Goal: Task Accomplishment & Management: Use online tool/utility

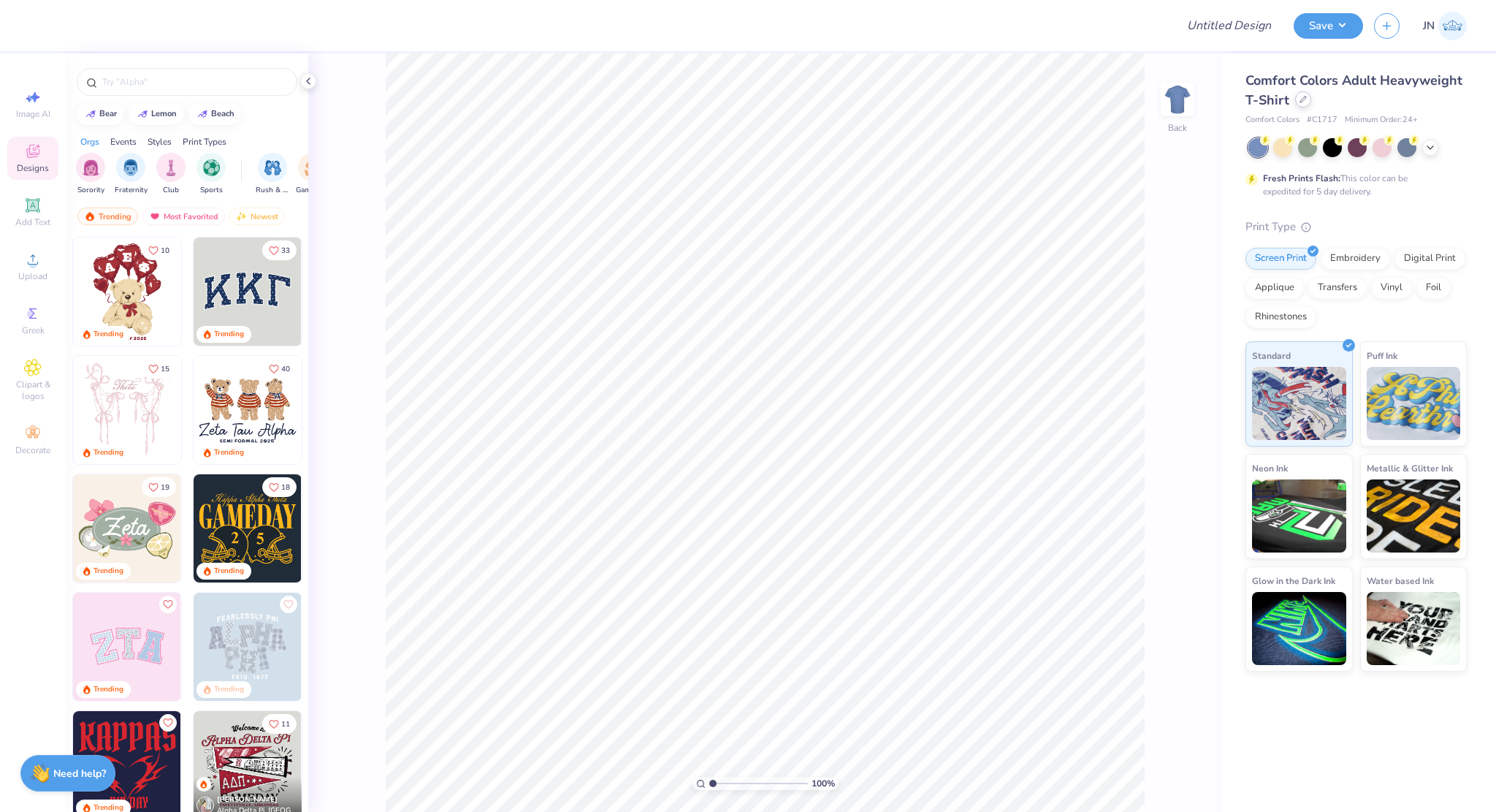
click at [1297, 99] on div at bounding box center [1303, 99] width 16 height 16
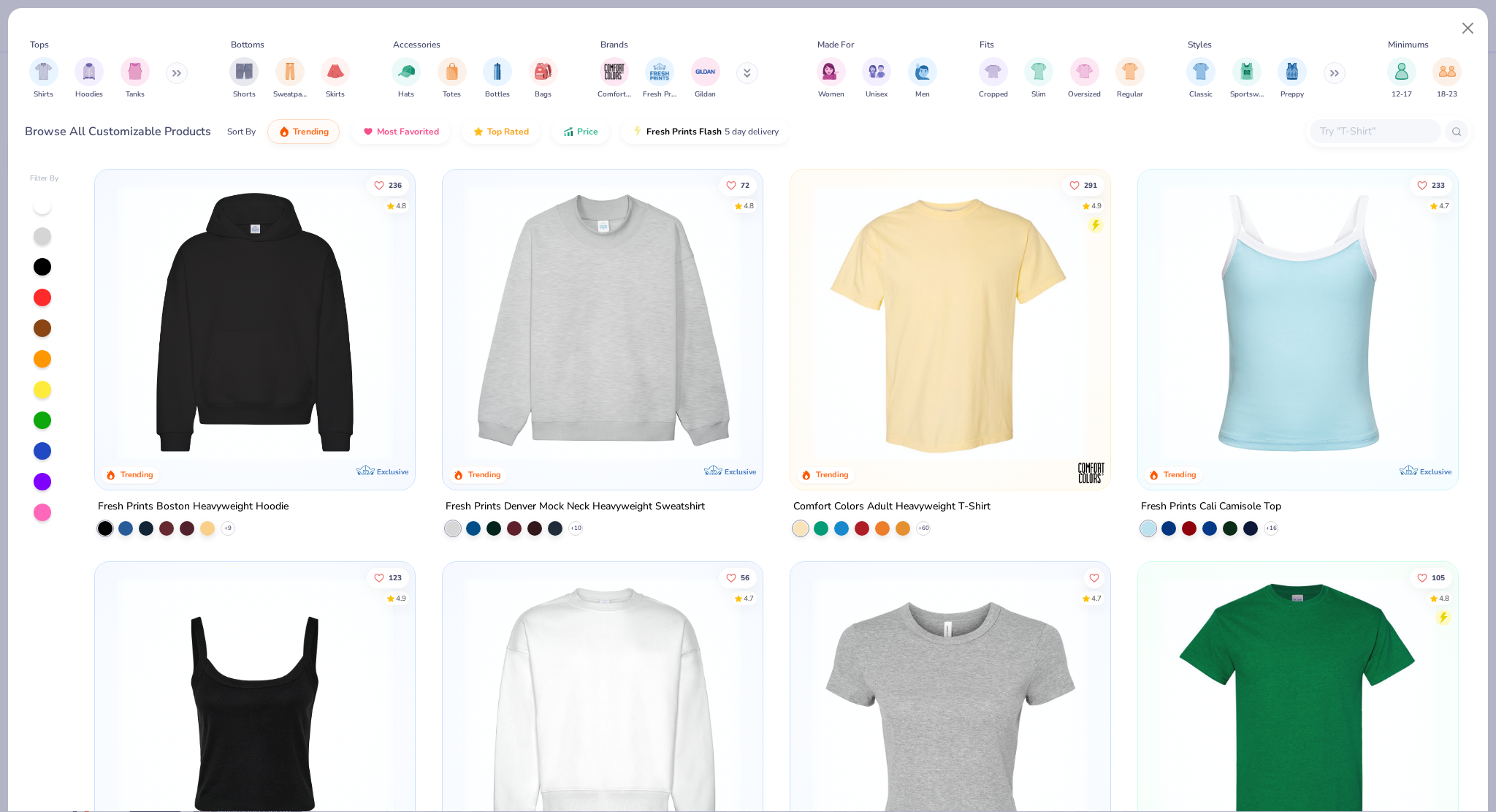
click at [654, 338] on img at bounding box center [603, 322] width 291 height 276
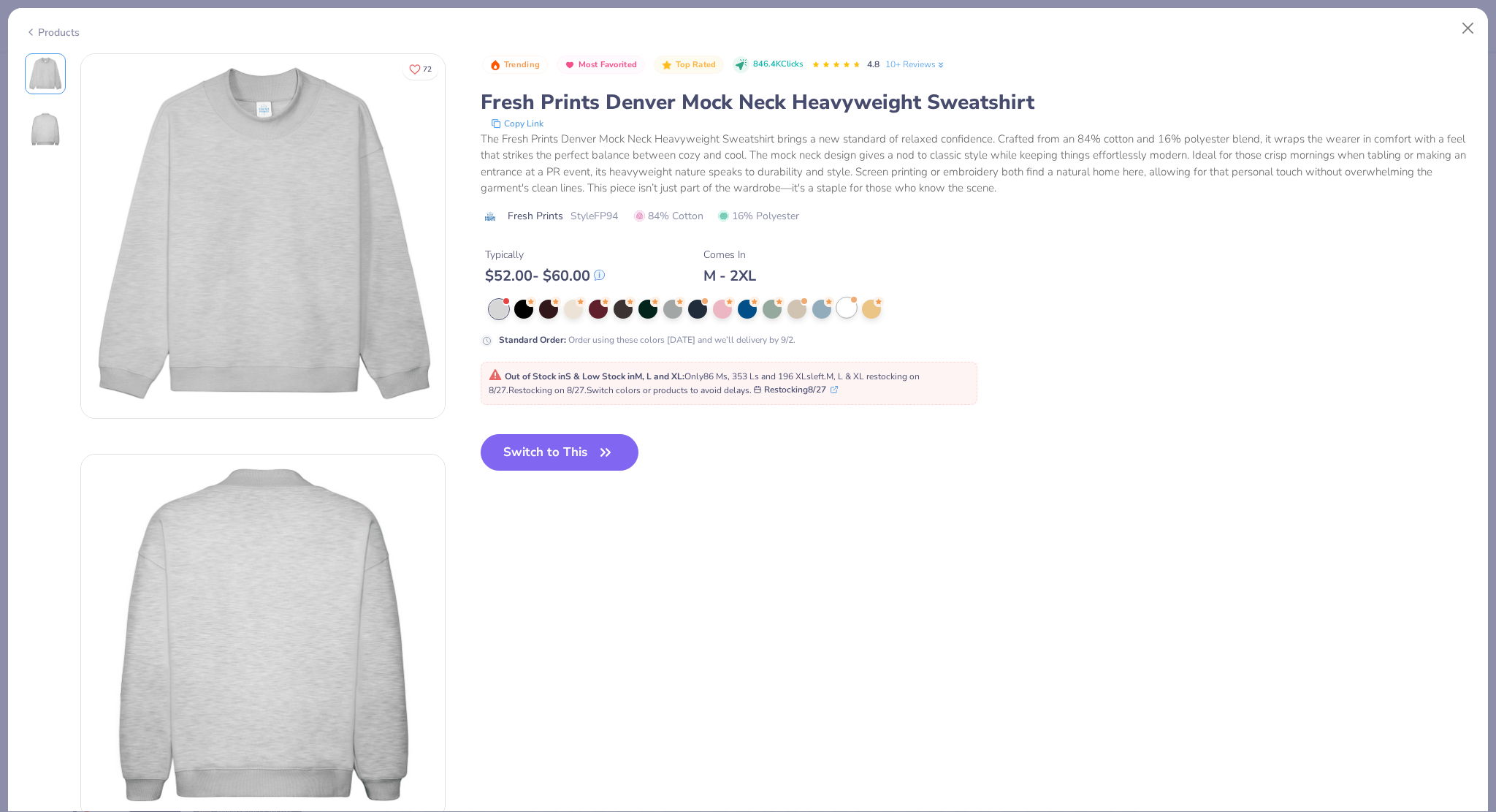
click at [847, 309] on div at bounding box center [847, 307] width 19 height 19
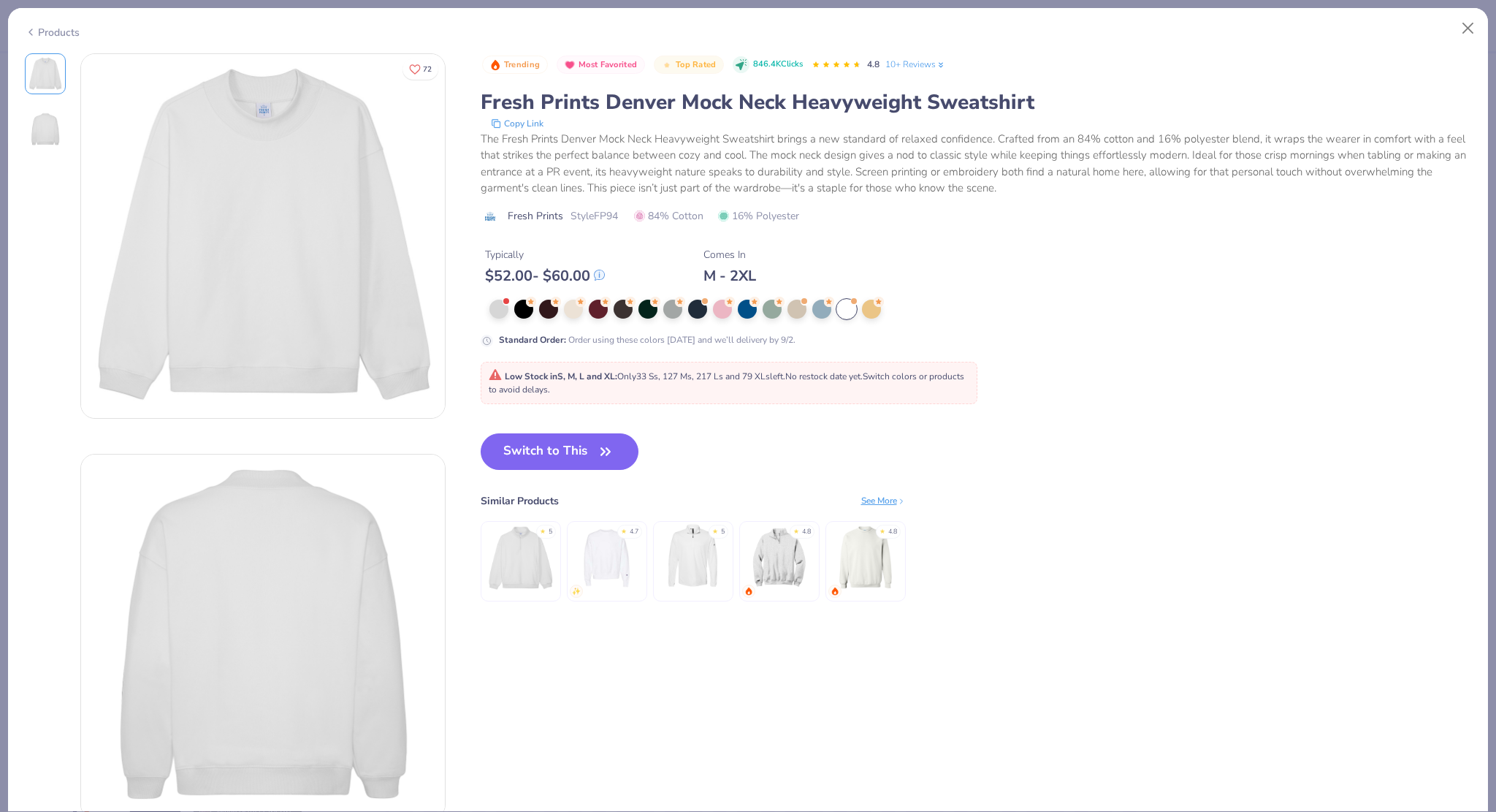
click at [53, 28] on div "Products" at bounding box center [51, 32] width 54 height 15
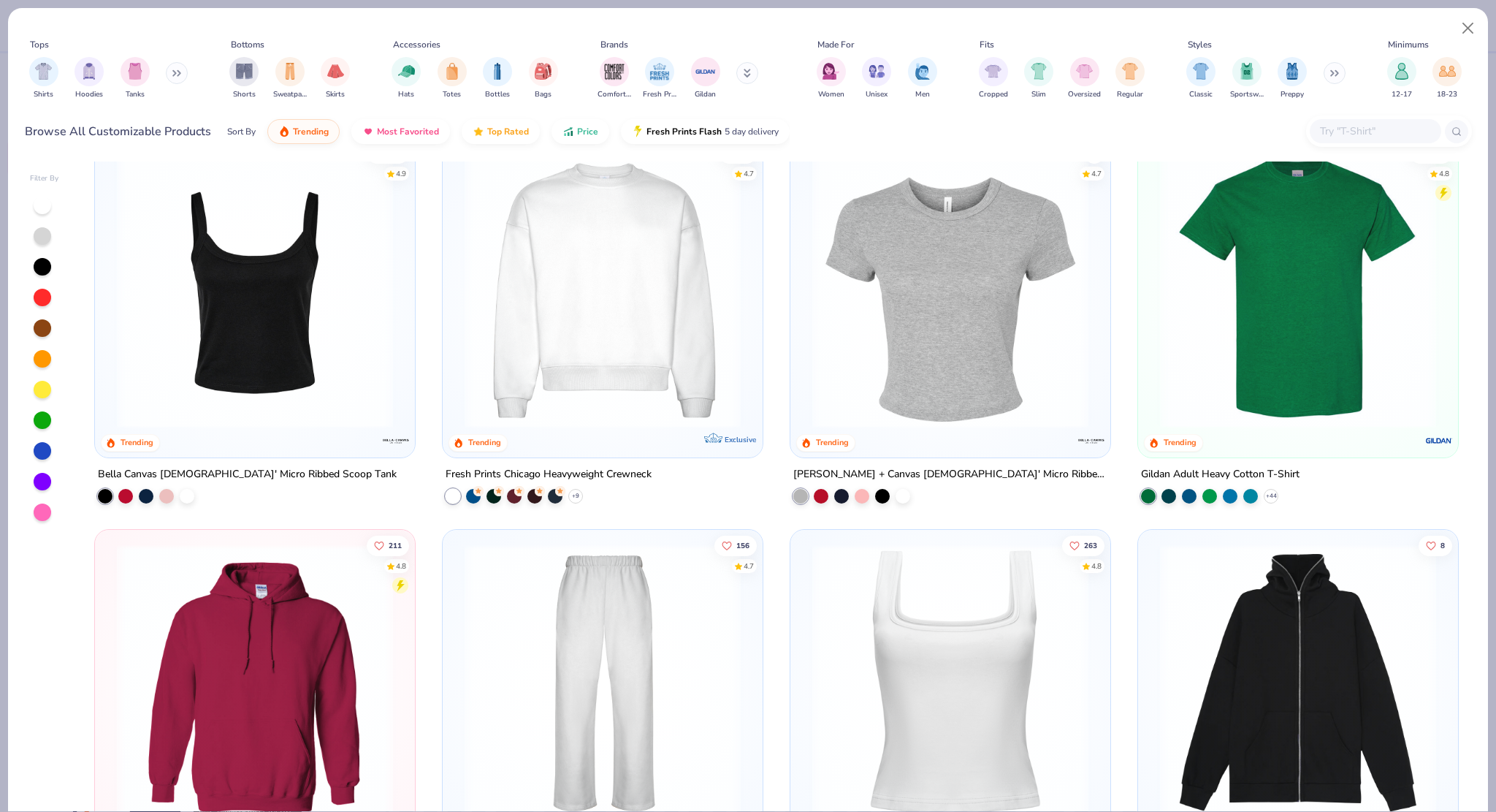
scroll to position [438, 0]
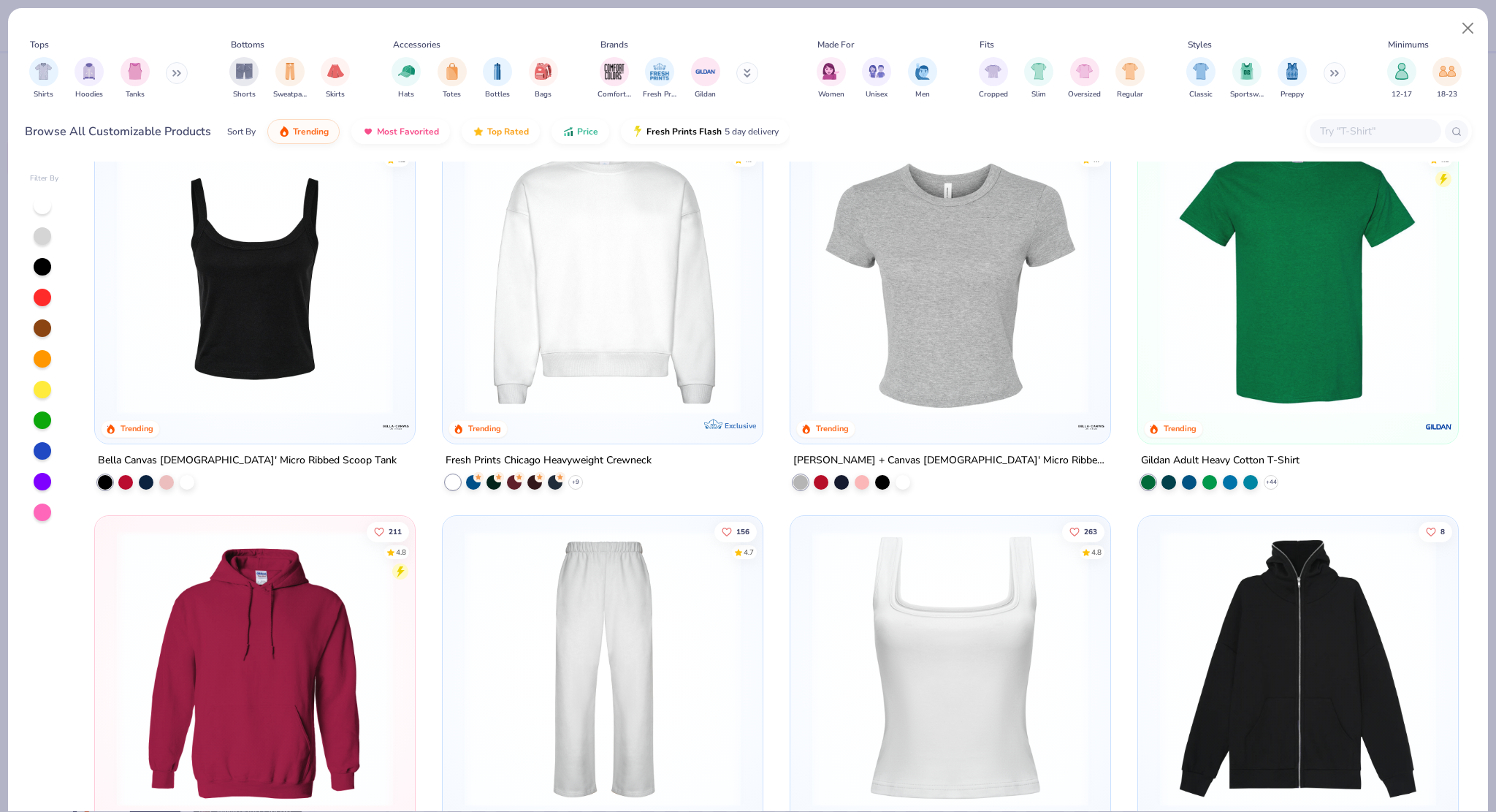
click at [605, 376] on img at bounding box center [603, 276] width 291 height 276
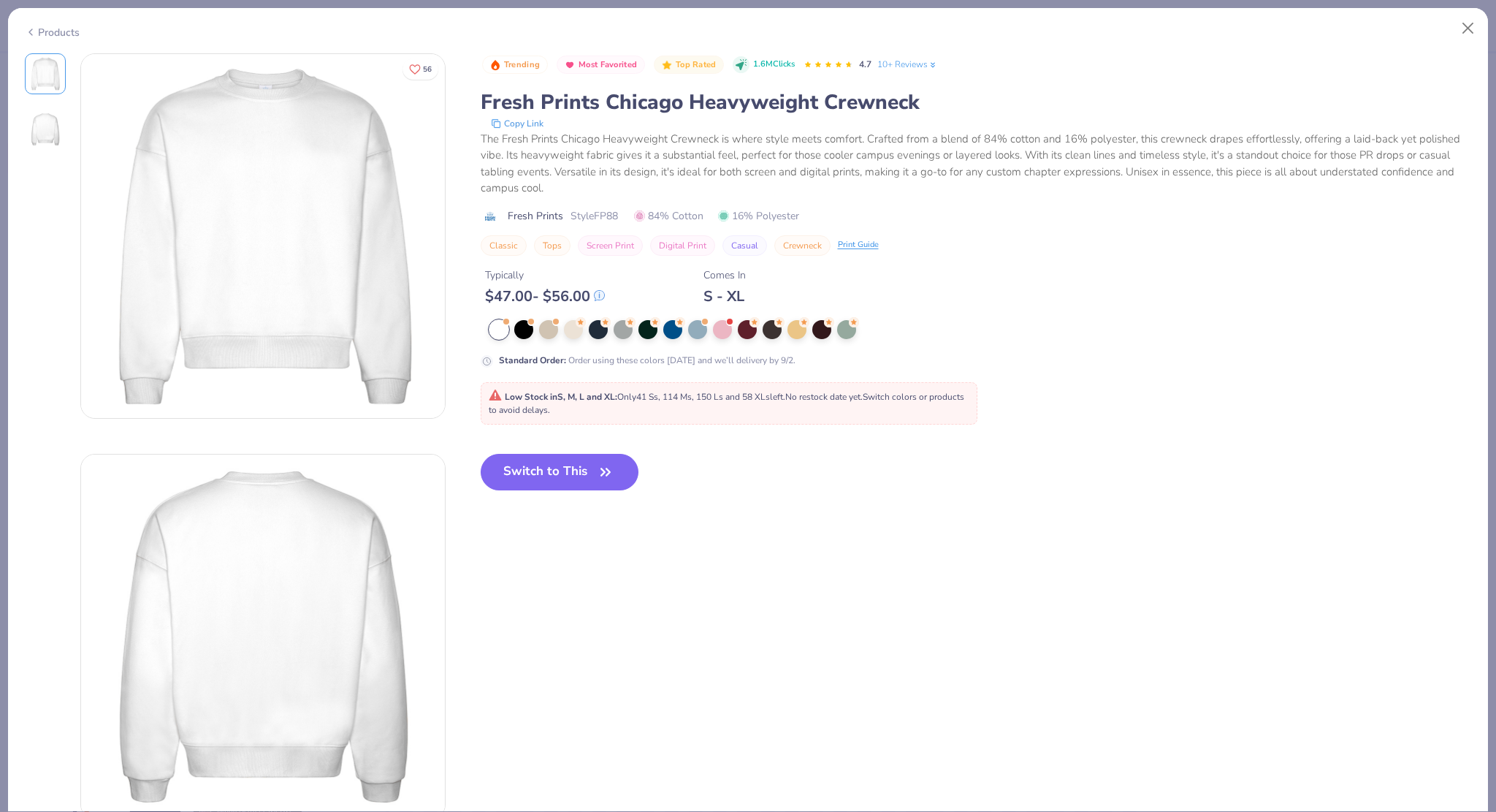
click at [55, 36] on div "Products" at bounding box center [51, 32] width 54 height 15
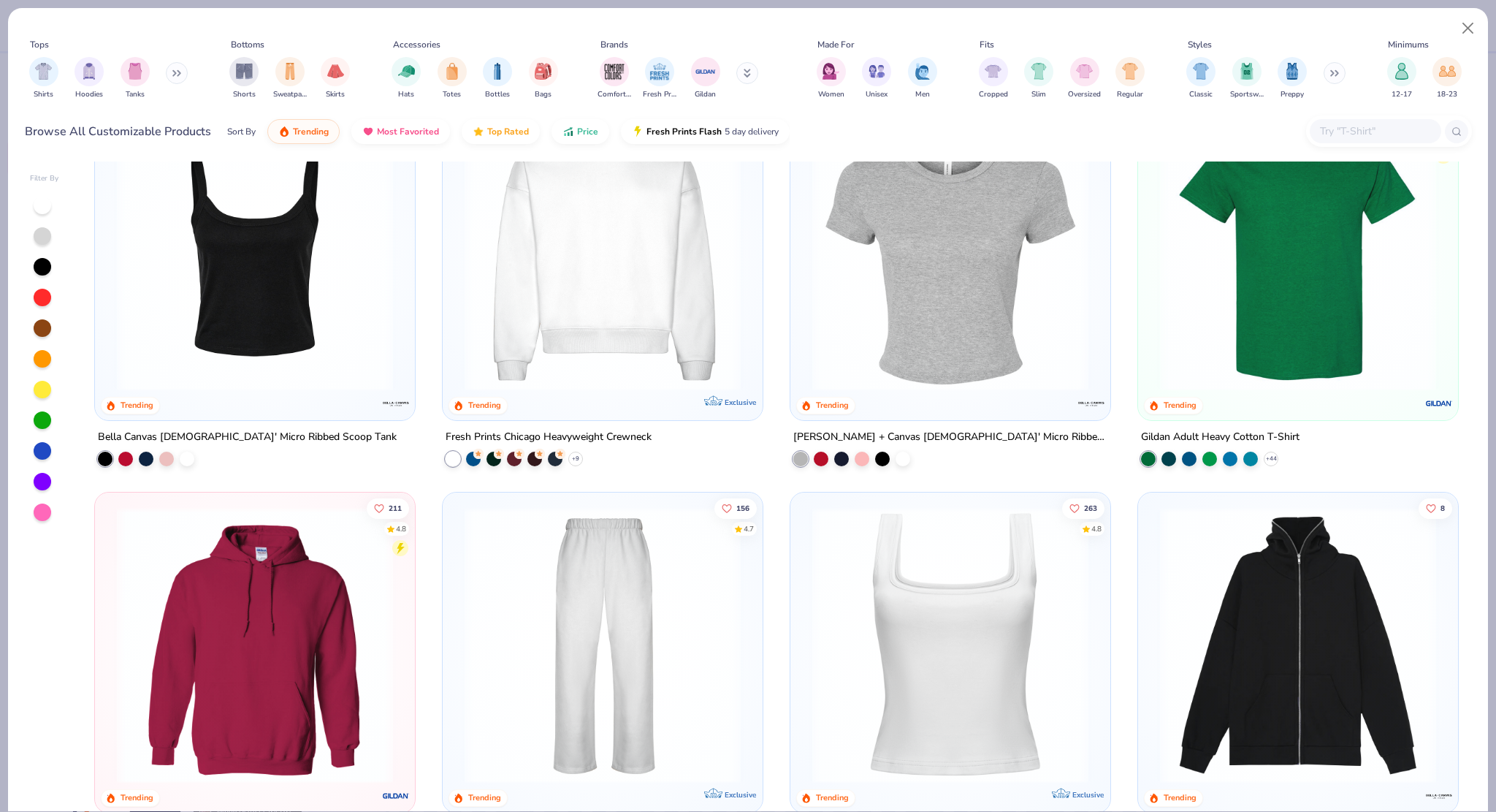
scroll to position [438, 0]
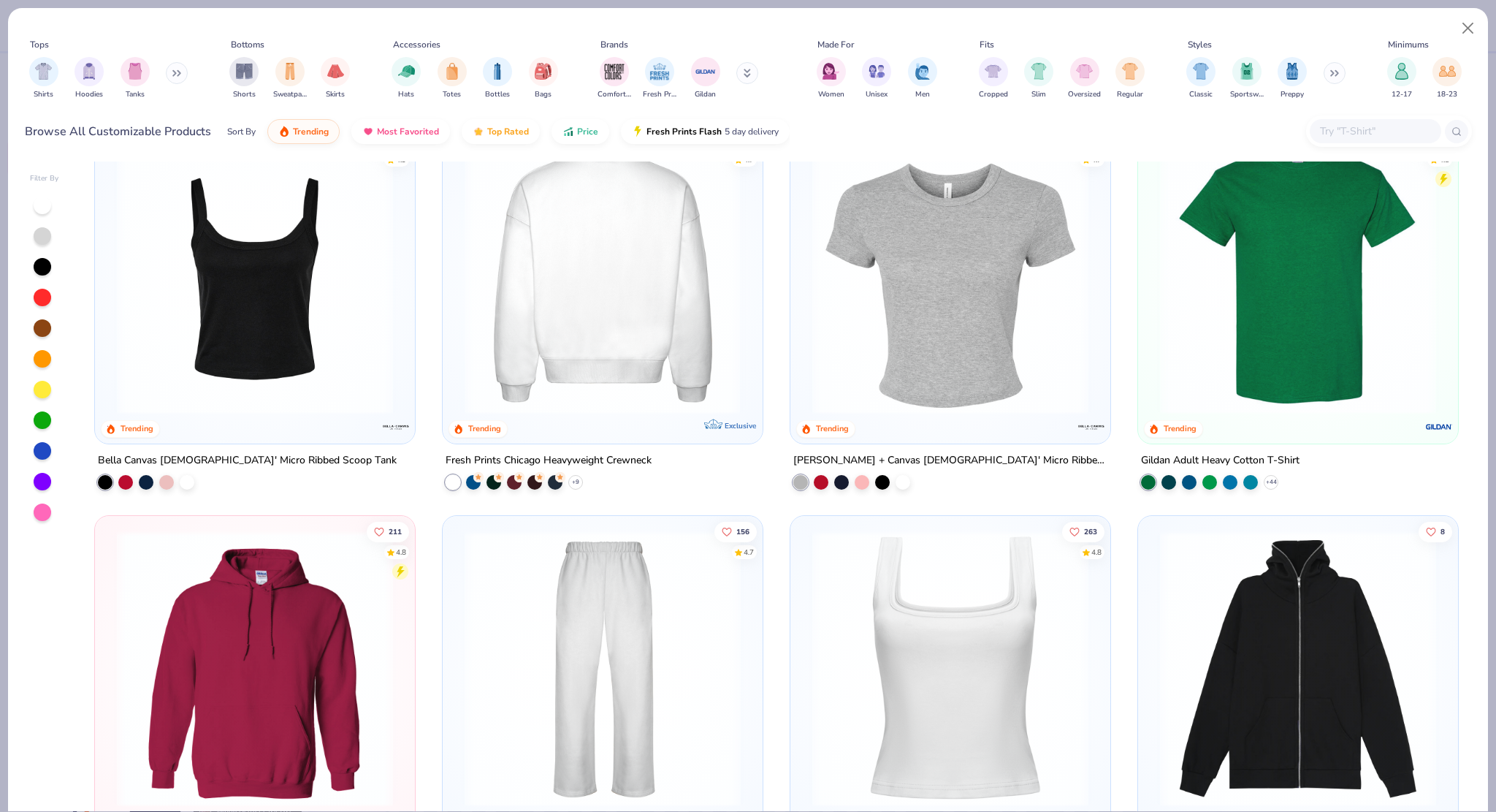
click at [571, 470] on div "Fresh Prints Chicago Heavyweight Crewneck + 9" at bounding box center [603, 469] width 322 height 38
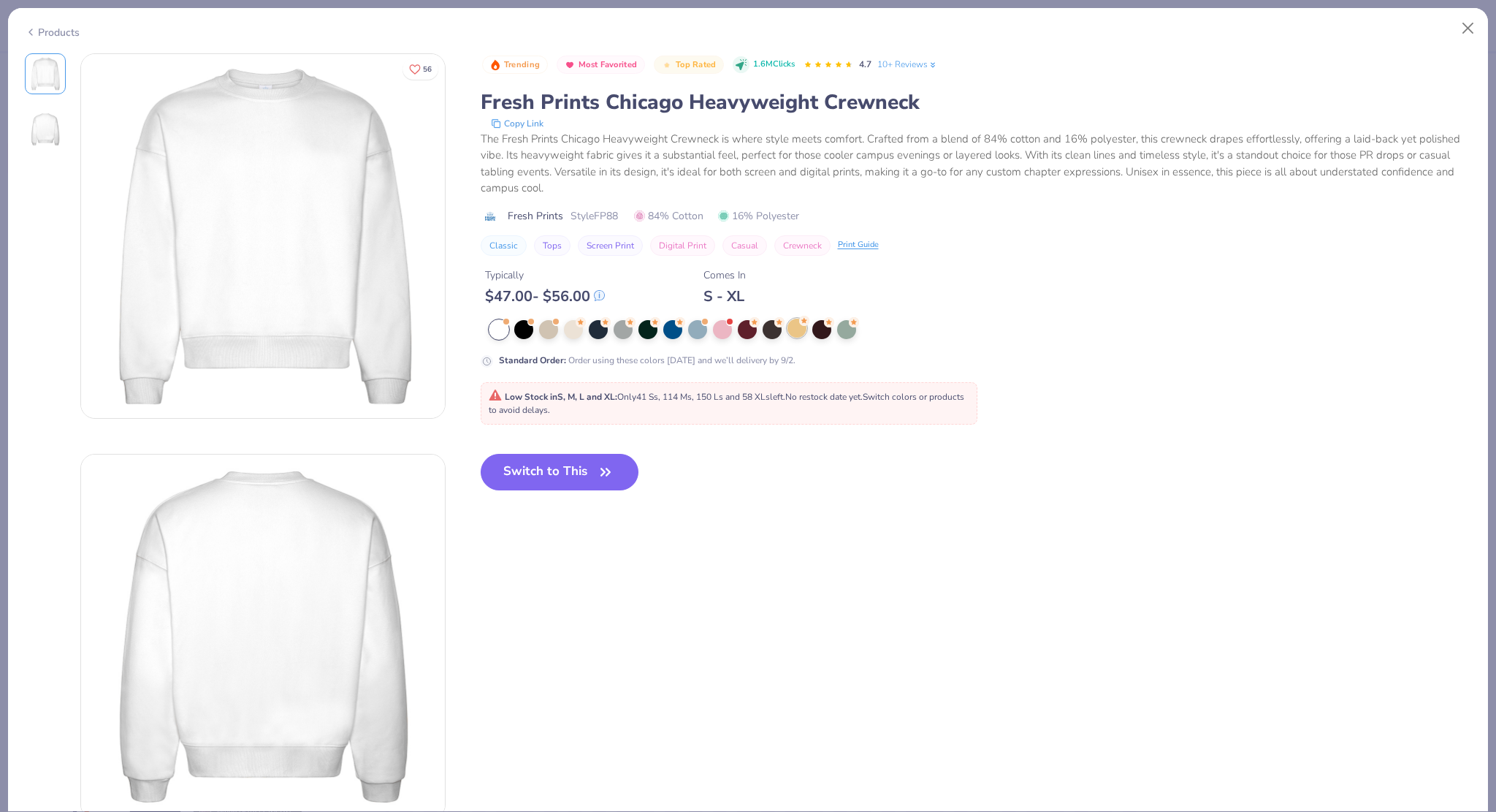
click at [798, 326] on div at bounding box center [797, 328] width 19 height 19
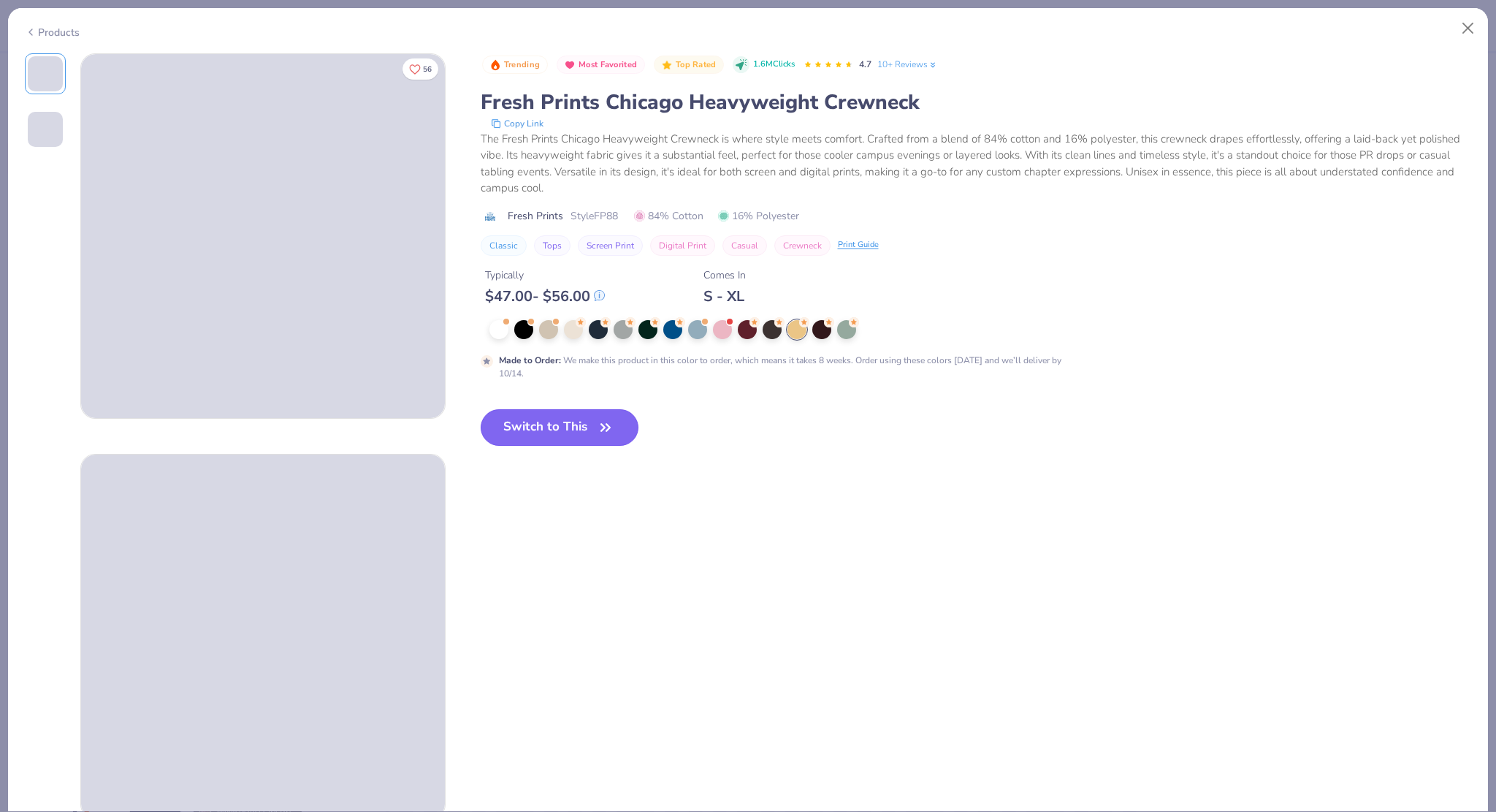
click at [484, 434] on button "Switch to This" at bounding box center [560, 427] width 159 height 37
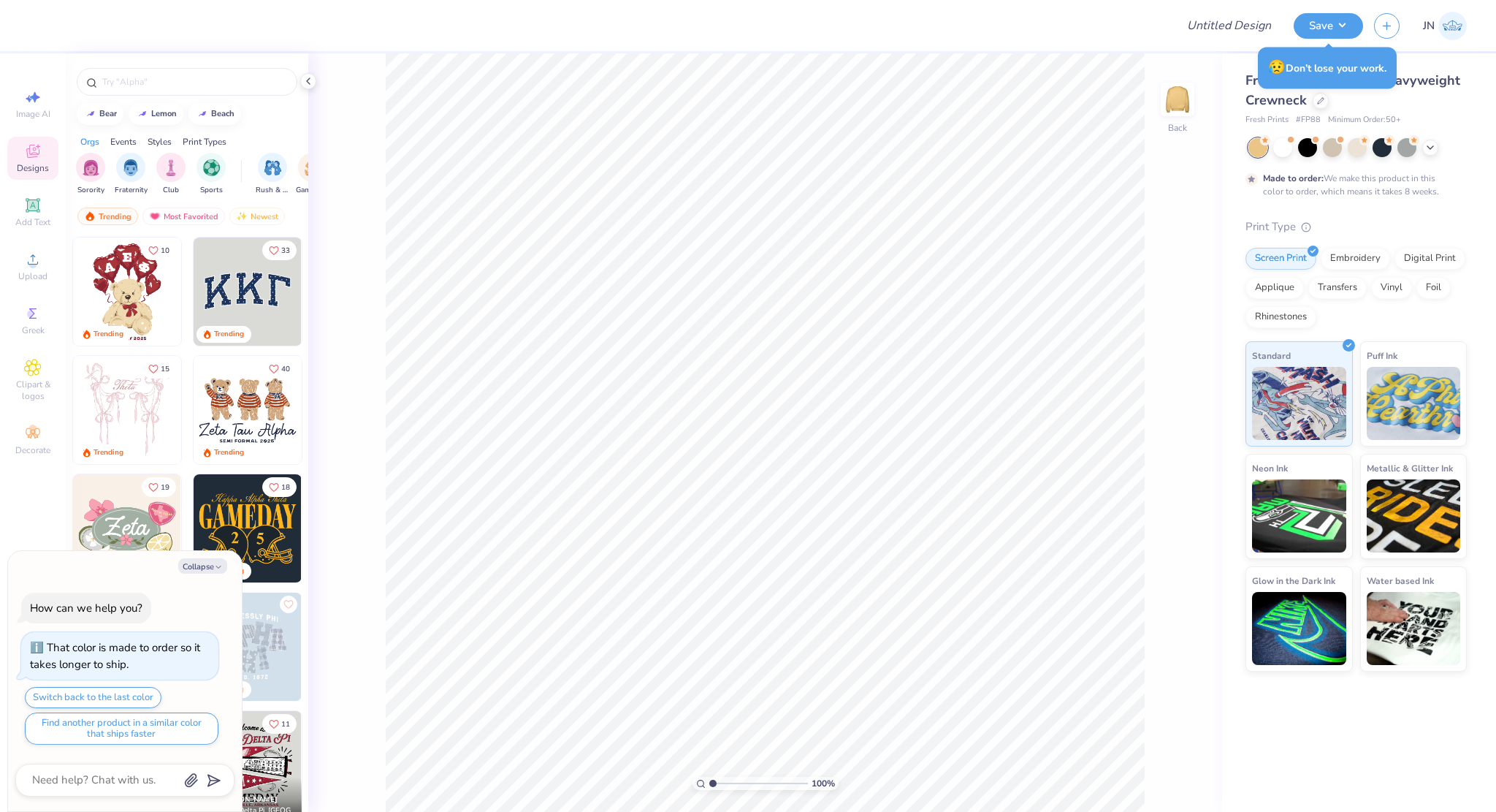
type textarea "x"
click at [1216, 31] on input "Design Title" at bounding box center [1211, 25] width 144 height 29
paste input "FPS239524"
type input "FPS239524"
type textarea "x"
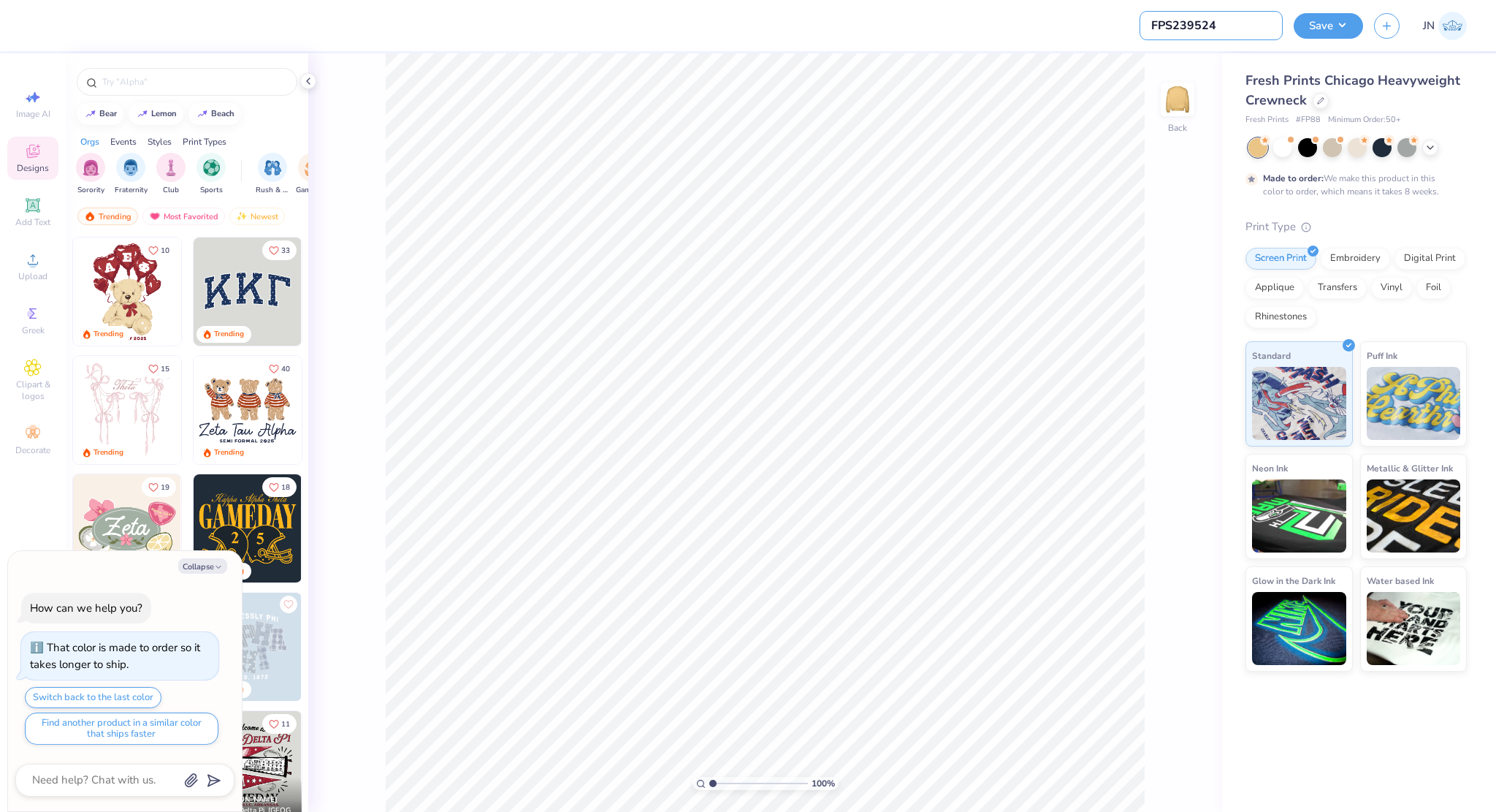
type input "FPS239524"
click at [31, 225] on span "Add Text" at bounding box center [33, 222] width 35 height 12
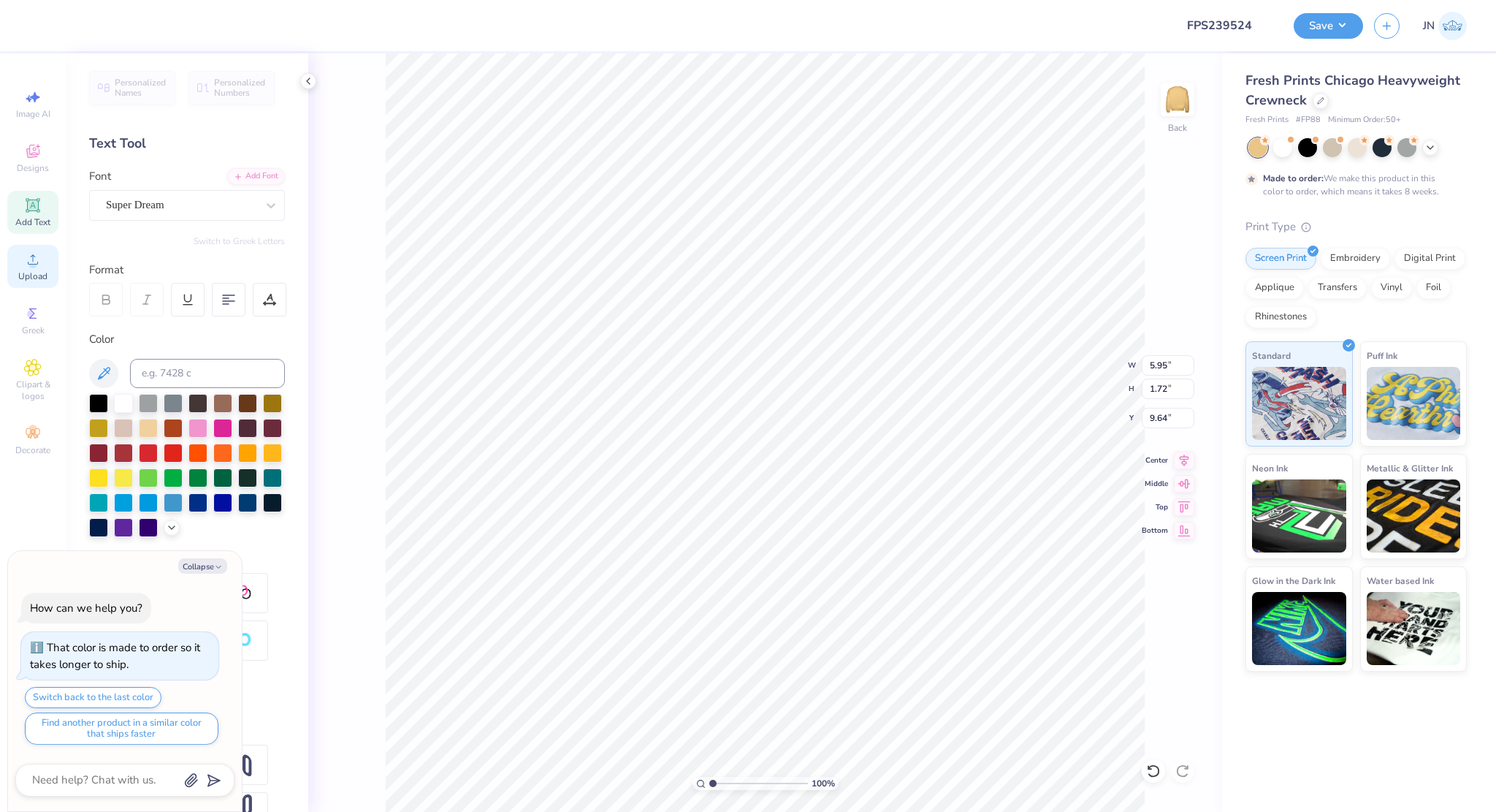
click at [32, 251] on icon at bounding box center [32, 259] width 18 height 18
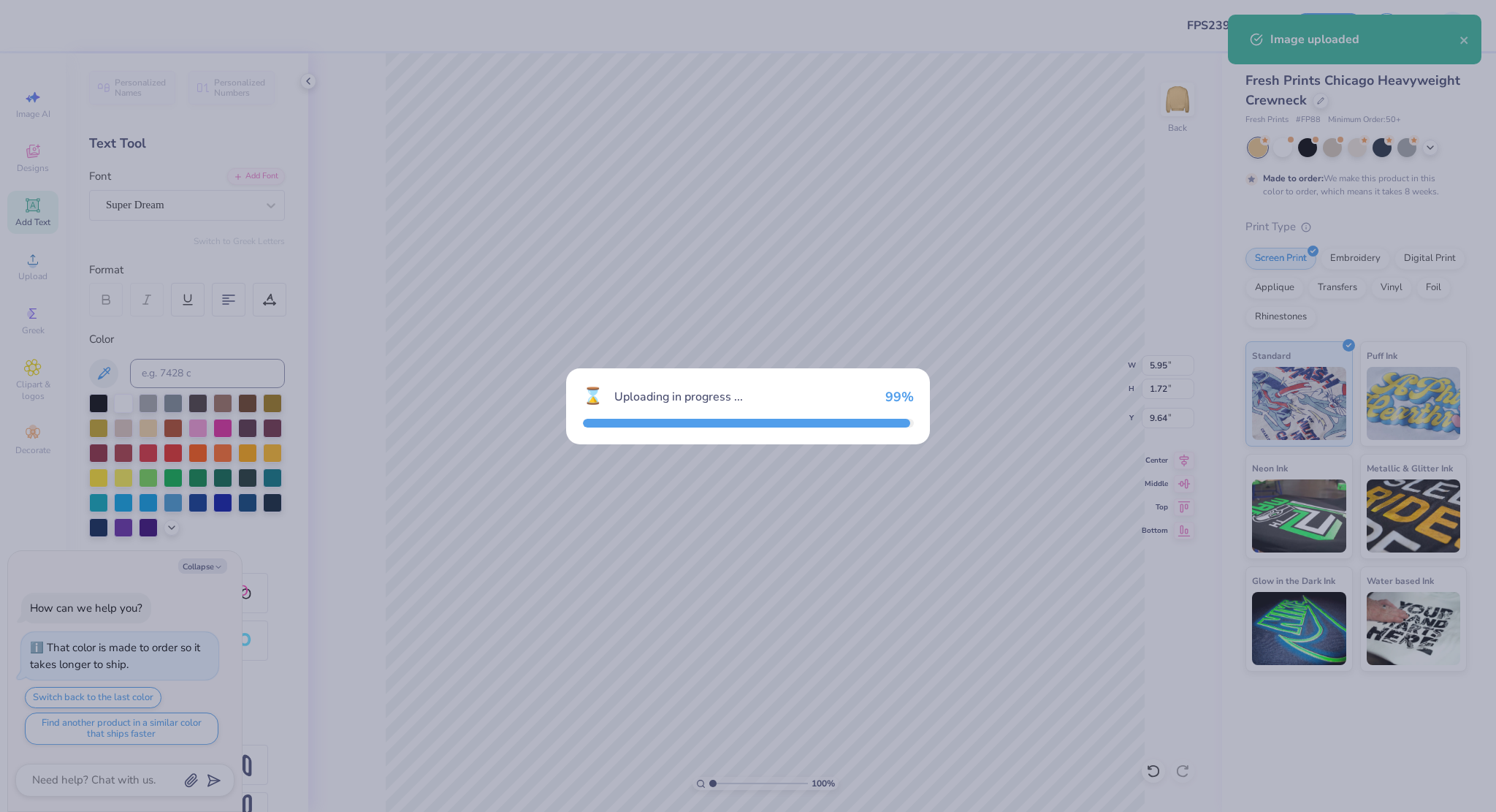
type textarea "x"
type input "5.48"
type input "5.20"
type input "7.90"
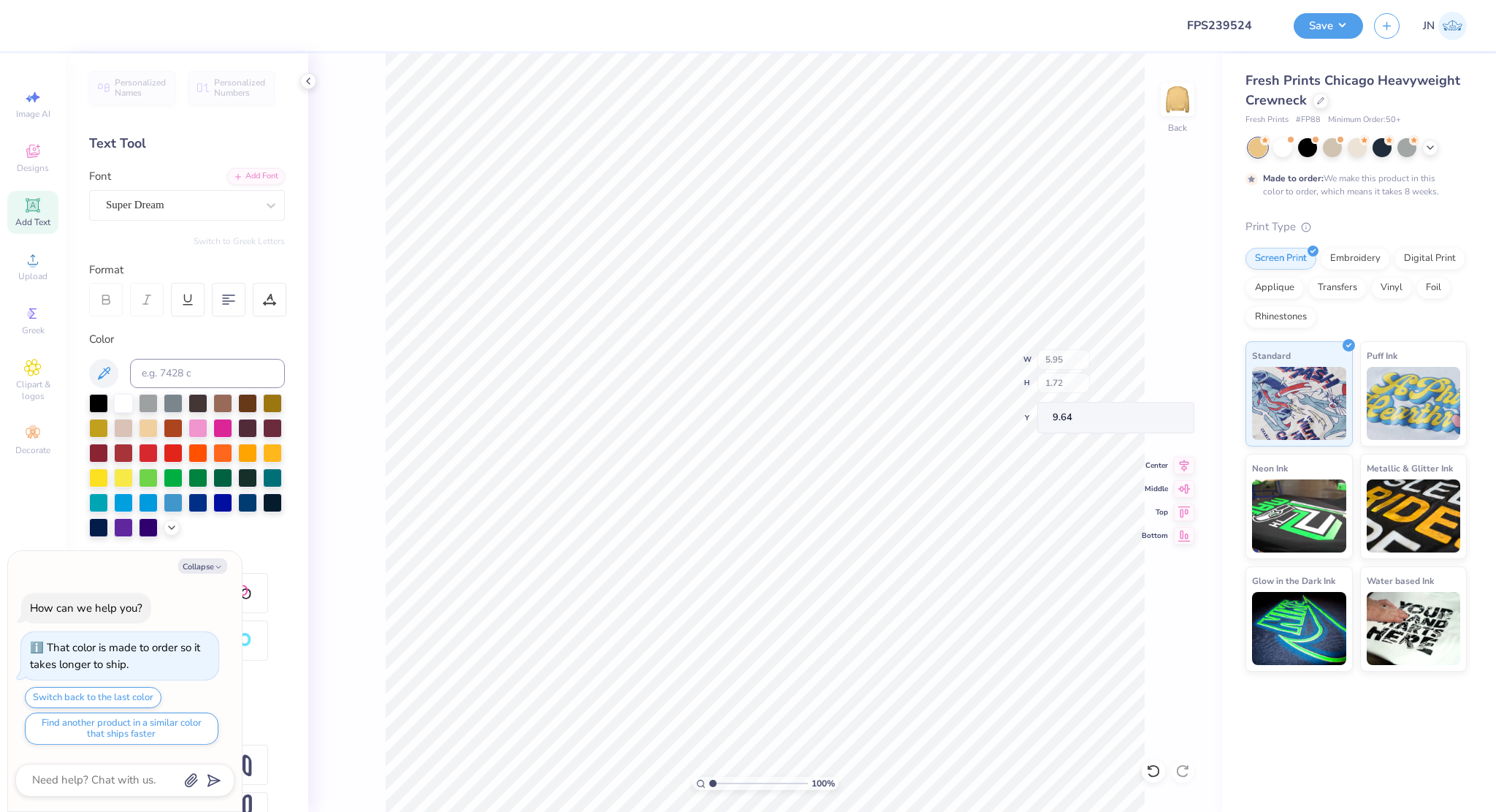
type textarea "x"
drag, startPoint x: 729, startPoint y: 782, endPoint x: 722, endPoint y: 777, distance: 8.6
type input "2.59"
click at [728, 782] on input "range" at bounding box center [758, 783] width 98 height 13
type textarea "x"
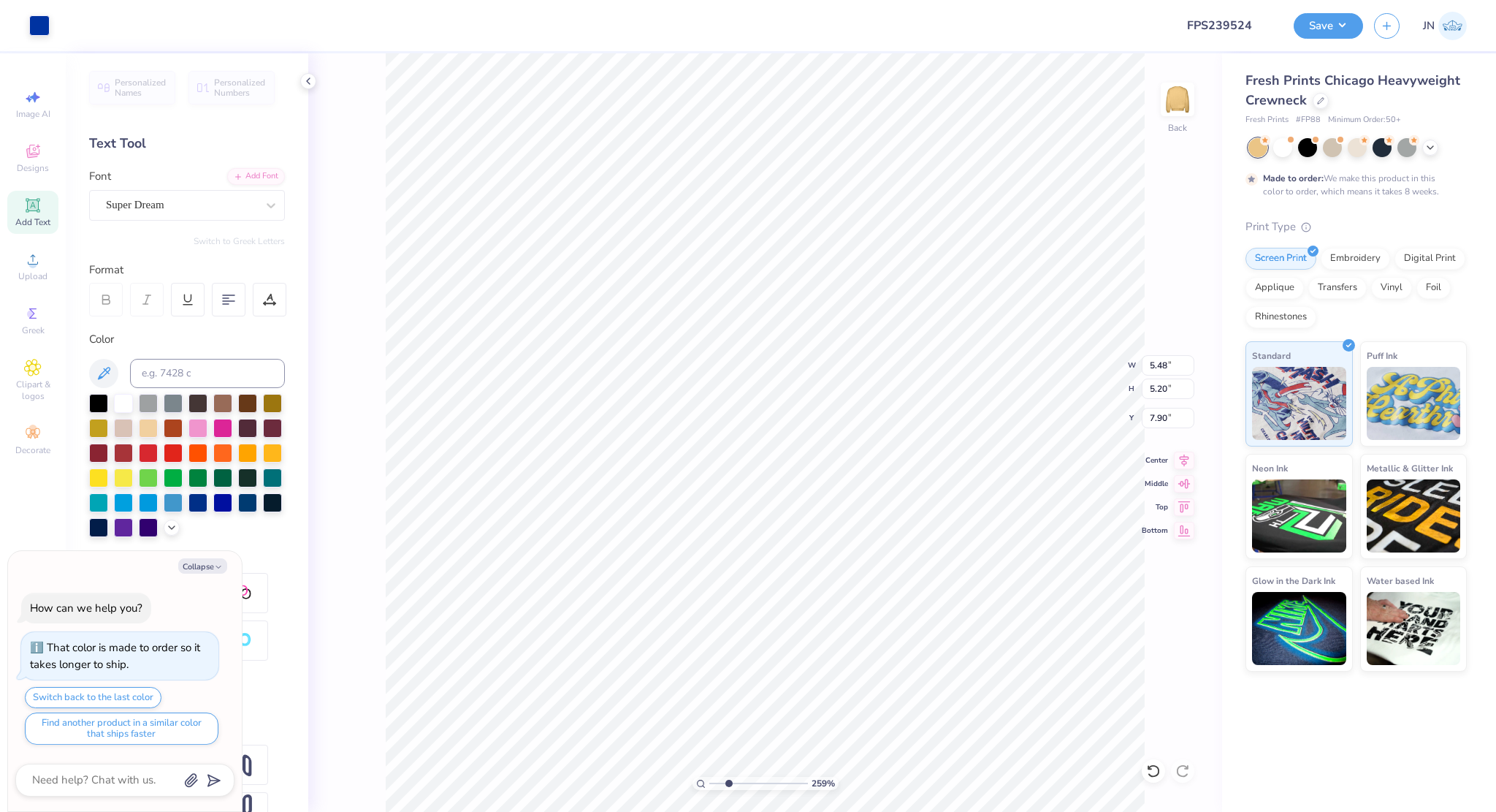
type input "1.30"
drag, startPoint x: 728, startPoint y: 786, endPoint x: 717, endPoint y: 777, distance: 14.2
type input "1.39"
click at [716, 784] on input "range" at bounding box center [758, 783] width 98 height 13
type textarea "x"
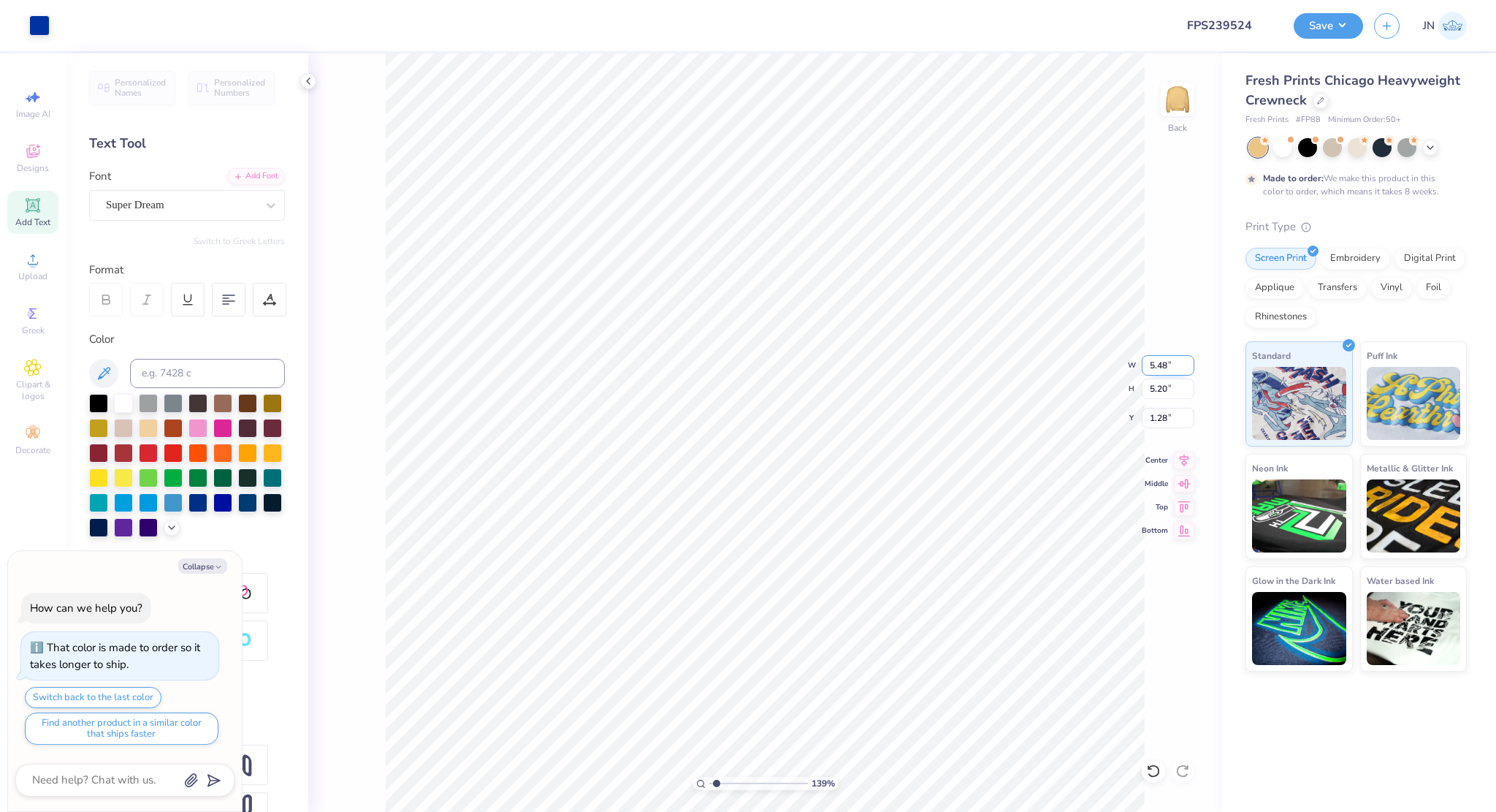
click at [1153, 368] on input "5.48" at bounding box center [1168, 365] width 53 height 21
click at [1153, 368] on input "5.48" at bounding box center [1168, 365] width 53 height 21
type input "4"
type textarea "x"
type input "4.00"
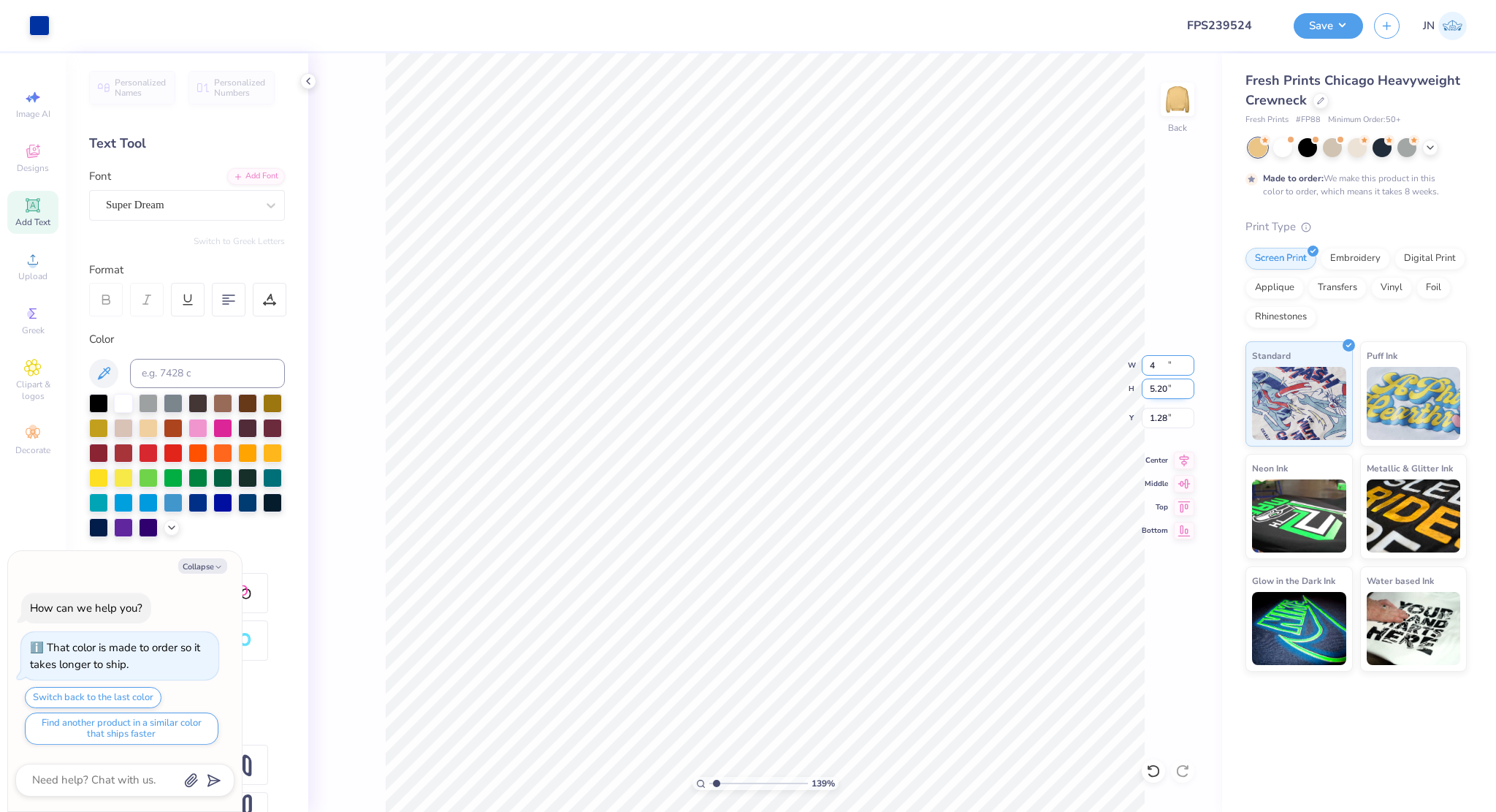
type input "3.80"
type input "1.98"
type textarea "x"
type input "1.96"
type textarea "x"
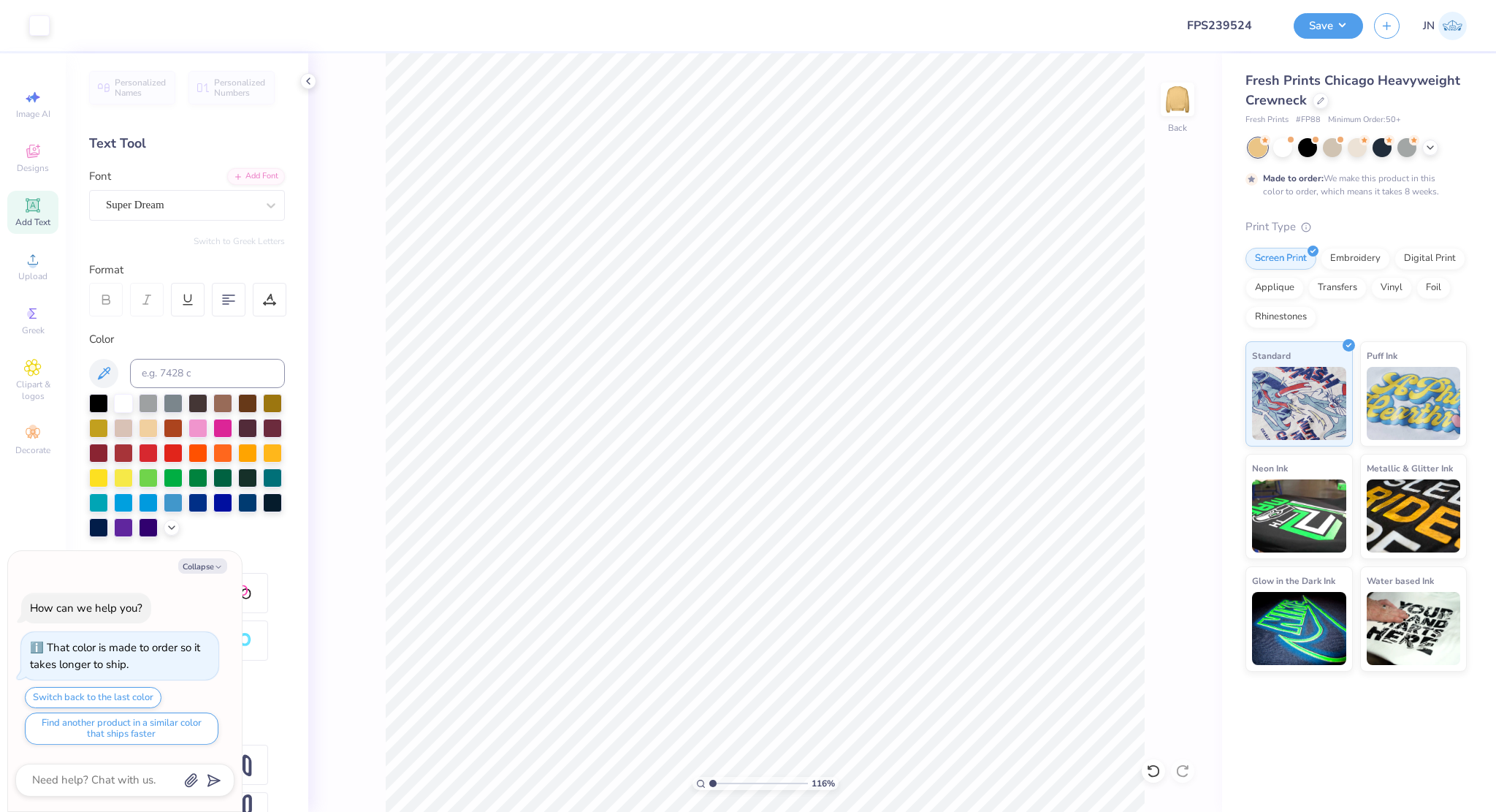
drag, startPoint x: 714, startPoint y: 784, endPoint x: 695, endPoint y: 780, distance: 19.4
type input "1"
click at [709, 784] on input "range" at bounding box center [758, 783] width 98 height 13
type textarea "x"
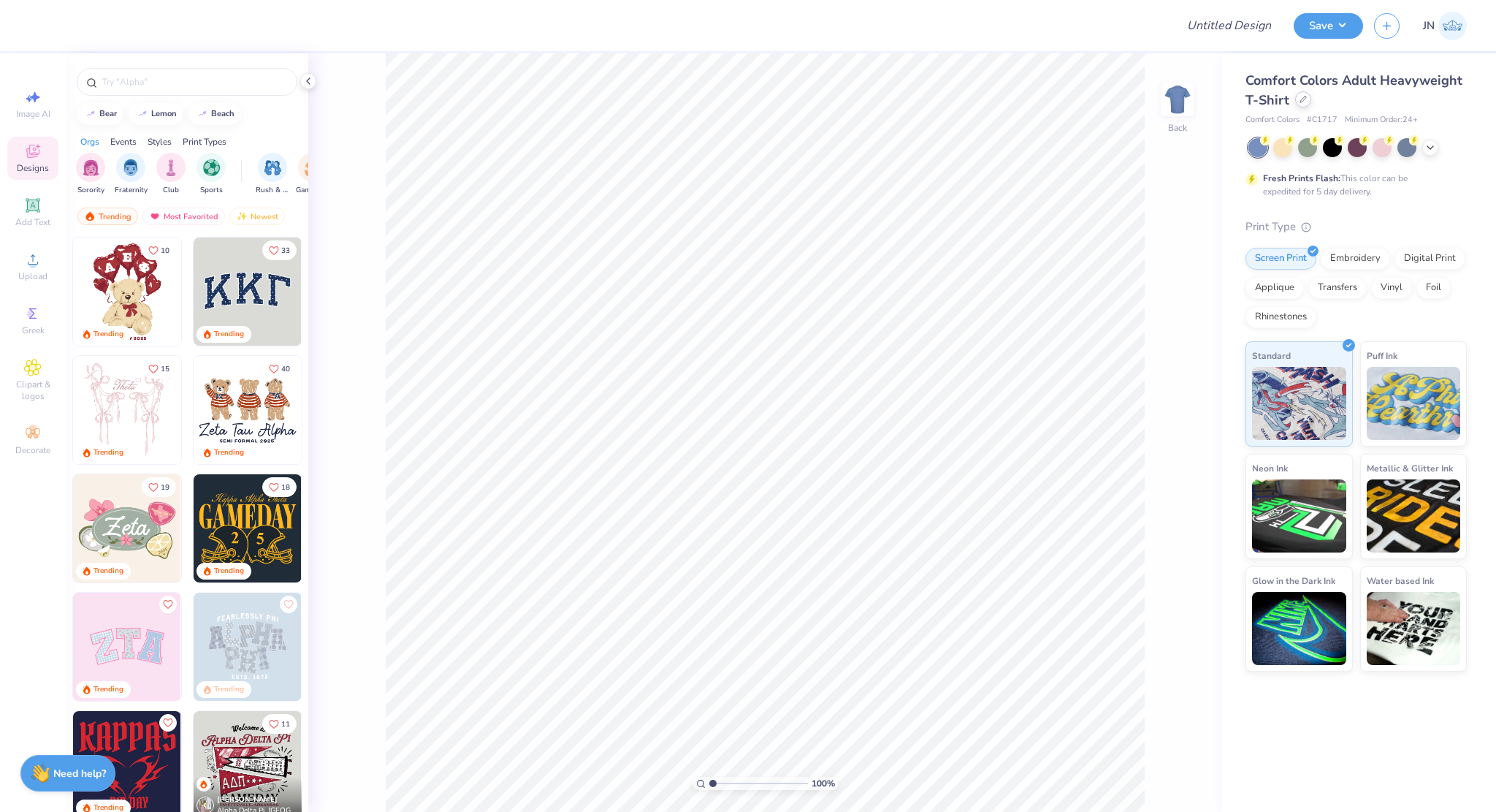
click at [1309, 100] on div at bounding box center [1303, 99] width 16 height 16
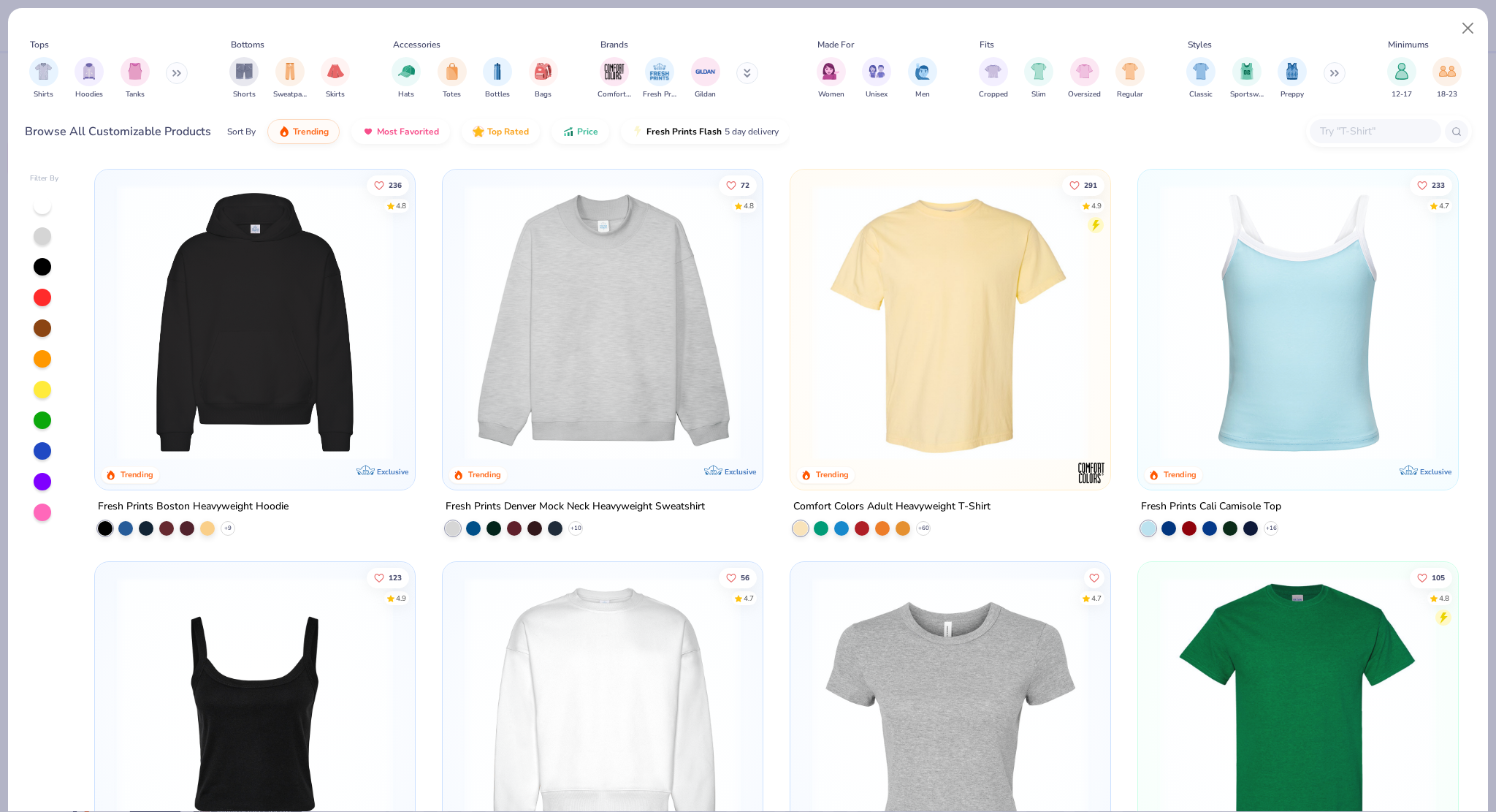
click at [573, 447] on img at bounding box center [603, 322] width 291 height 276
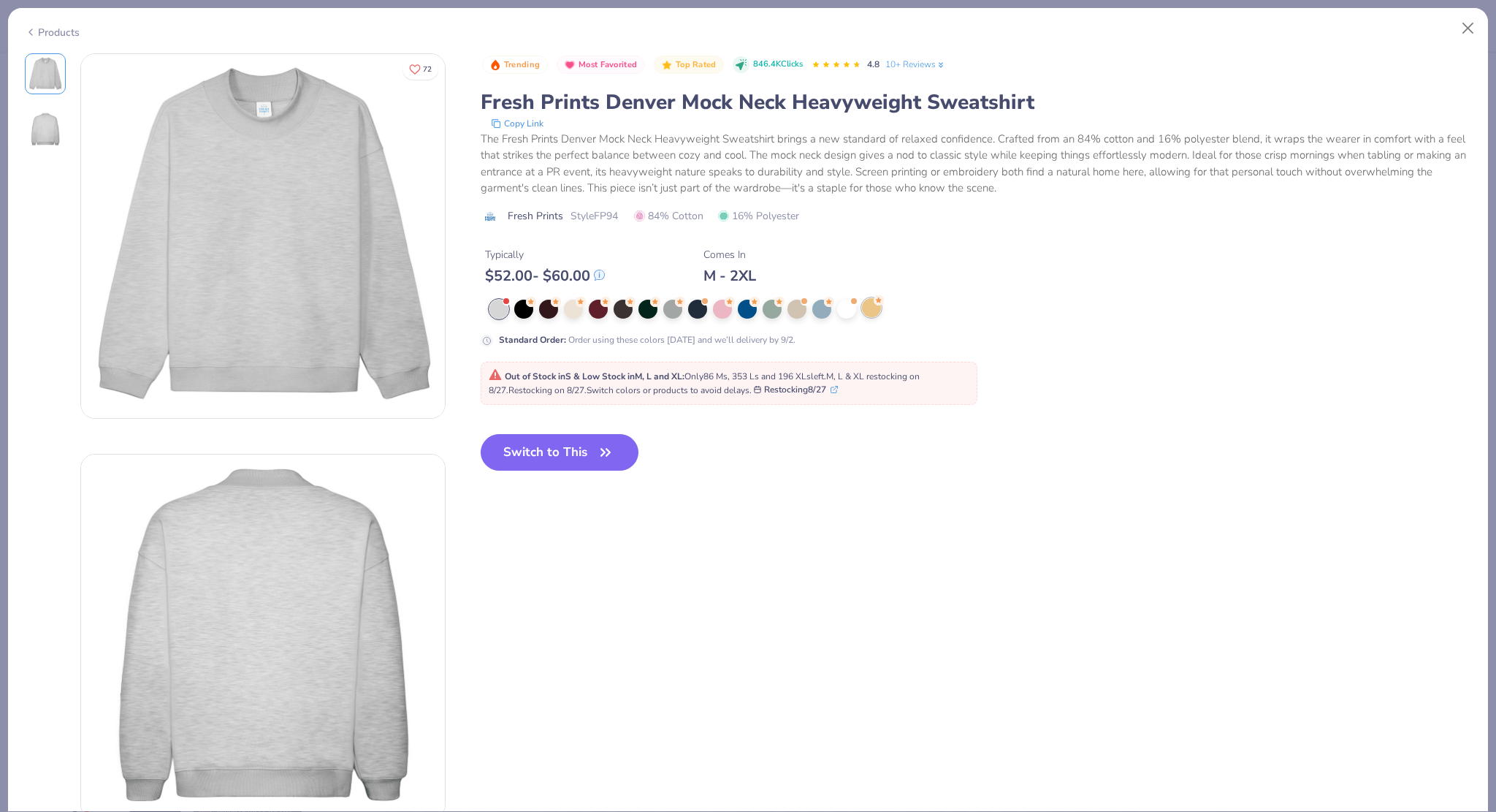
click at [875, 309] on div at bounding box center [871, 307] width 19 height 19
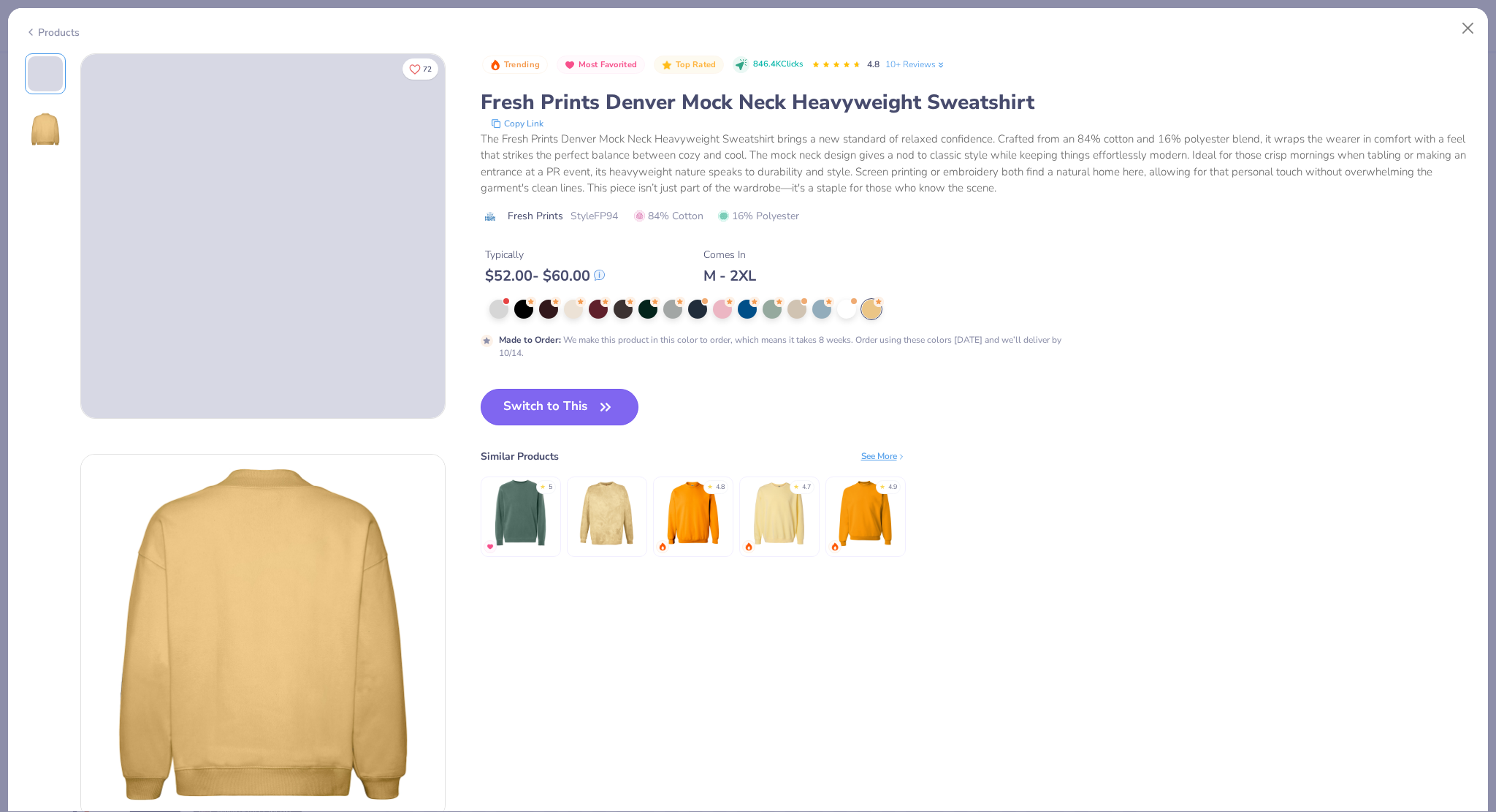
click at [551, 416] on button "Switch to This" at bounding box center [560, 407] width 159 height 37
type textarea "x"
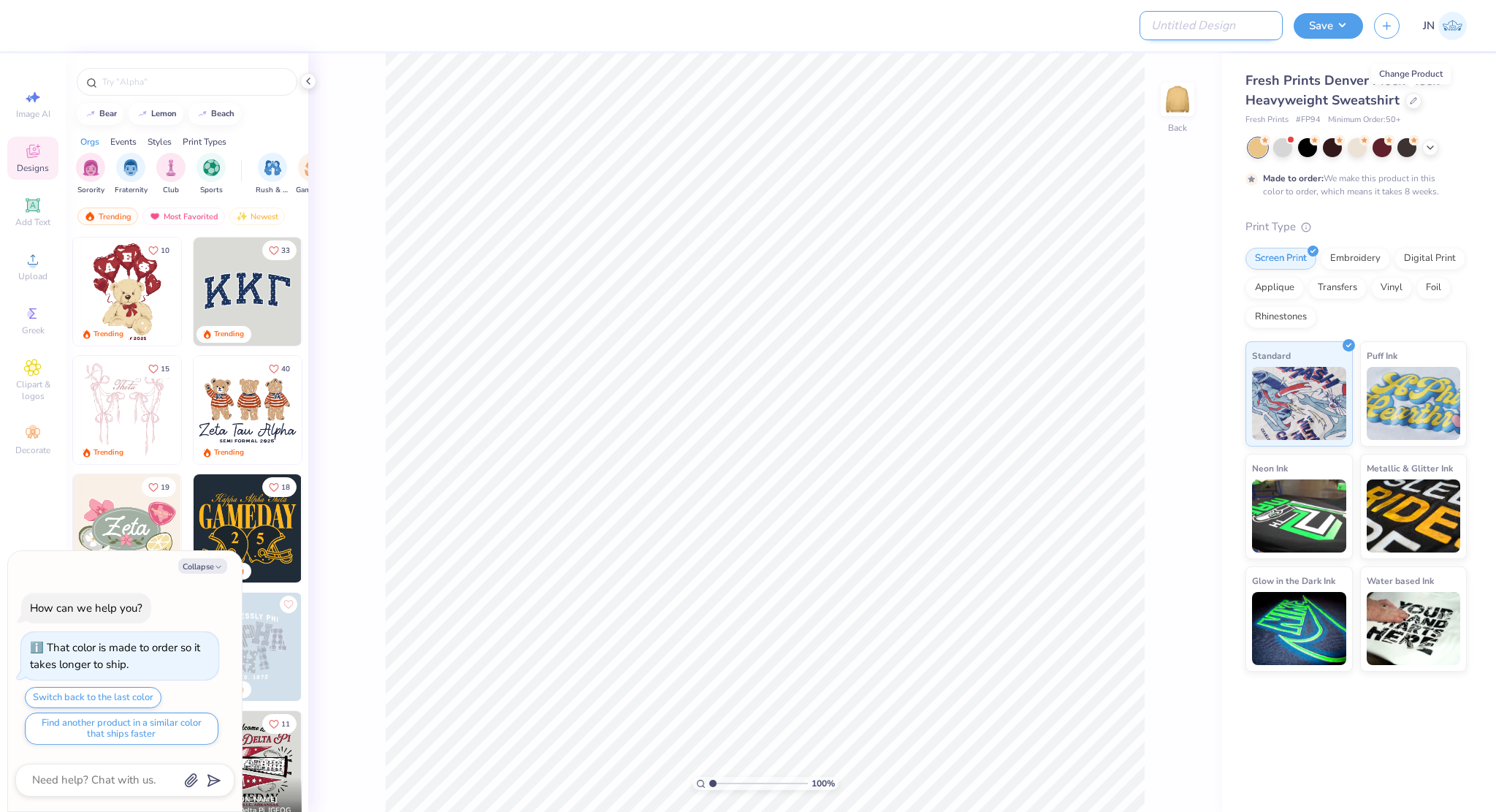
click at [1246, 24] on input "Design Title" at bounding box center [1211, 25] width 144 height 29
paste input "FPS239524"
type input "FPS239524"
type textarea "x"
type input "FPS239524"
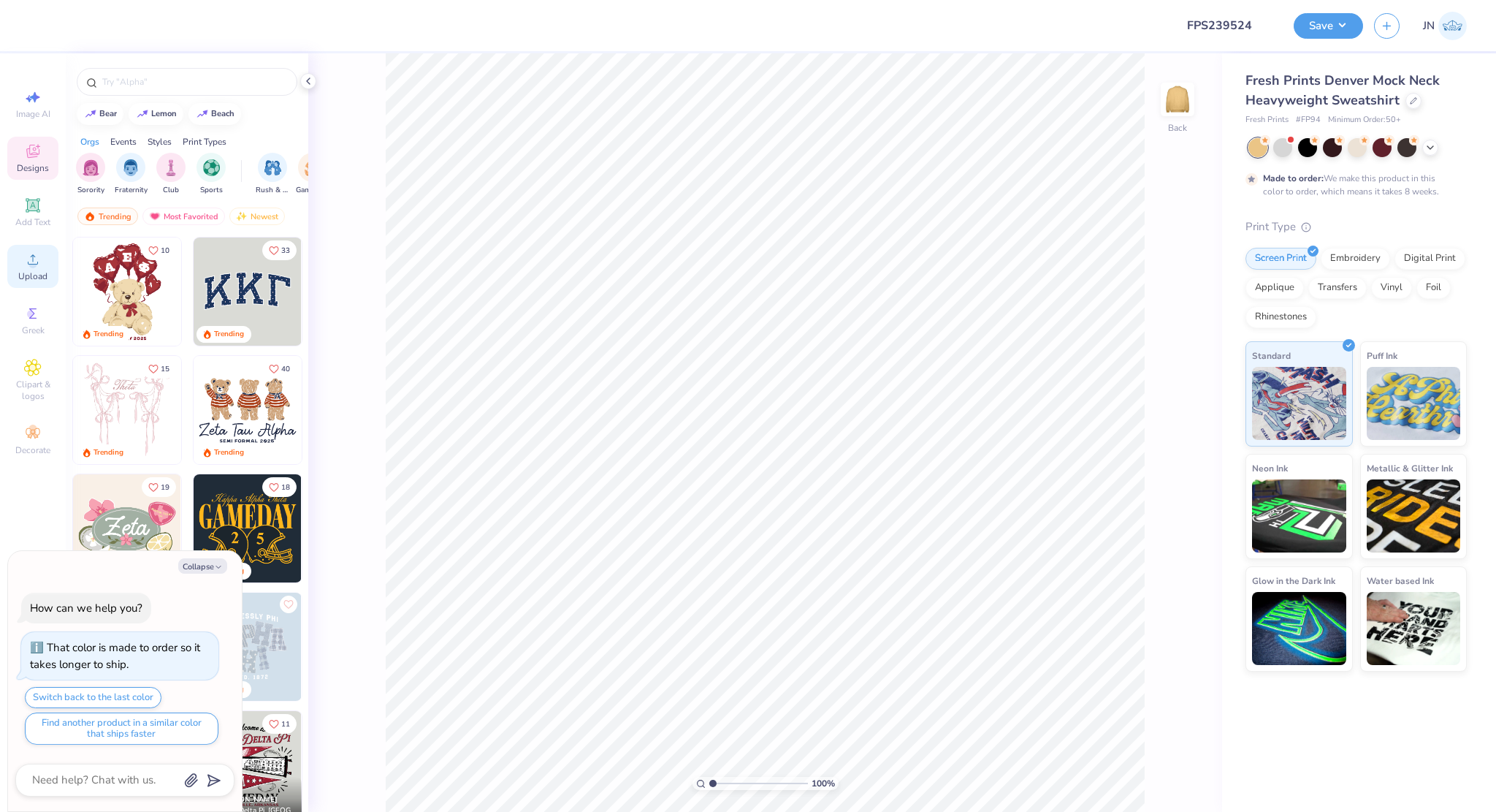
click at [51, 270] on div "Upload" at bounding box center [33, 266] width 51 height 43
type textarea "x"
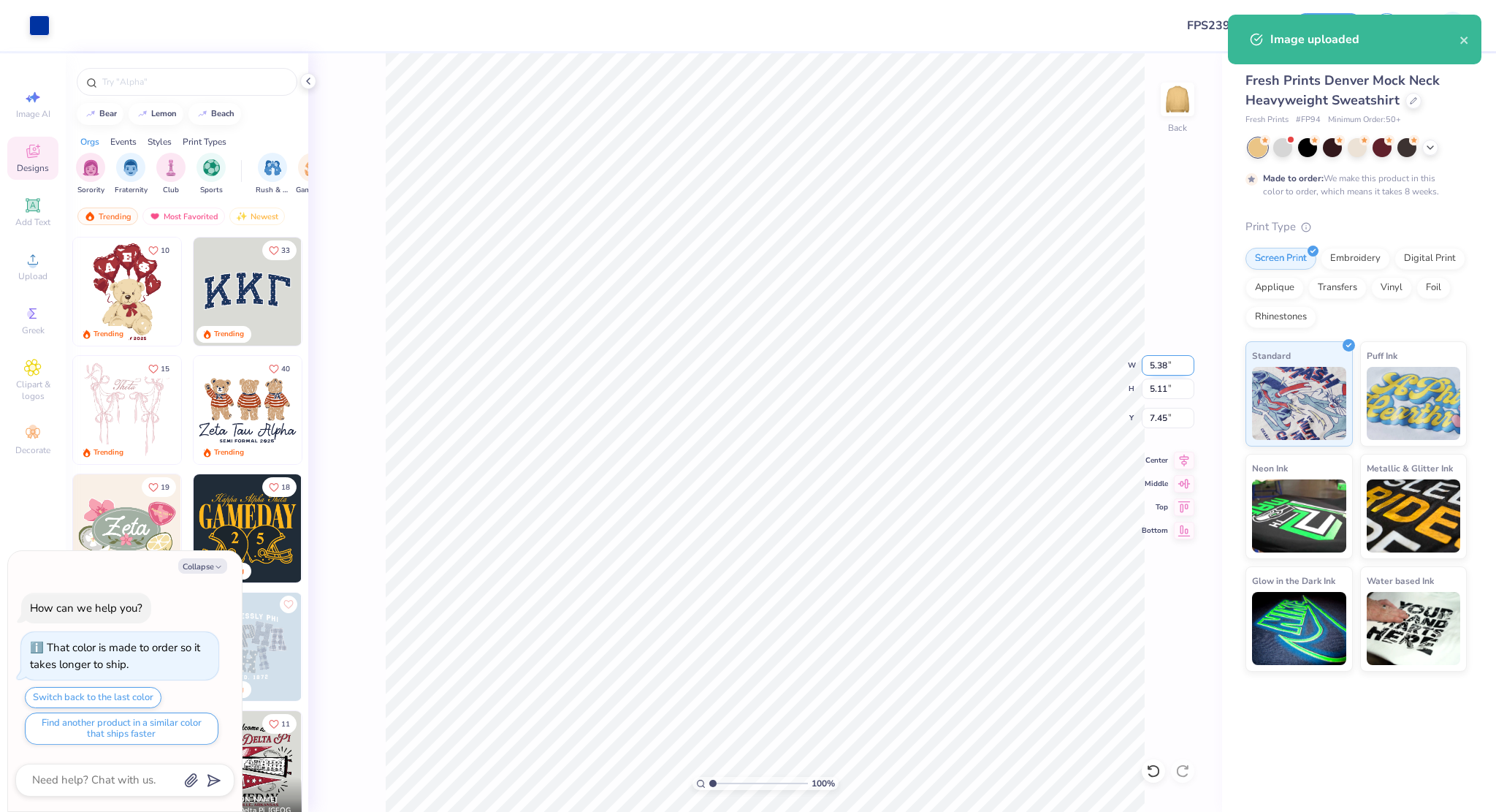
click at [1154, 358] on input "5.38" at bounding box center [1168, 365] width 53 height 21
type input "4"
type textarea "x"
type input "4.00"
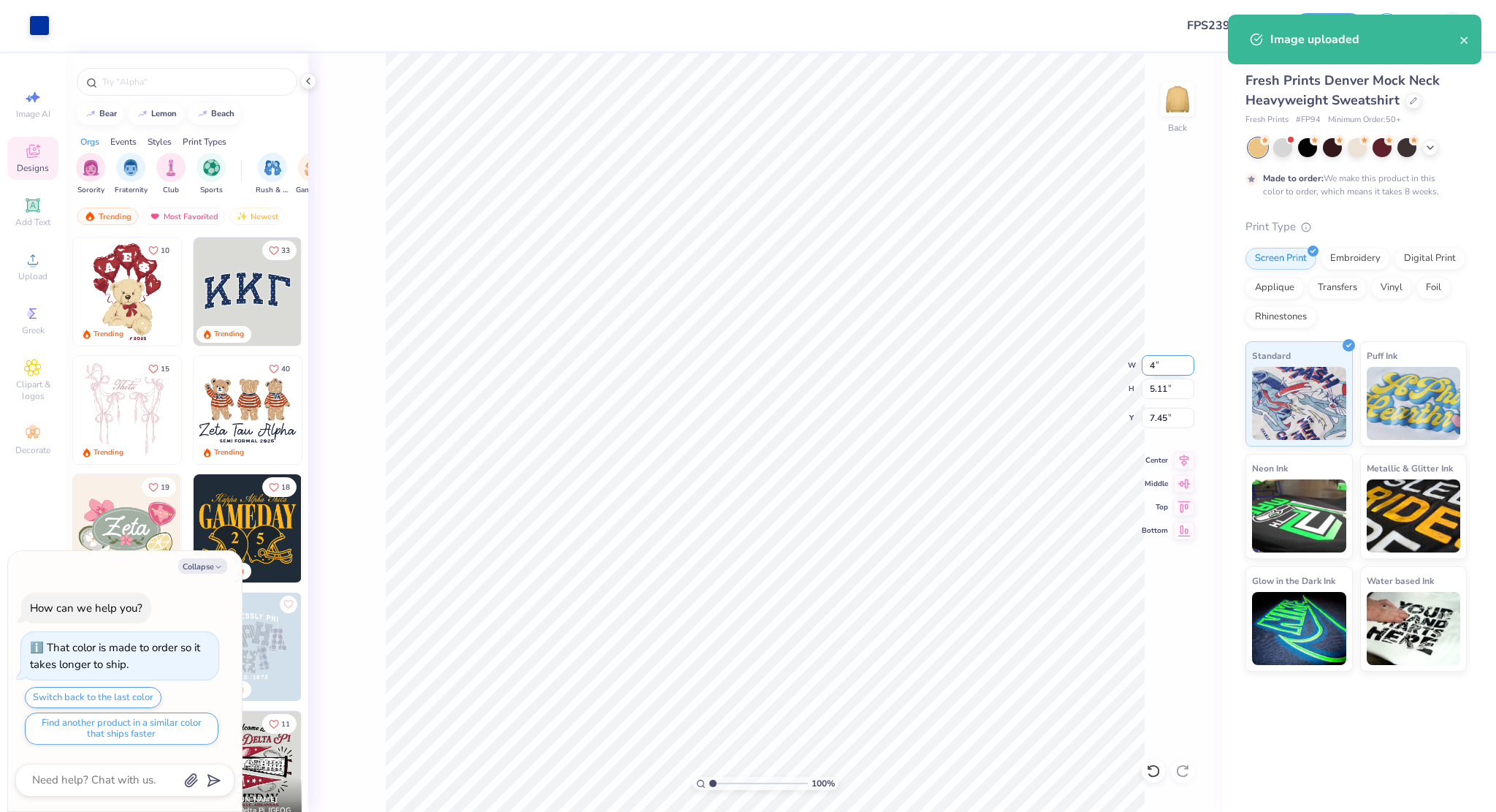
type input "3.80"
type input "8.10"
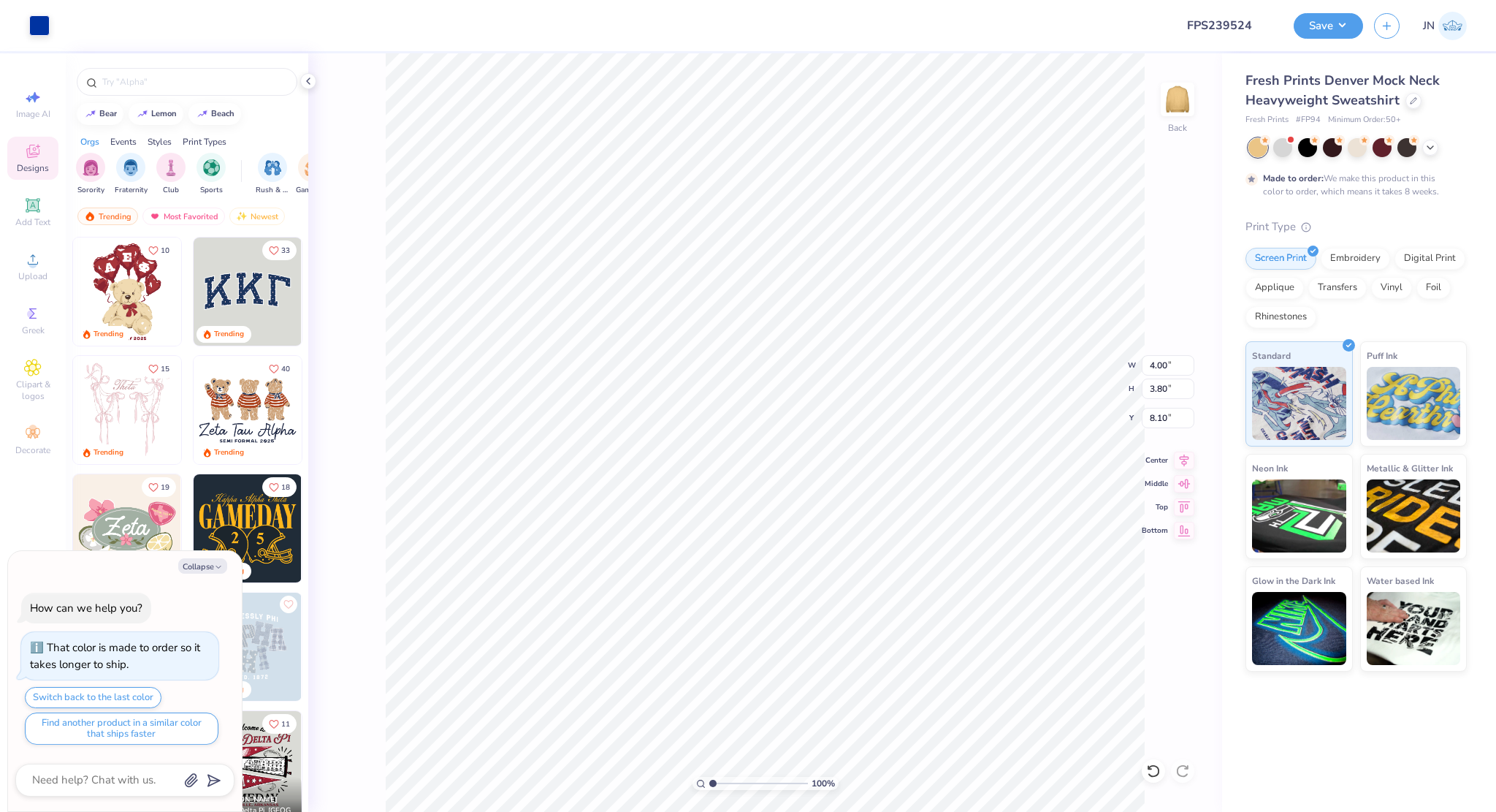
type textarea "x"
type input "4.14"
click at [38, 260] on icon at bounding box center [32, 259] width 18 height 18
type textarea "x"
type input "14.54"
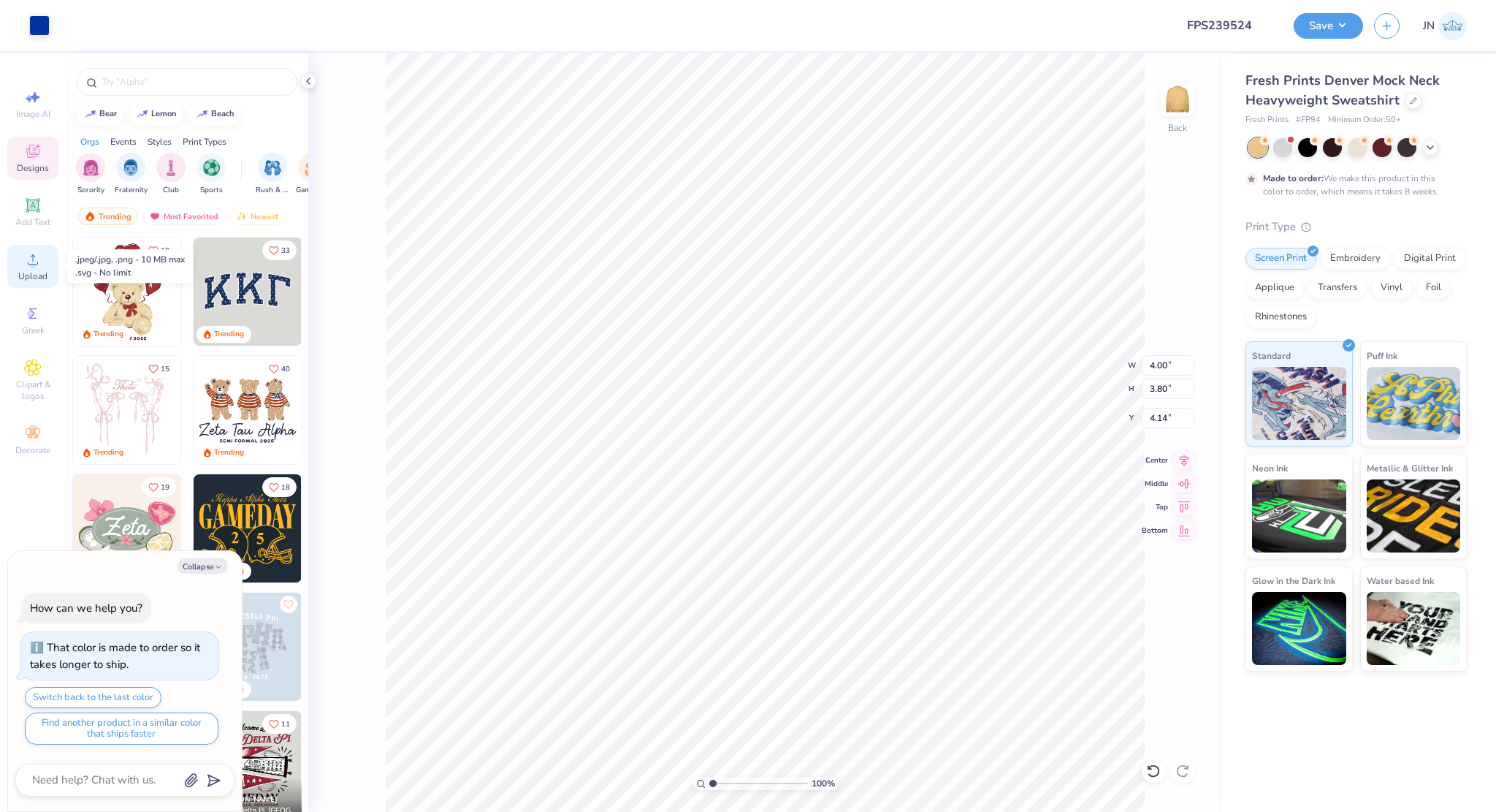
type input "6.08"
type input "6.96"
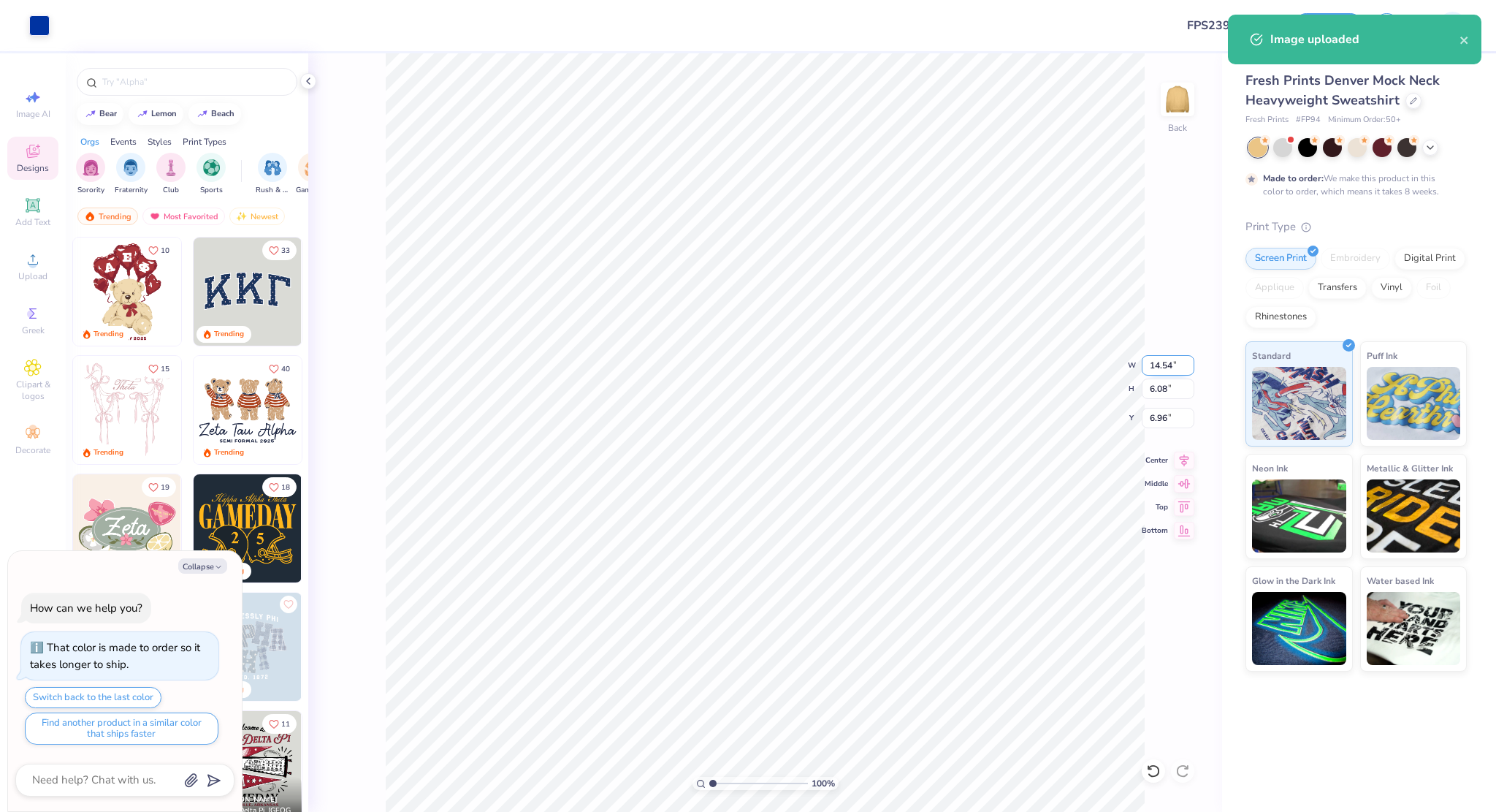
click at [1150, 365] on input "14.54" at bounding box center [1168, 365] width 53 height 21
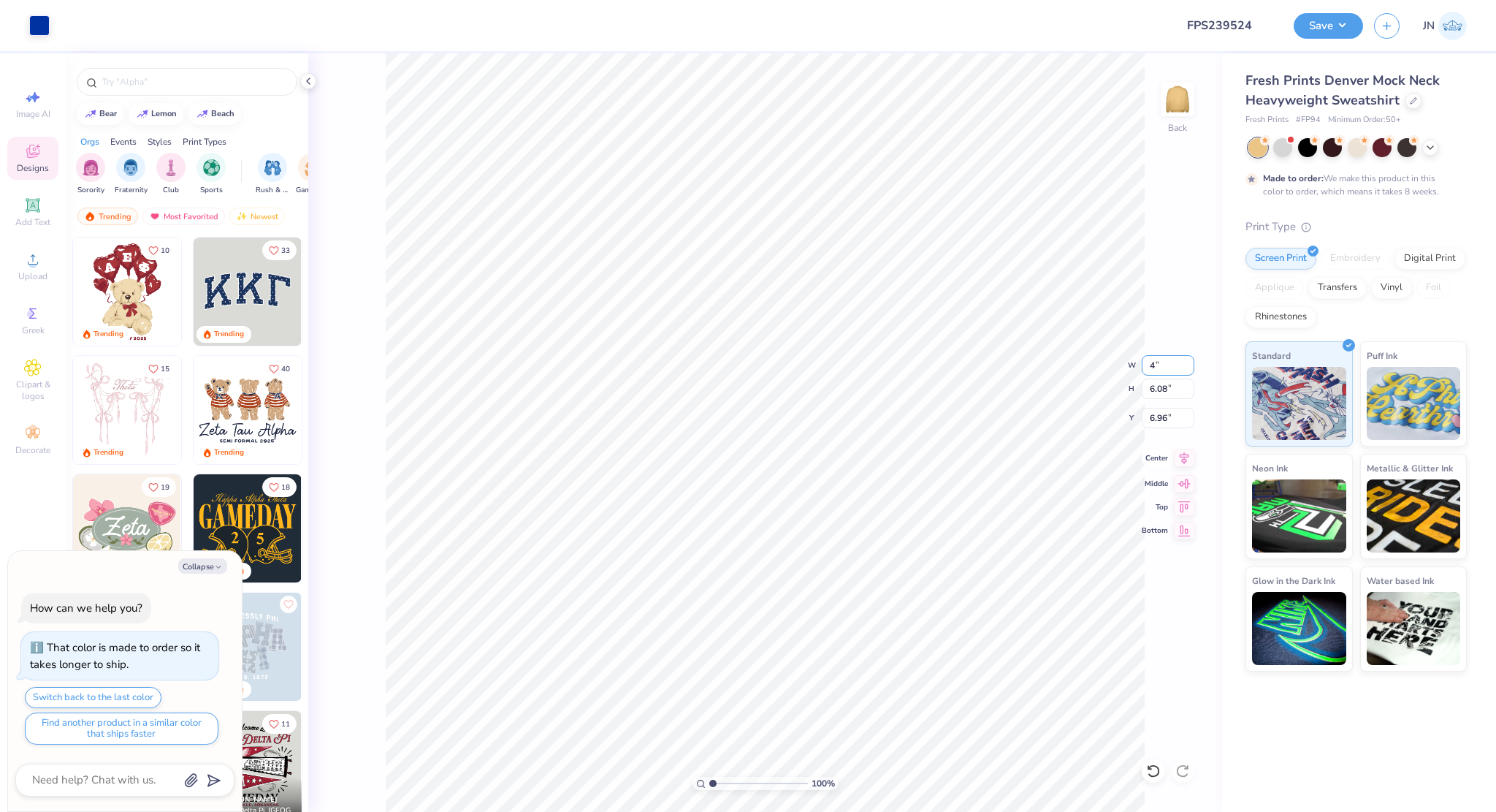
type input "4"
type textarea "x"
type input "4.00"
type input "1.67"
type input "9.16"
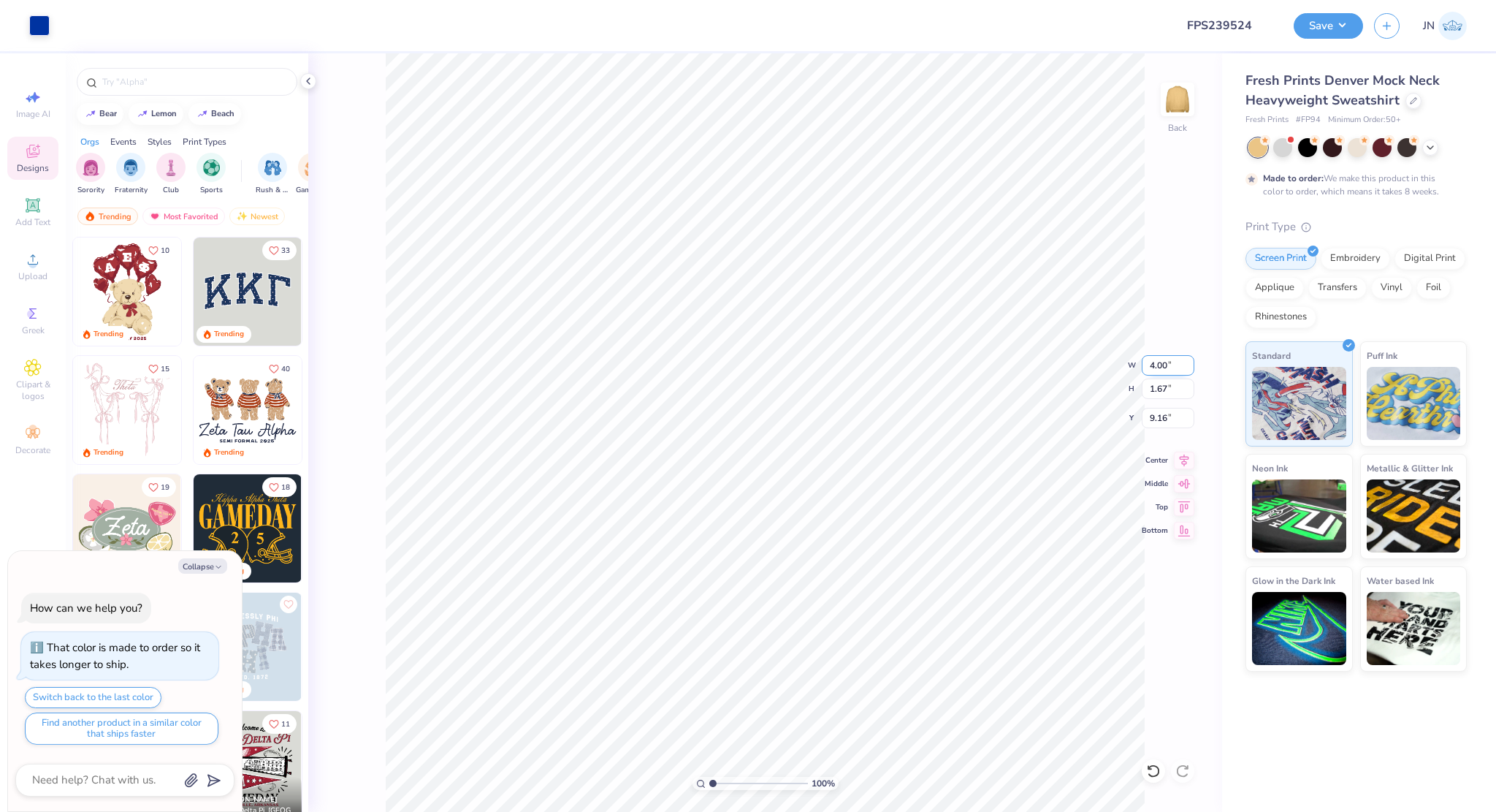
click at [1156, 368] on input "4.00" at bounding box center [1168, 365] width 53 height 21
type input "10"
type textarea "x"
type input "10.00"
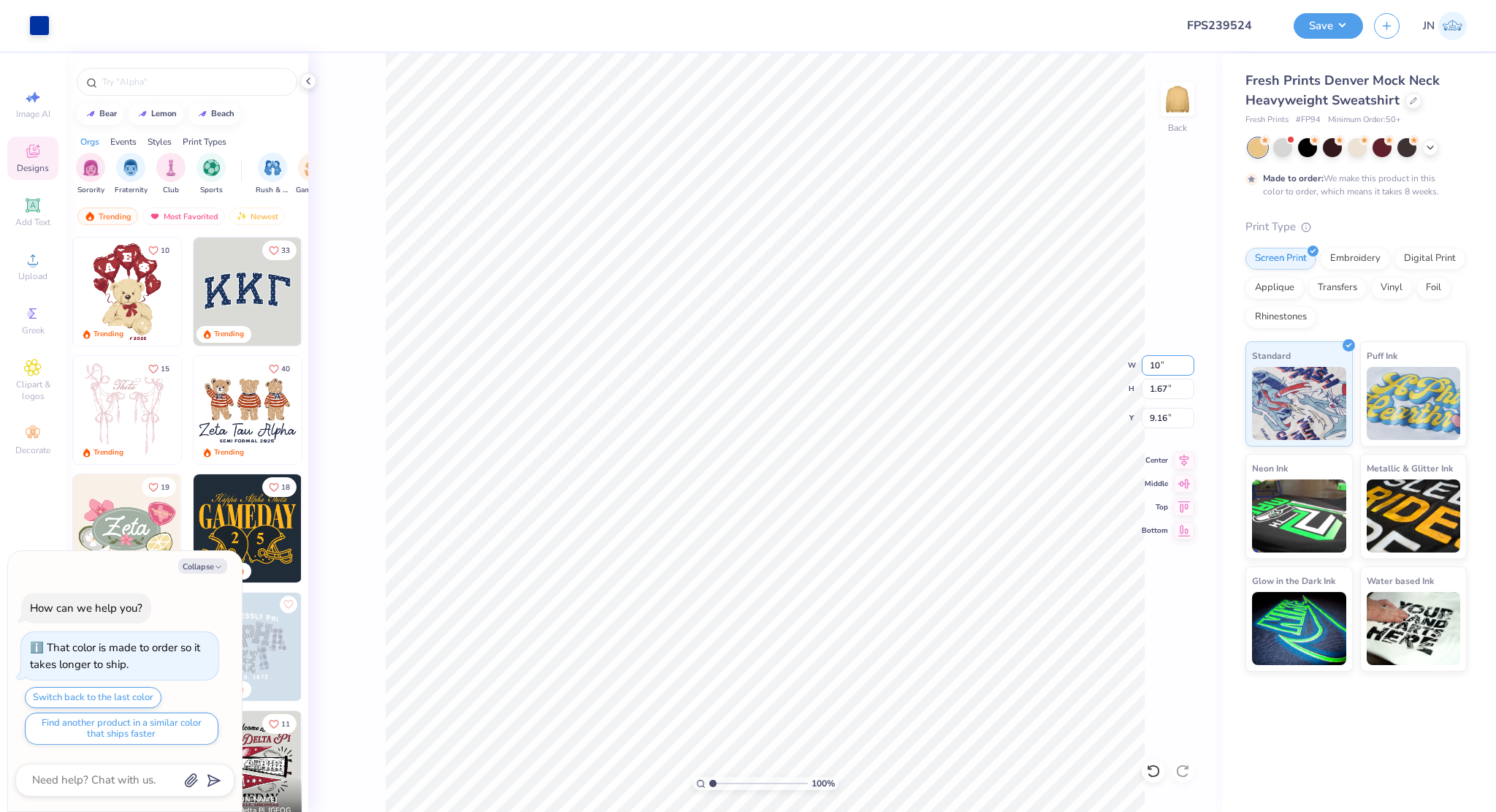
type input "4.18"
click at [1154, 418] on input "7.91" at bounding box center [1168, 418] width 53 height 21
type input "4"
type textarea "x"
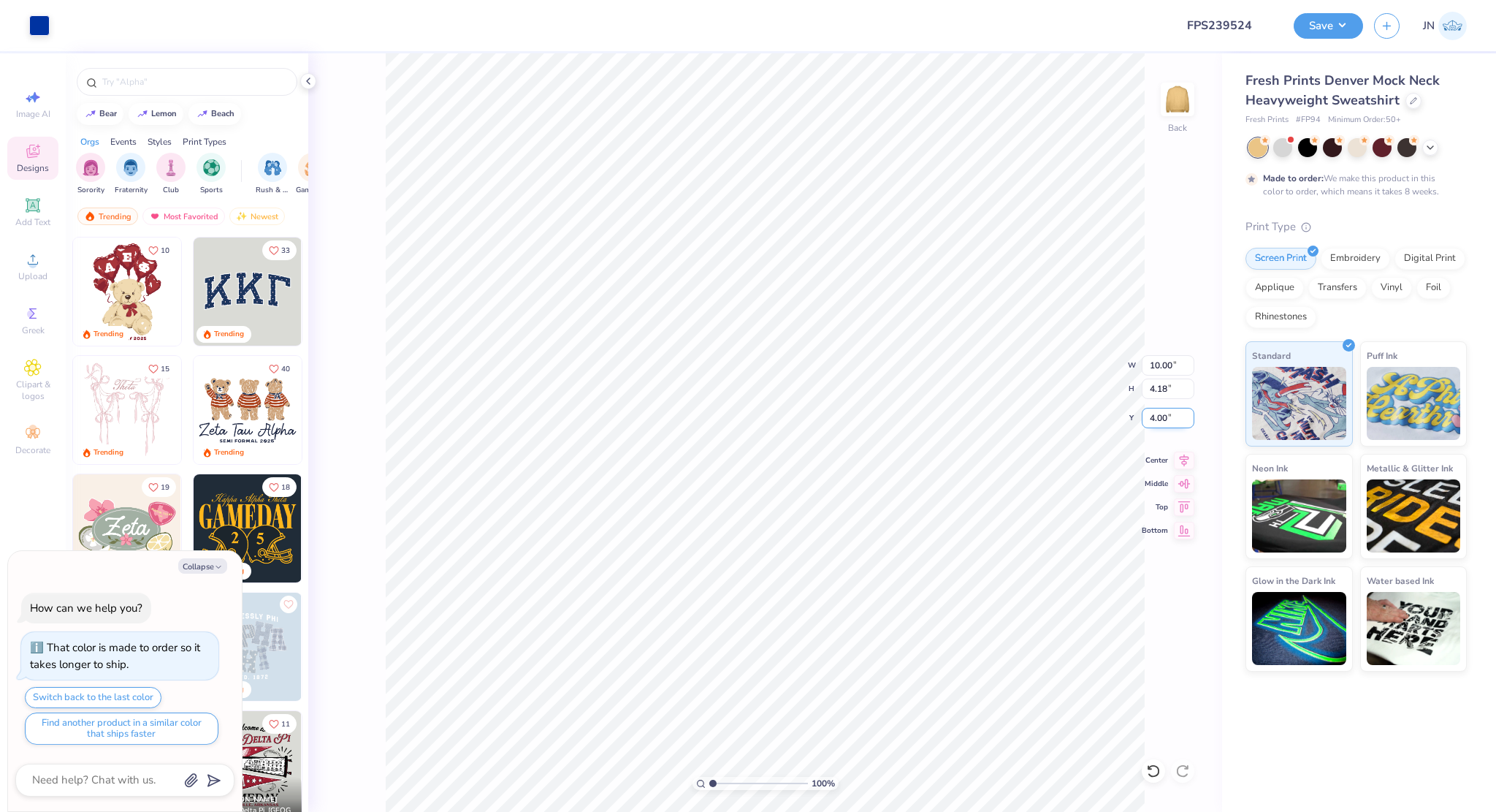
click at [1166, 418] on input "4.00" at bounding box center [1168, 418] width 53 height 21
type input "2"
type textarea "x"
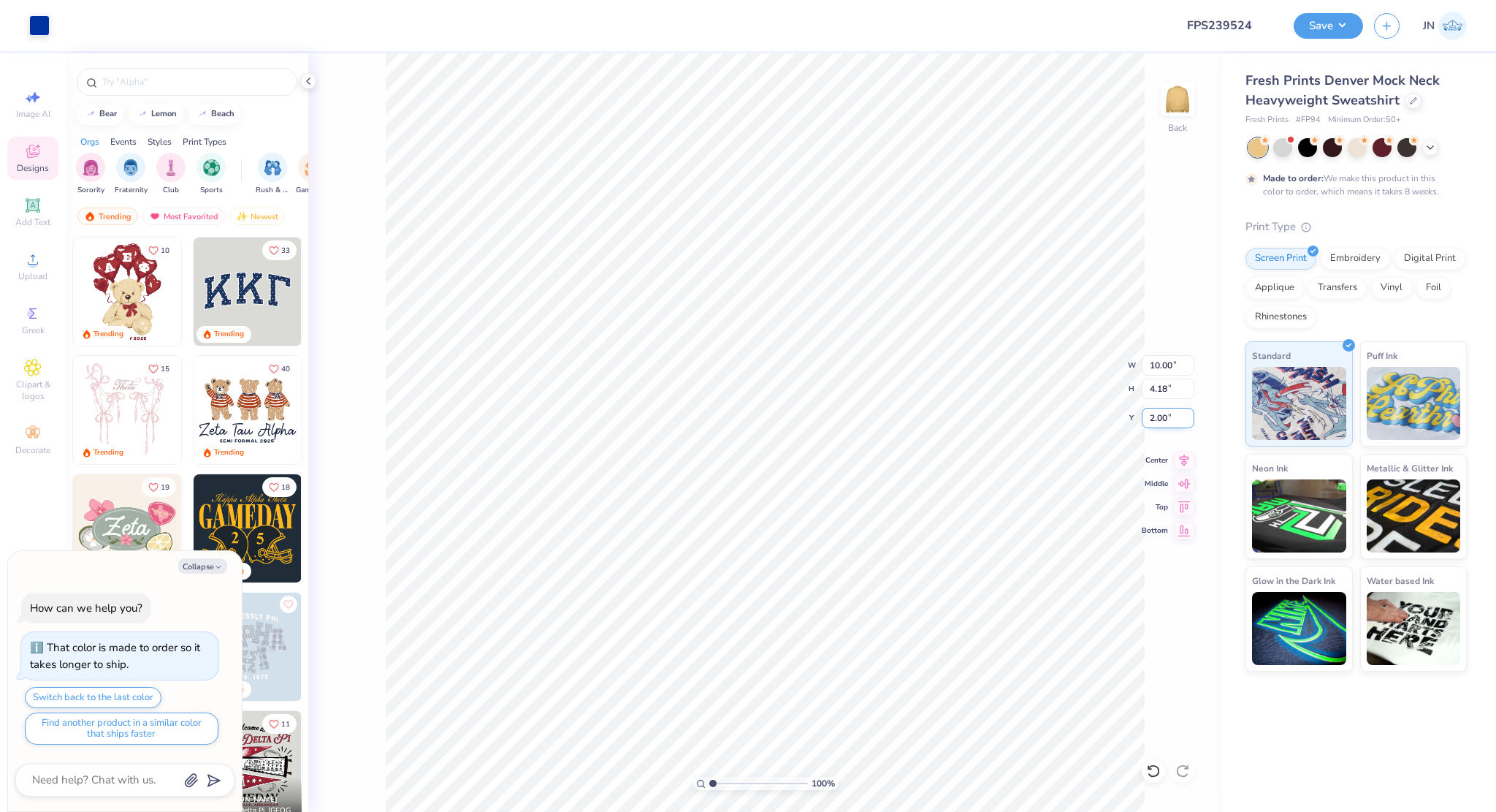
click at [1161, 421] on input "2.00" at bounding box center [1168, 418] width 53 height 21
type input "3"
type textarea "x"
type input "3.00"
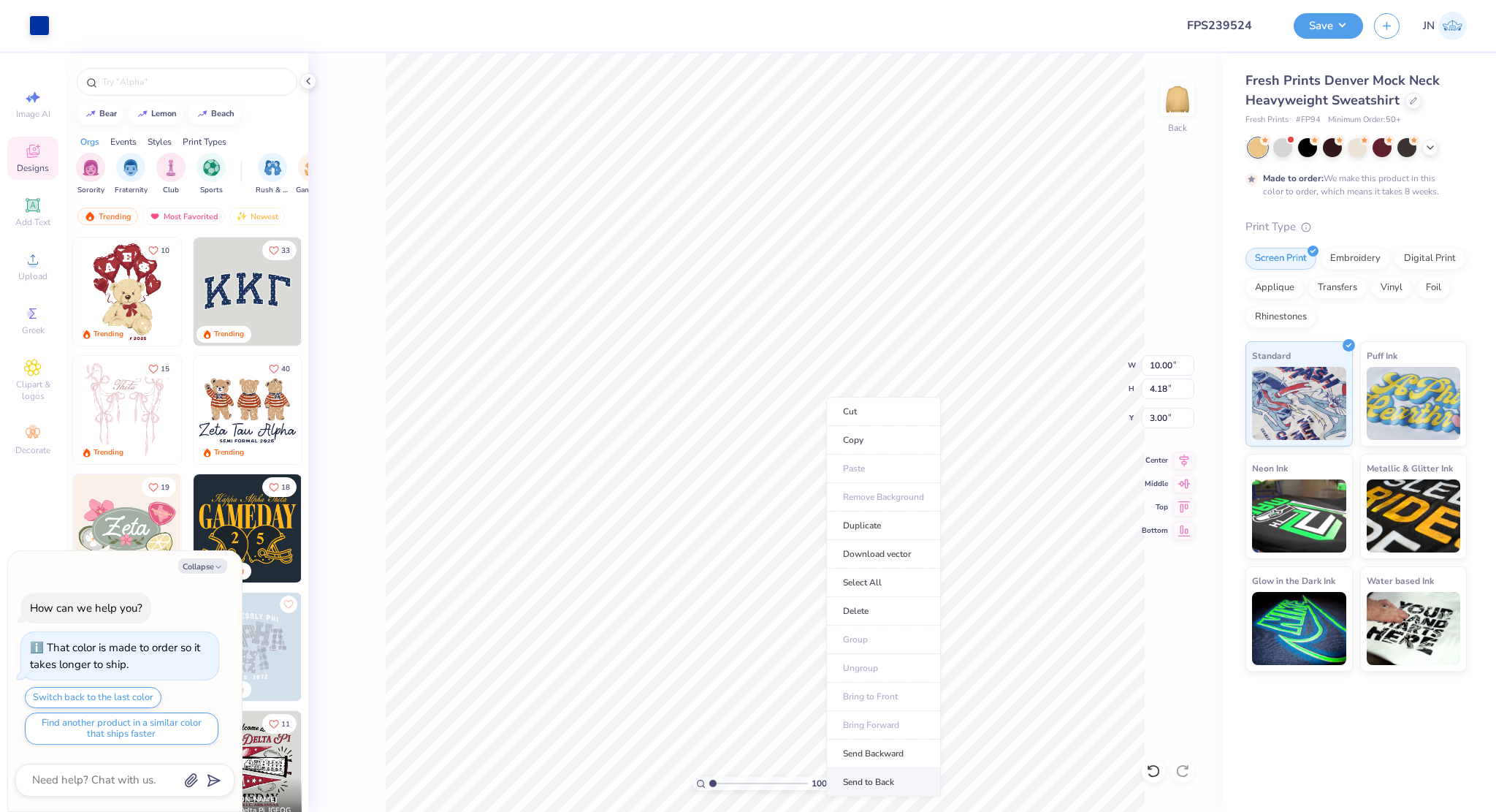
click at [855, 785] on li "Send to Back" at bounding box center [883, 781] width 114 height 28
type textarea "x"
type input "3.38"
type textarea "x"
type input "3.41"
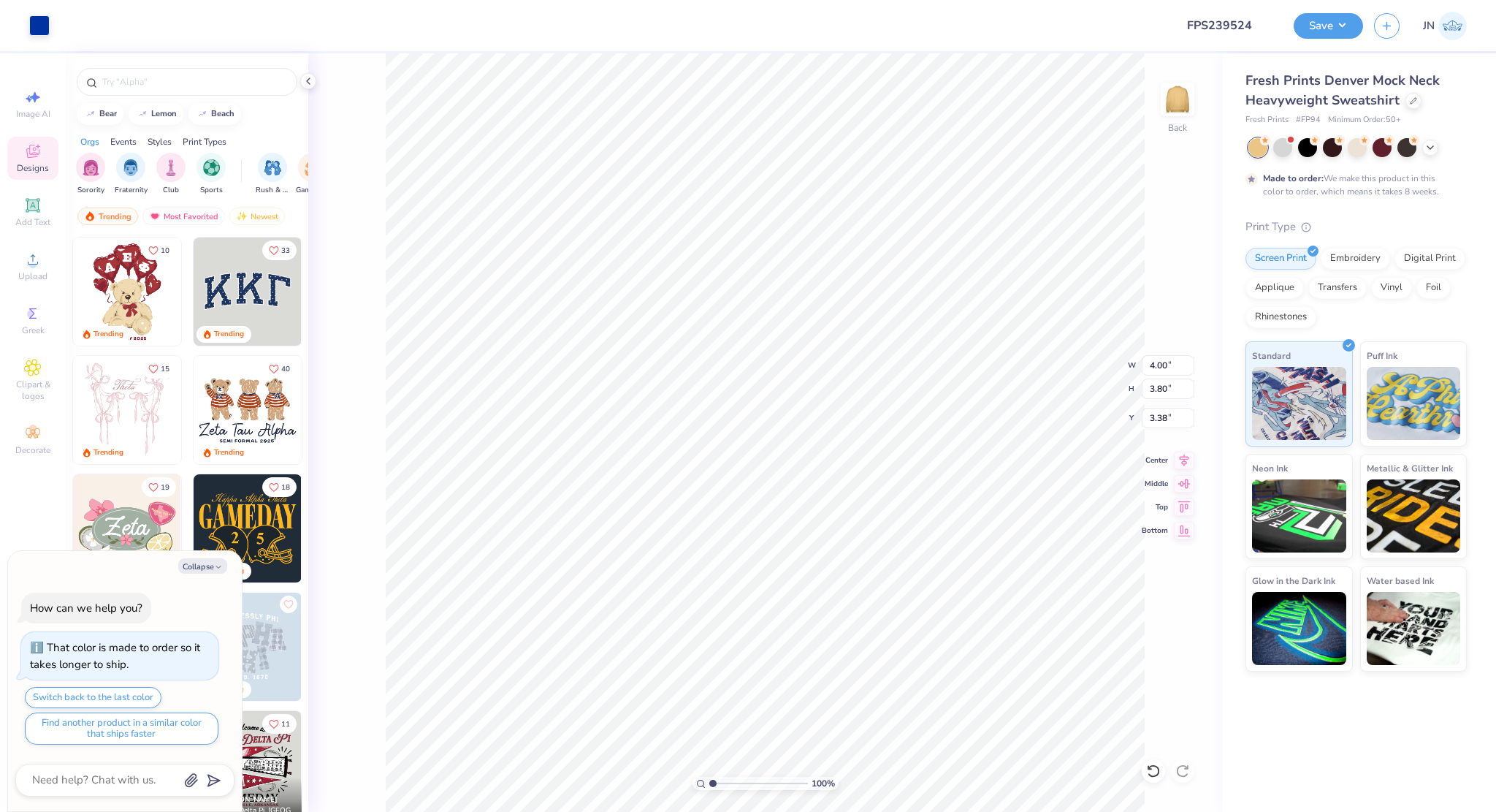
type input "3.24"
click at [1190, 460] on icon at bounding box center [1184, 457] width 21 height 18
type textarea "x"
type input "3.47"
type textarea "x"
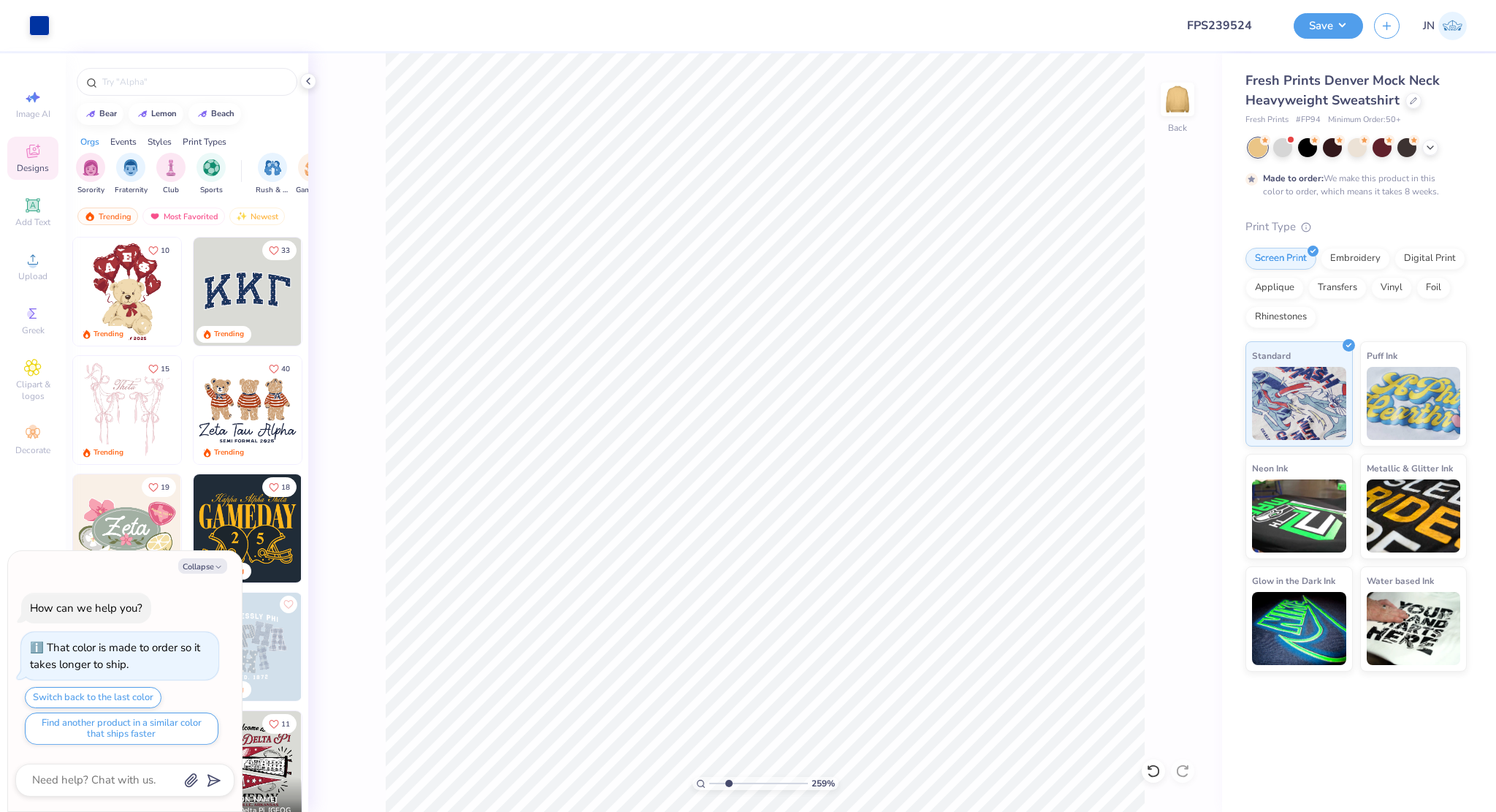
type input "2.59"
click at [728, 778] on input "range" at bounding box center [758, 783] width 98 height 13
click at [38, 220] on span "Add Text" at bounding box center [33, 222] width 35 height 12
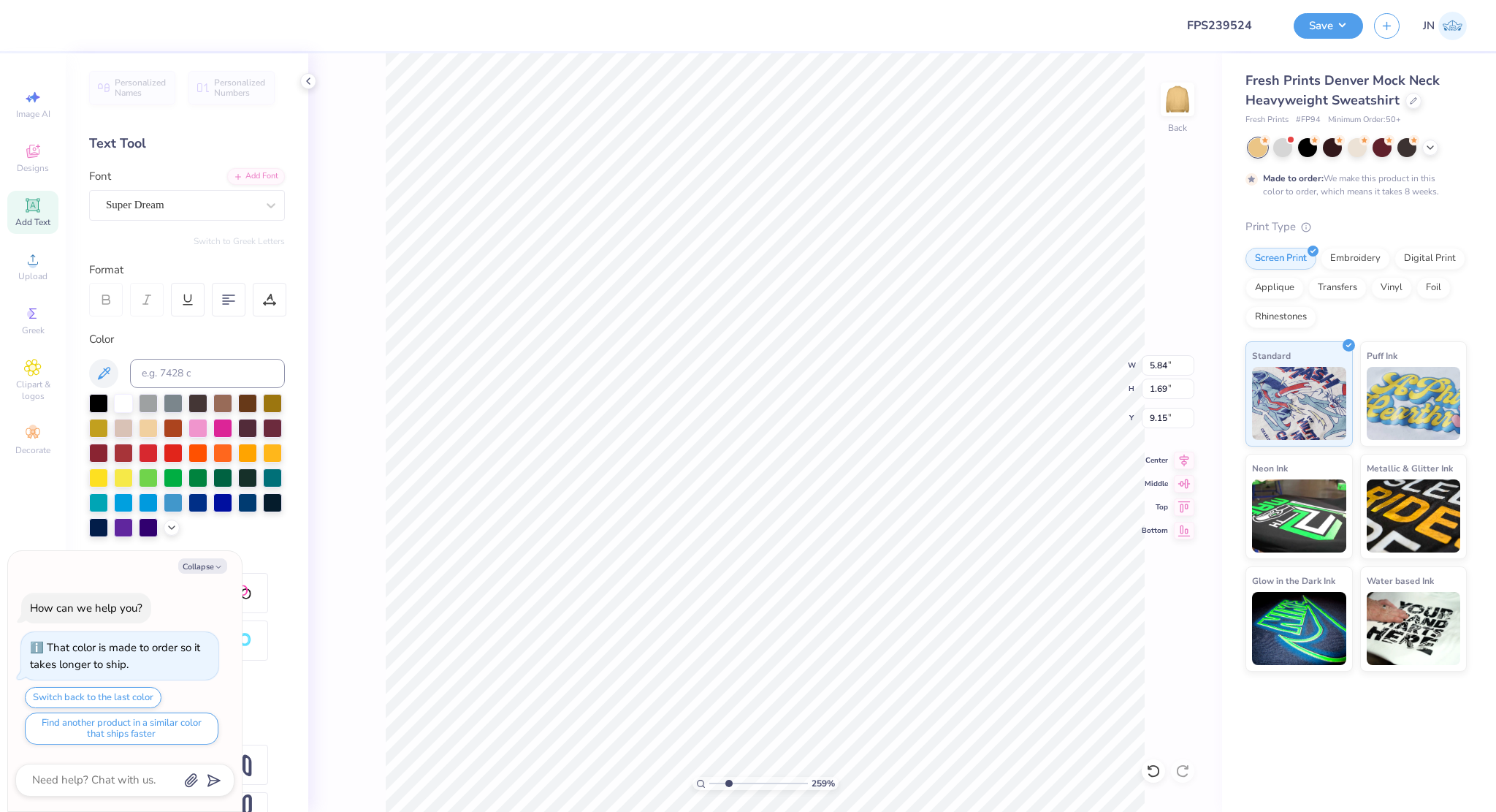
type textarea "x"
type textarea "TEsXT"
type textarea "x"
type textarea "TEsdXT"
type textarea "x"
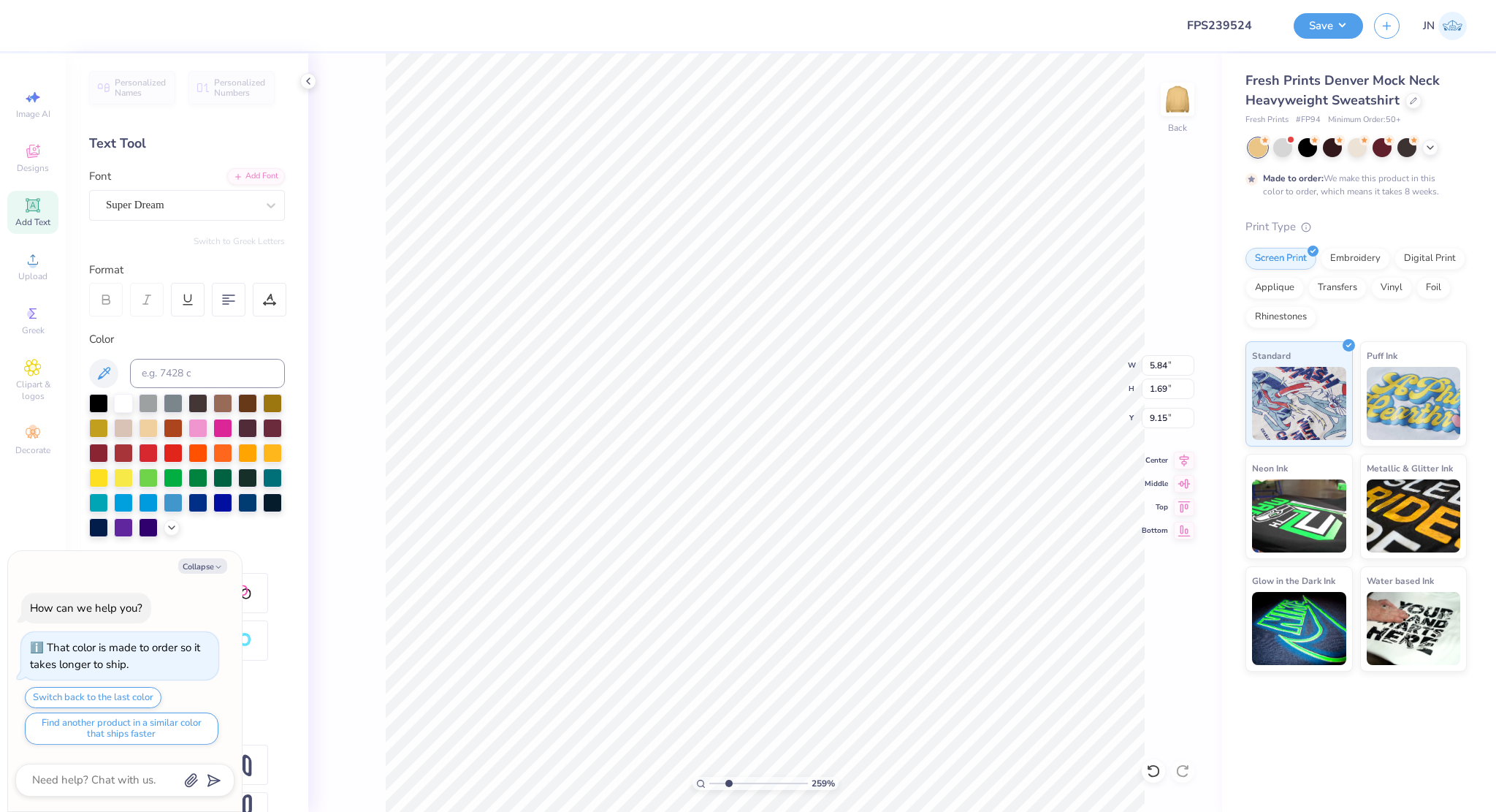
type textarea "TEsdeXT"
type textarea "x"
type textarea "TEsdesXT"
type textarea "x"
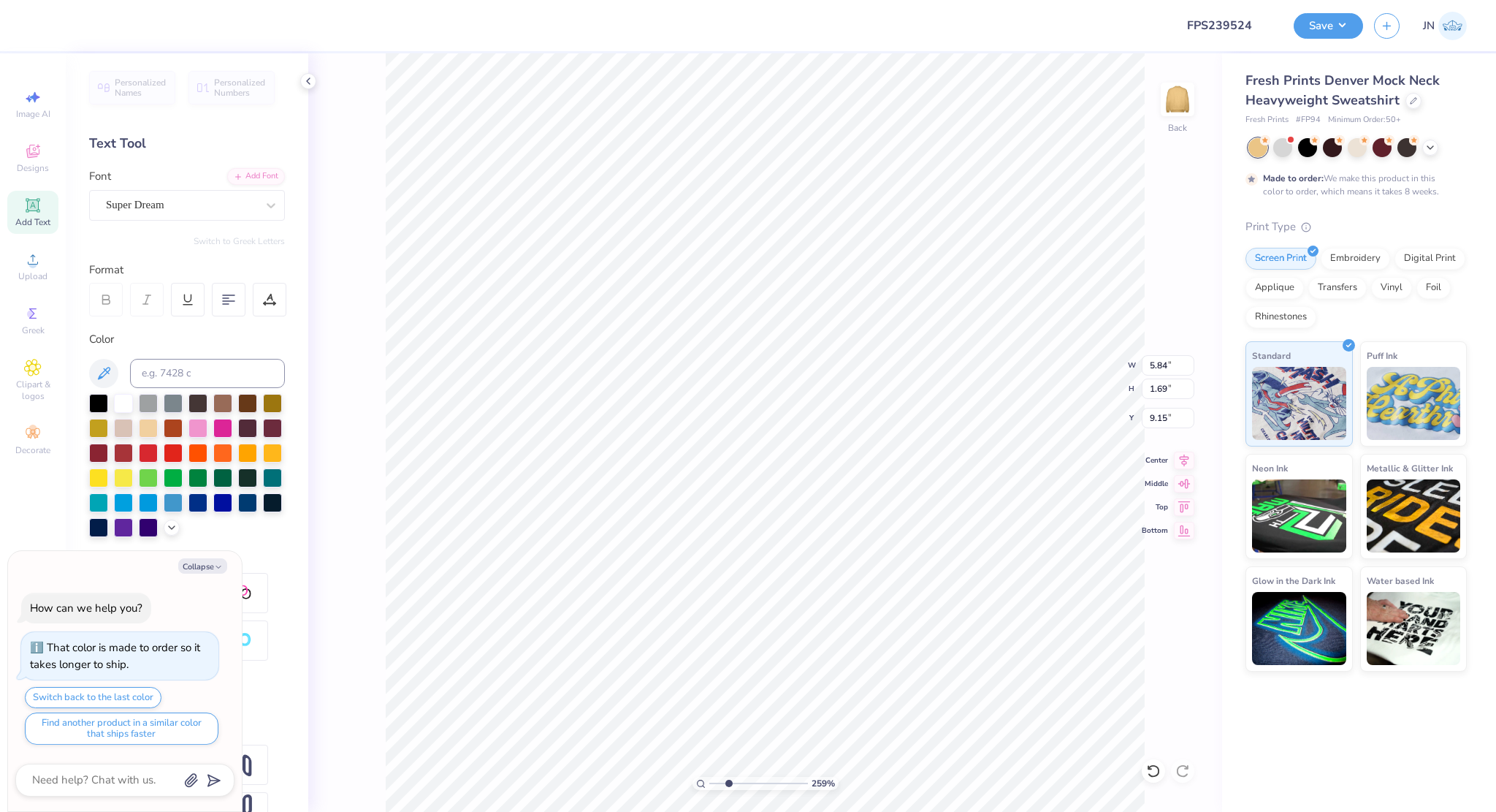
type textarea "Te"
type textarea "x"
type textarea "Te"
type textarea "x"
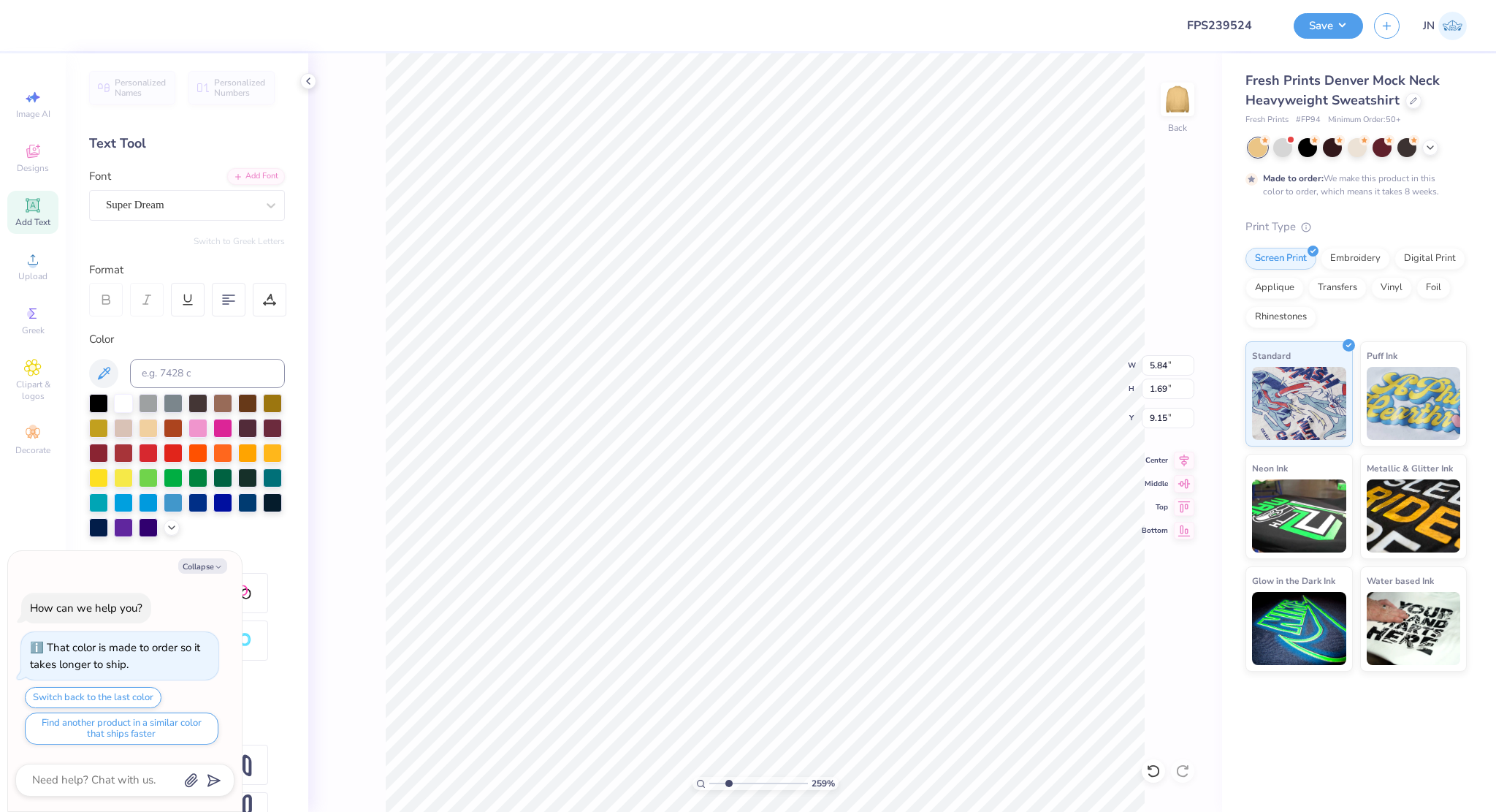
type textarea "E"
type textarea "x"
type textarea "ES"
type textarea "x"
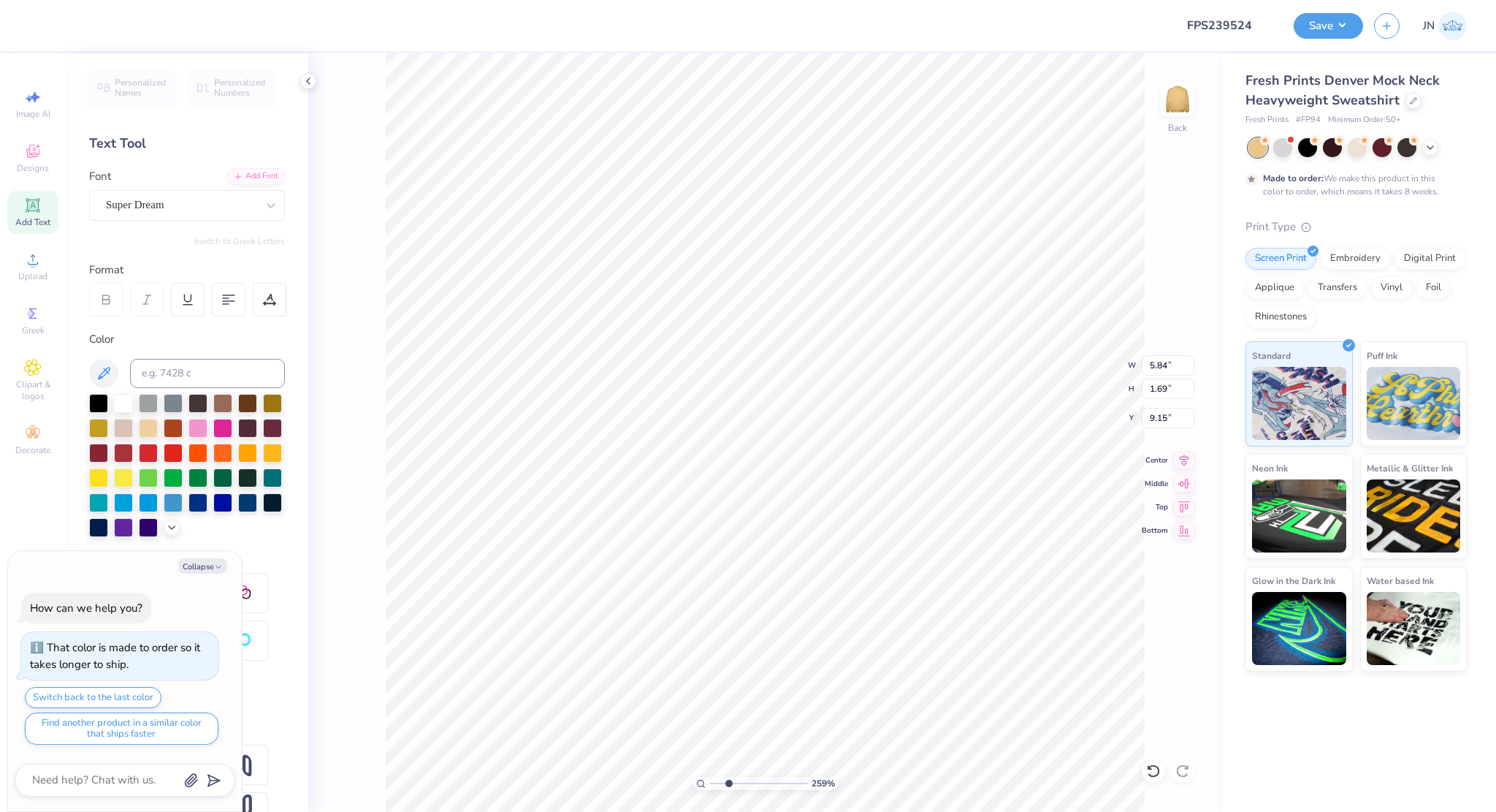
type textarea "EST"
type textarea "x"
type textarea "EST."
type textarea "x"
type input "4.80"
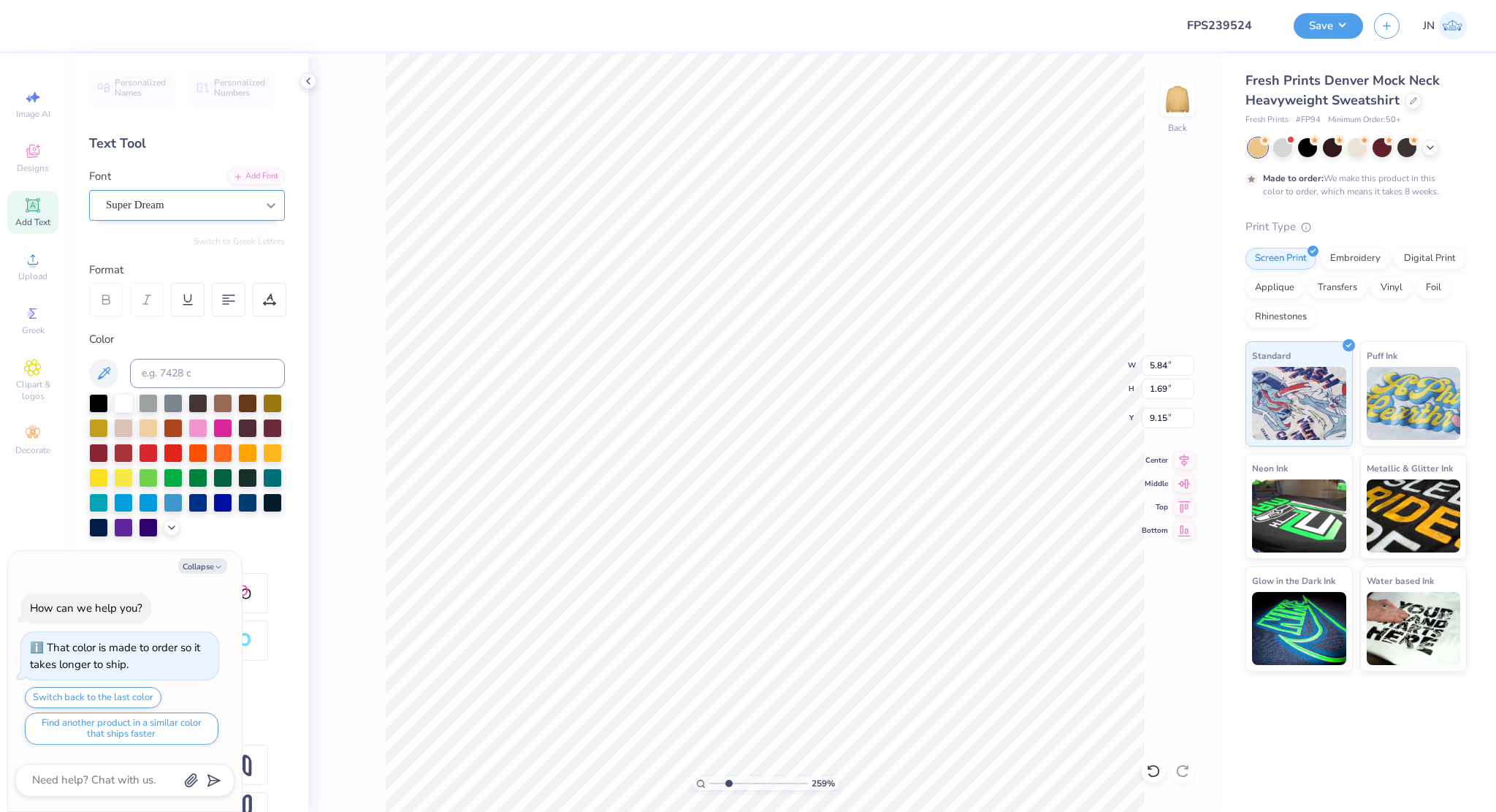
type input "1.76"
type input "9.12"
click at [234, 171] on div "Add Font" at bounding box center [256, 175] width 58 height 17
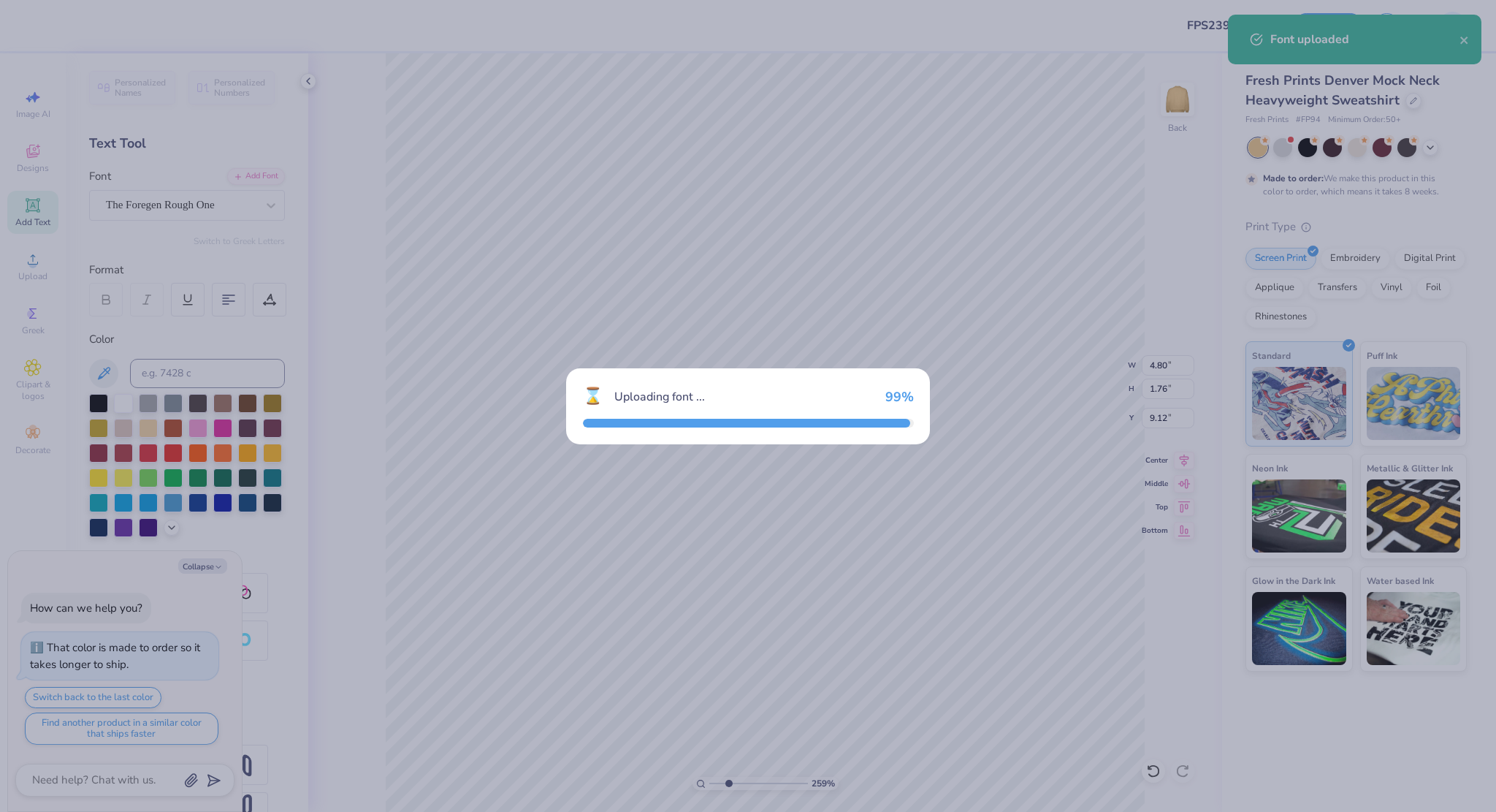
type textarea "x"
type input "3.26"
type input "1.75"
type input "9.13"
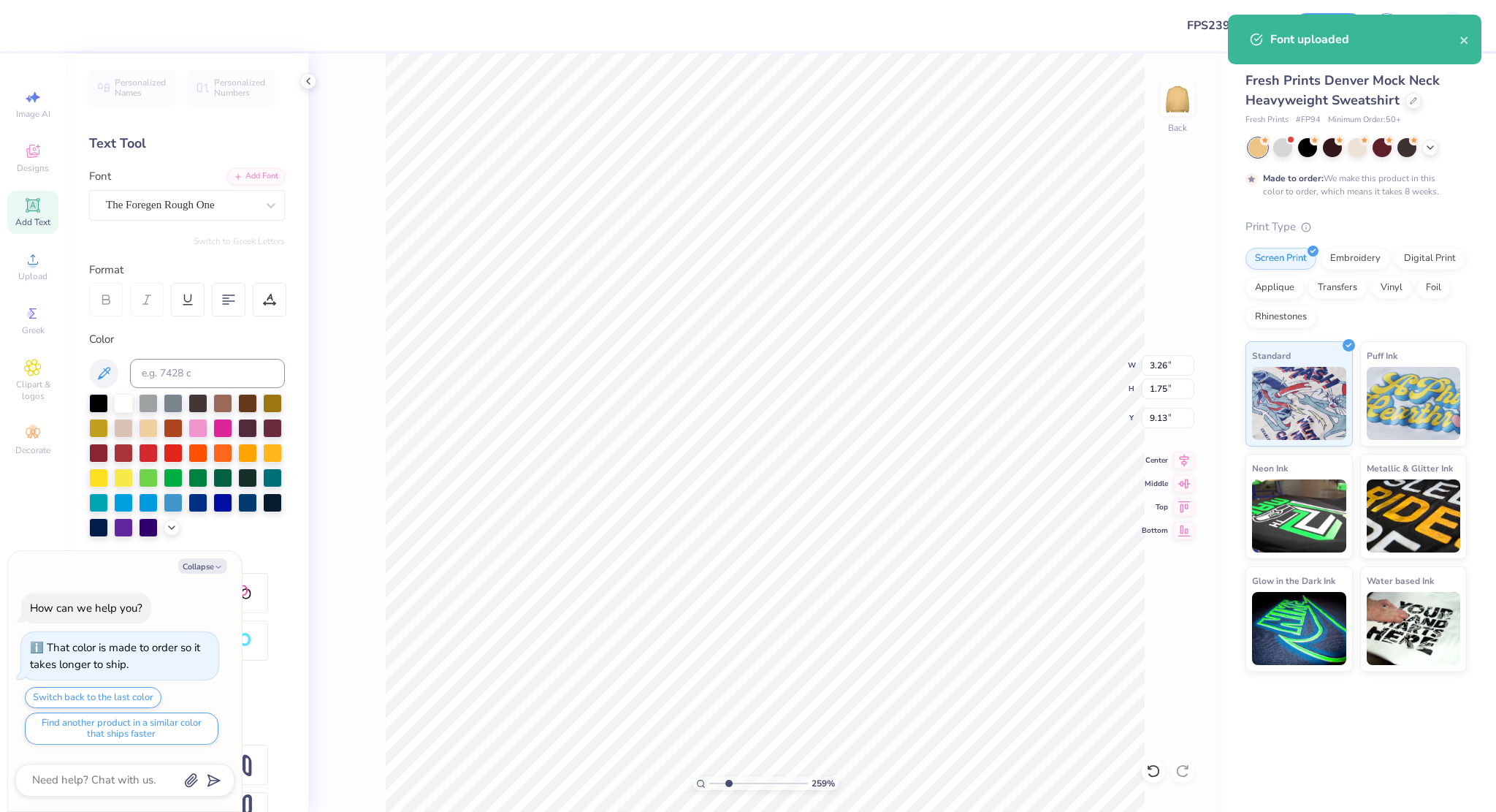
type textarea "x"
click at [203, 361] on input at bounding box center [207, 373] width 155 height 29
type input "286"
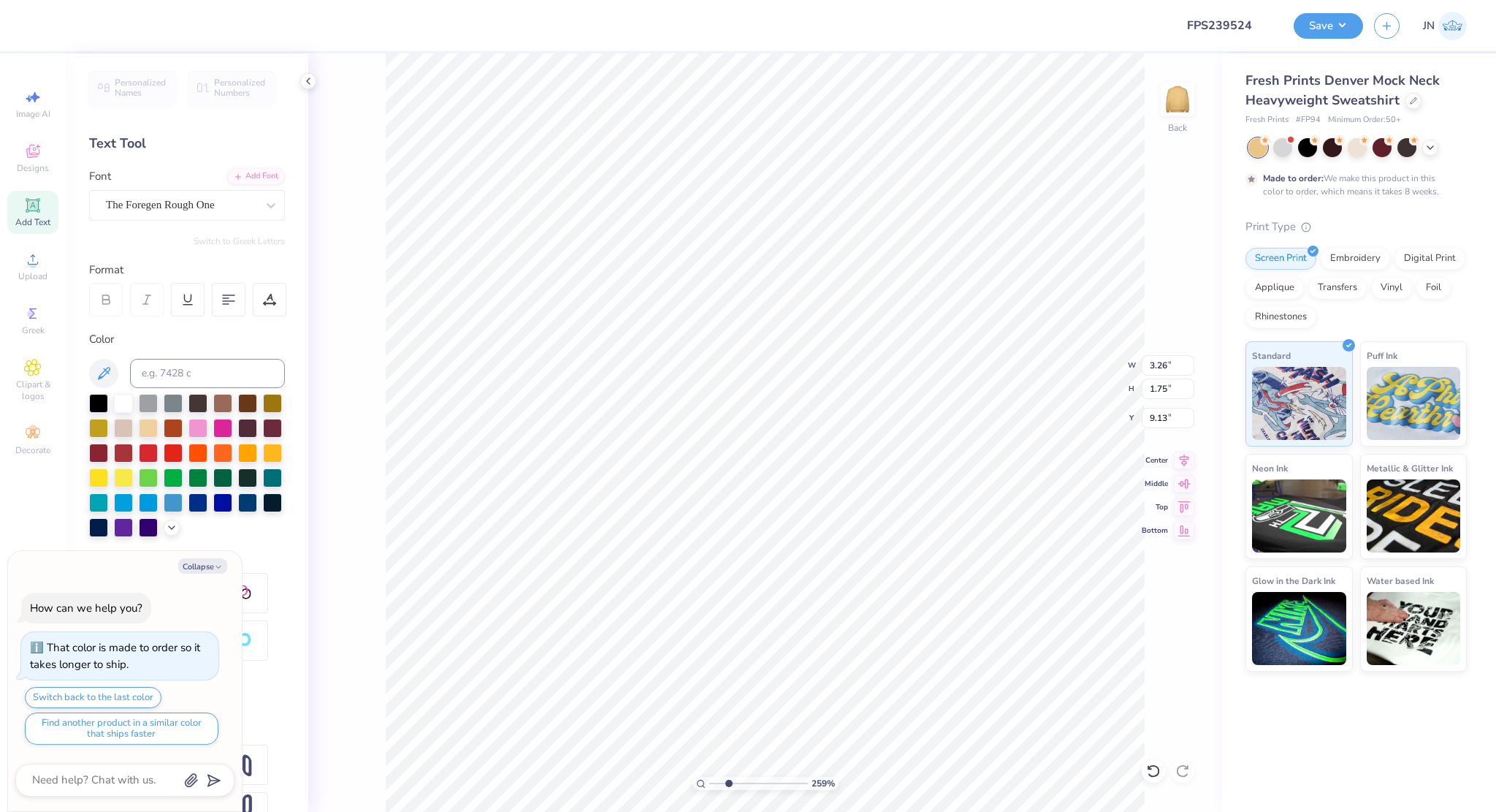
type textarea "x"
type input "4.22"
type textarea "x"
type input "1.39"
type input "0.75"
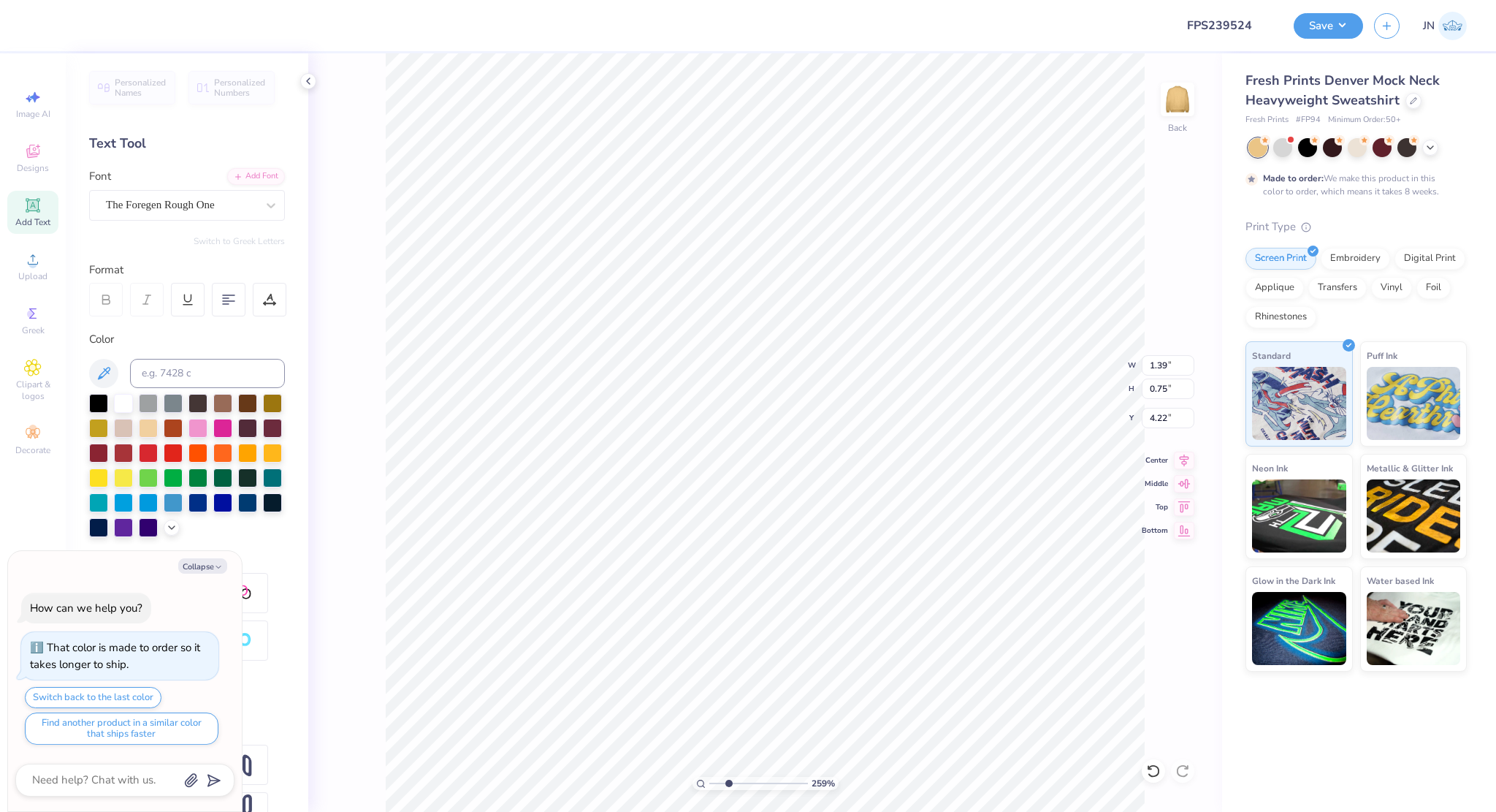
type textarea "x"
type input "4.60"
type textarea "x"
type input "1.90"
type input "1.02"
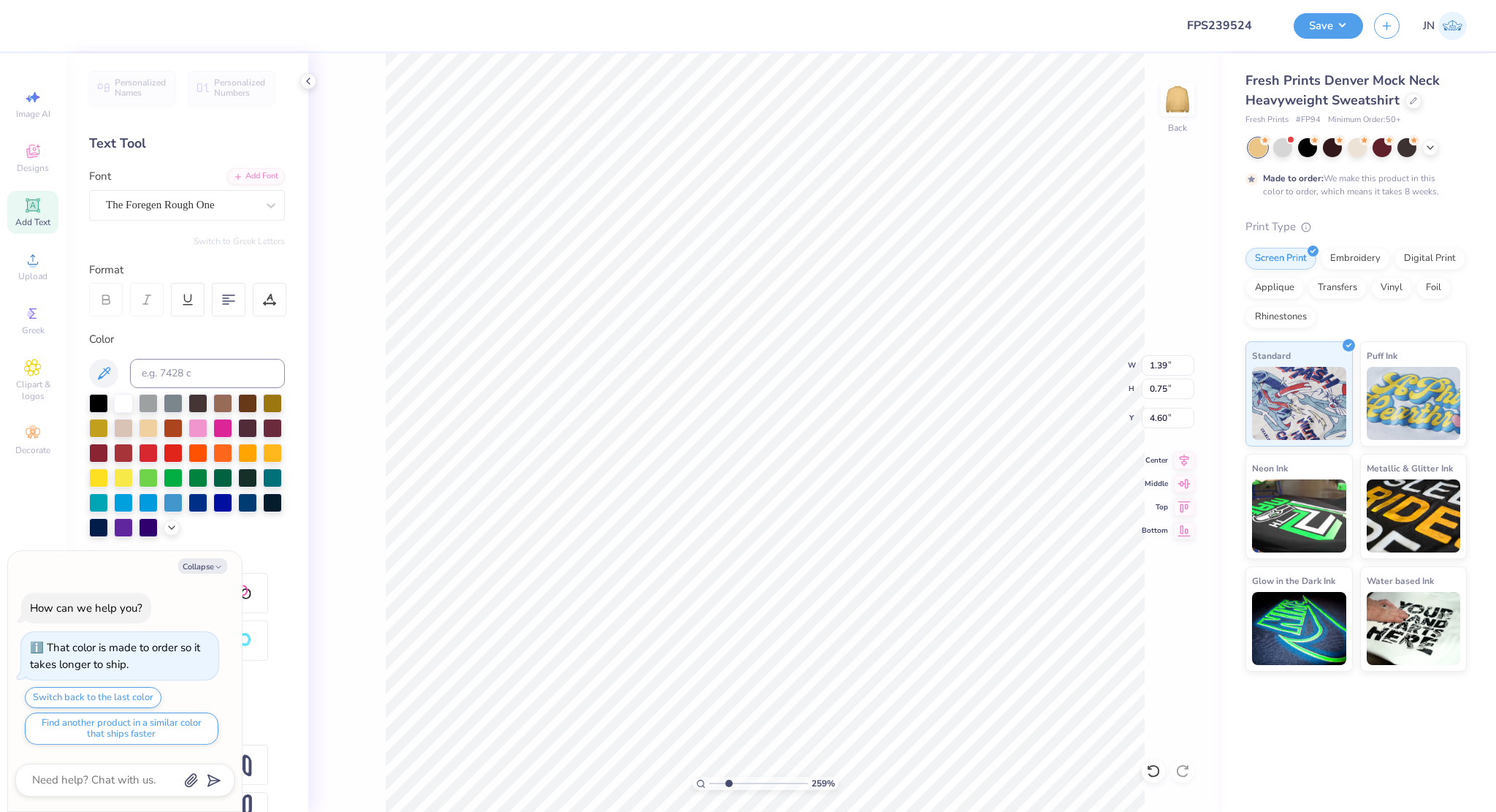
type input "4.34"
type textarea "x"
type input "4.58"
type textarea "x"
type input "1"
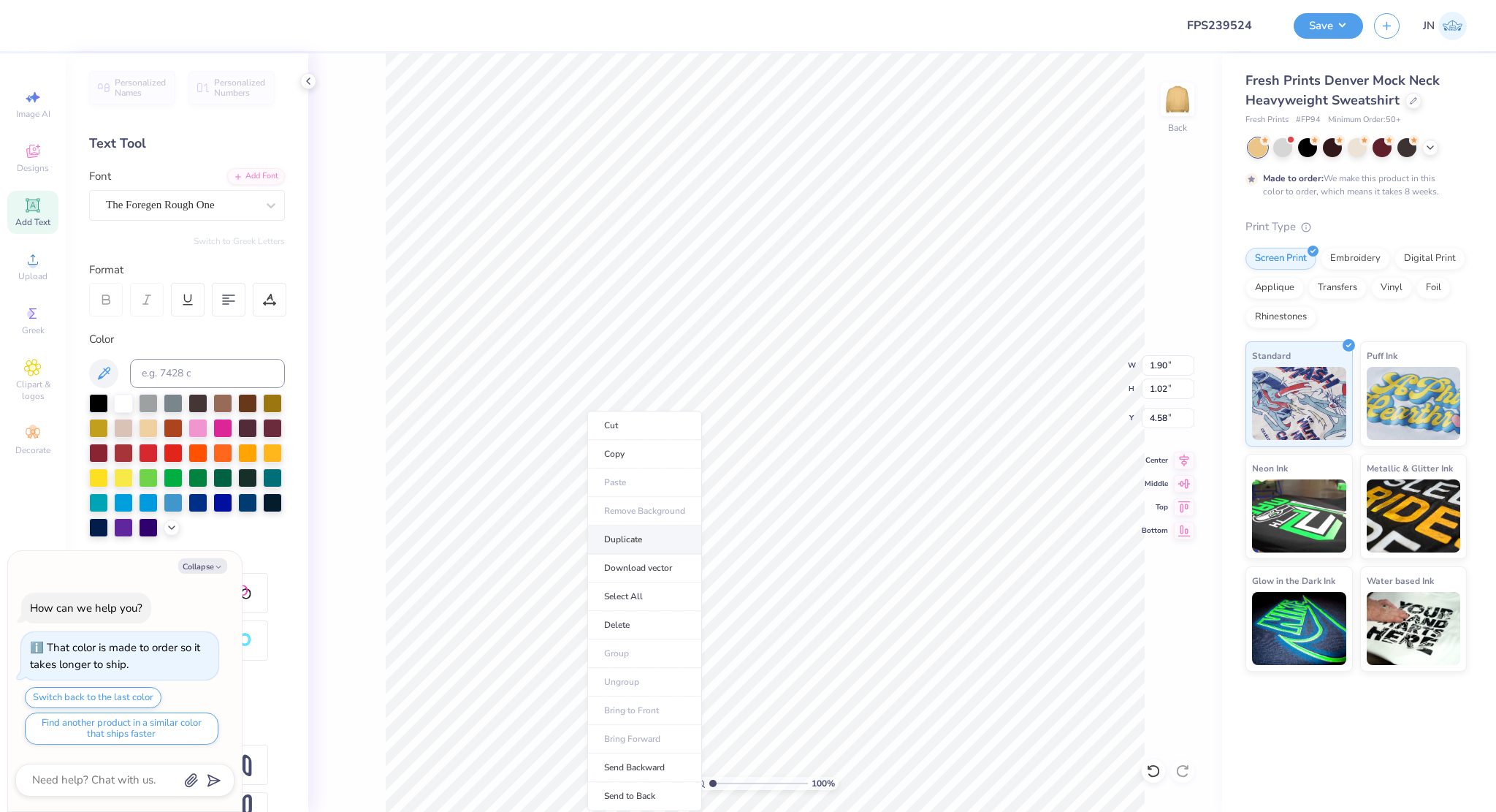
click at [639, 545] on li "Duplicate" at bounding box center [644, 539] width 114 height 28
type textarea "x"
type input "5.58"
drag, startPoint x: 713, startPoint y: 781, endPoint x: 732, endPoint y: 776, distance: 19.6
type input "3"
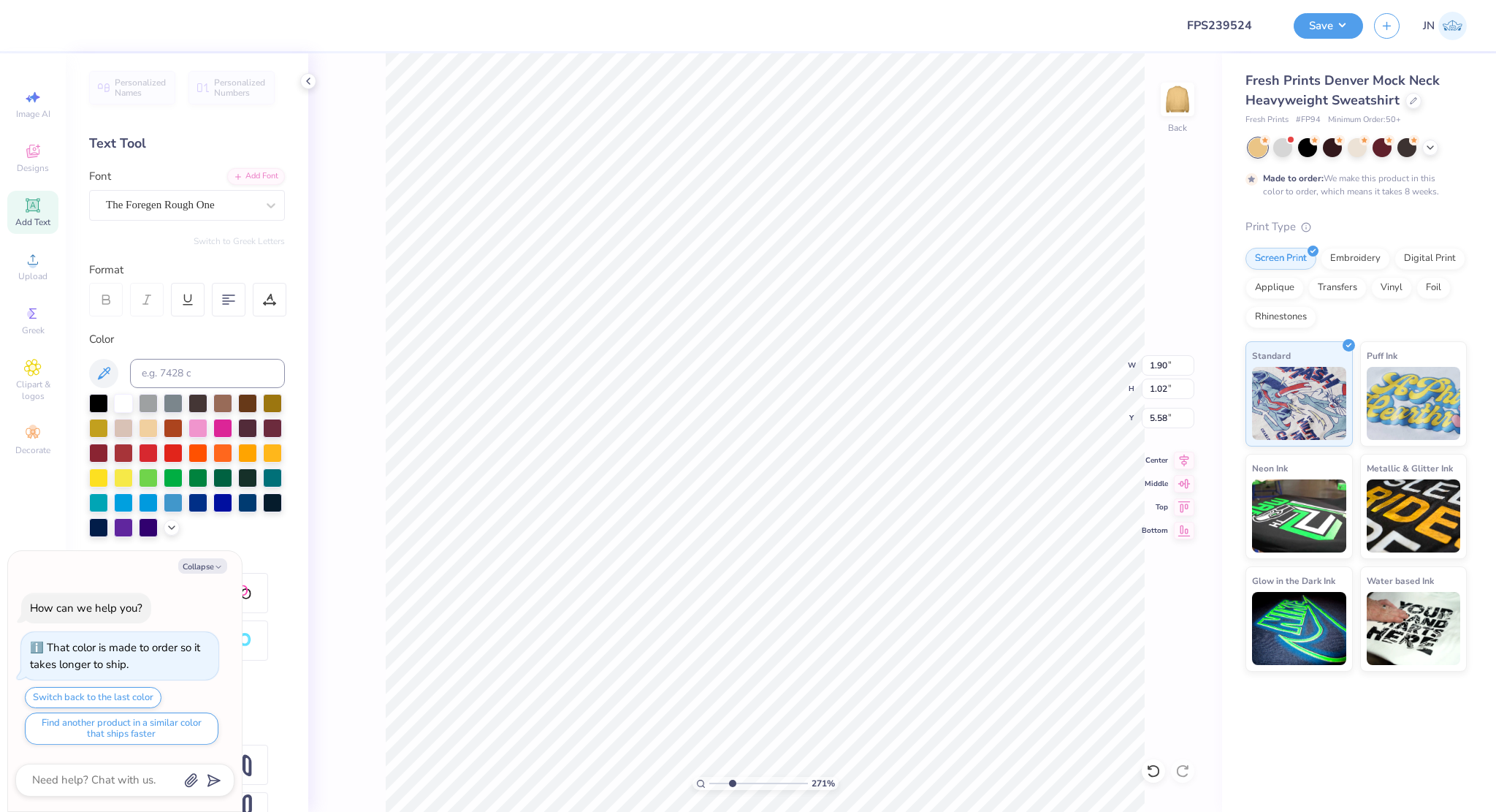
click at [732, 777] on input "range" at bounding box center [758, 783] width 98 height 13
type textarea "x"
type input "4.58"
type textarea "x"
type textarea "1."
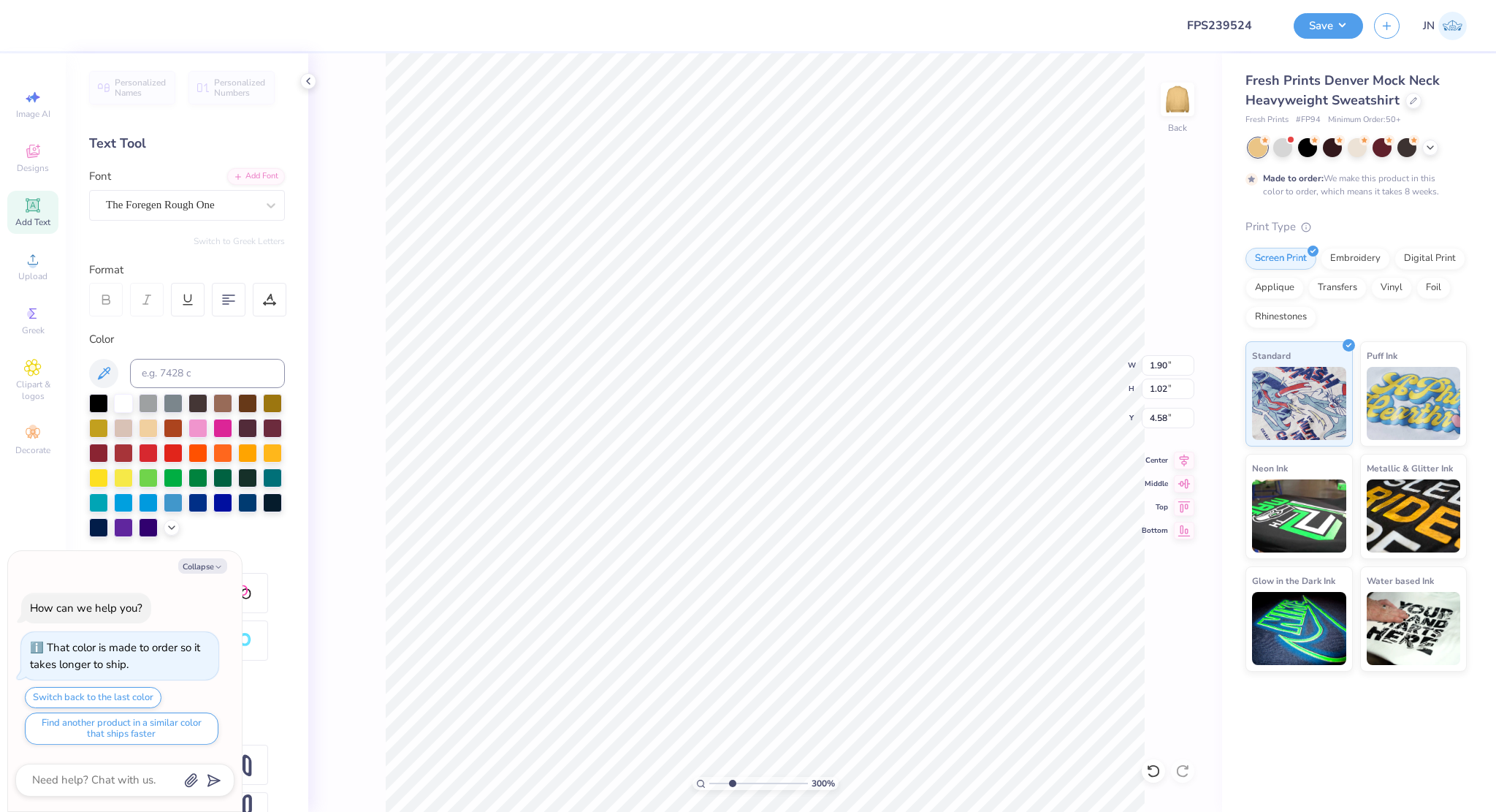
type textarea "x"
type textarea "18."
type textarea "x"
type textarea "187."
type textarea "x"
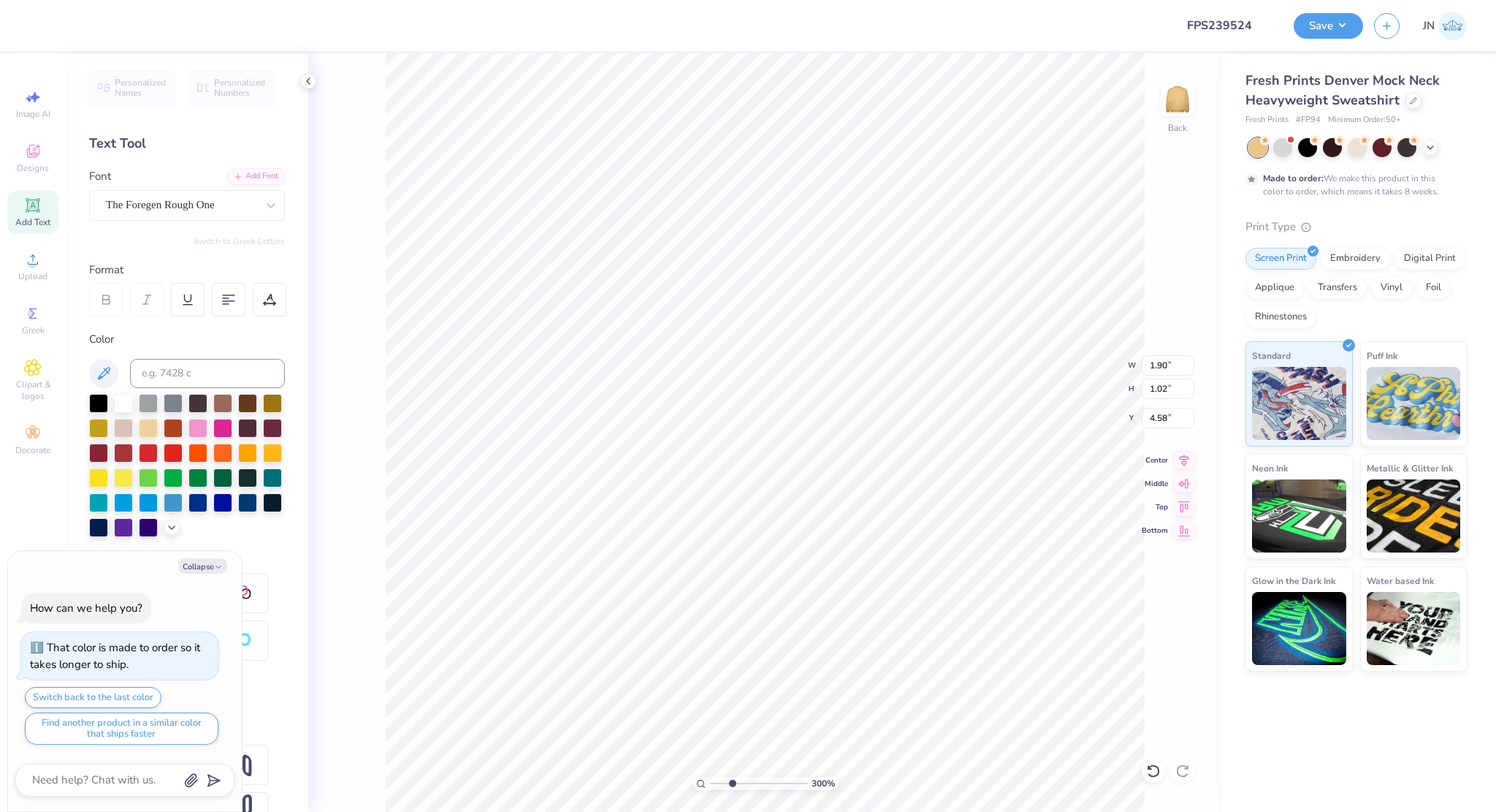
type textarea "1874."
type textarea "x"
type textarea "1874"
type textarea "x"
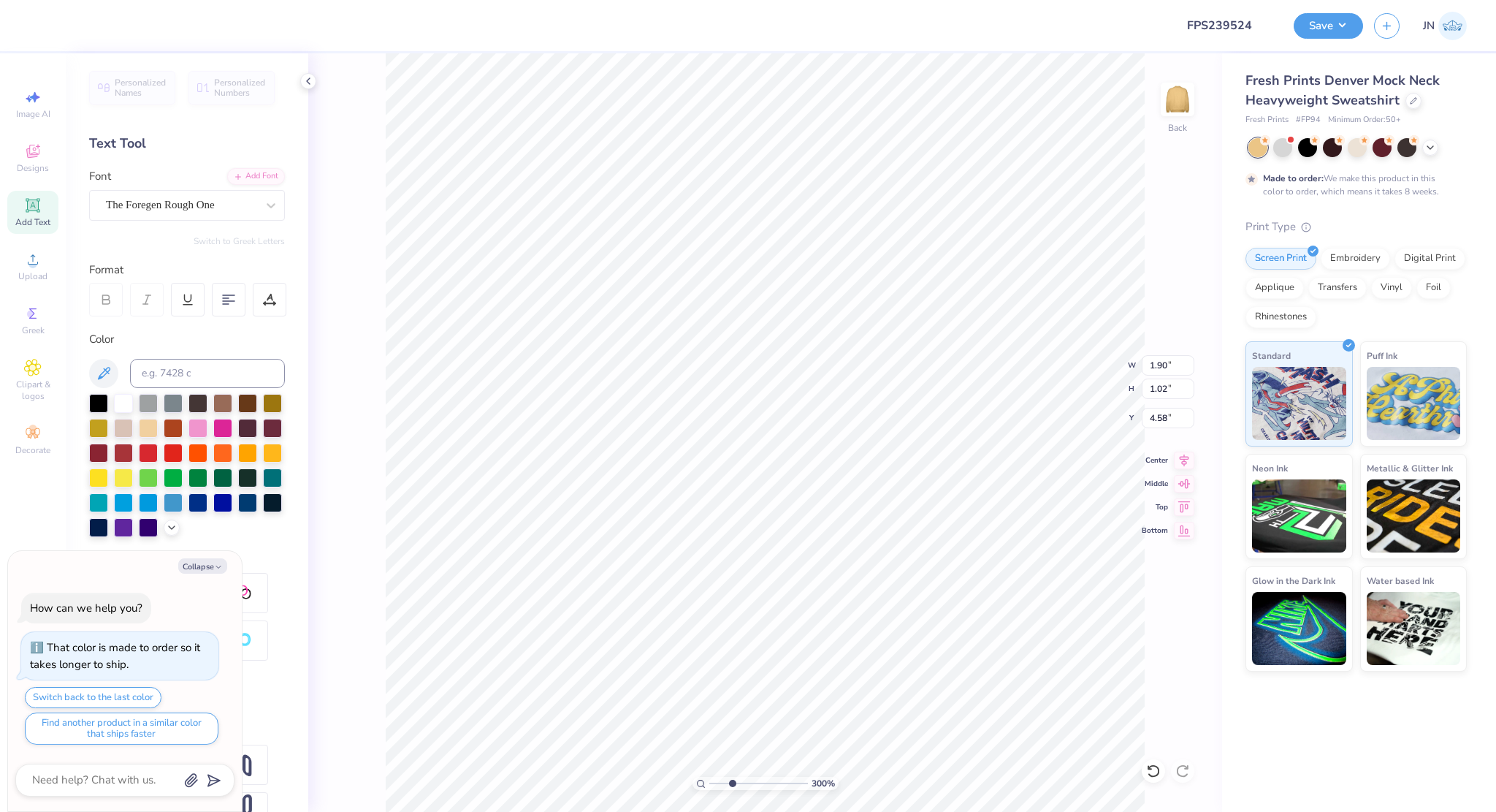
type input "2.05"
type input "1.00"
type input "4.59"
type textarea "x"
type input "1.93"
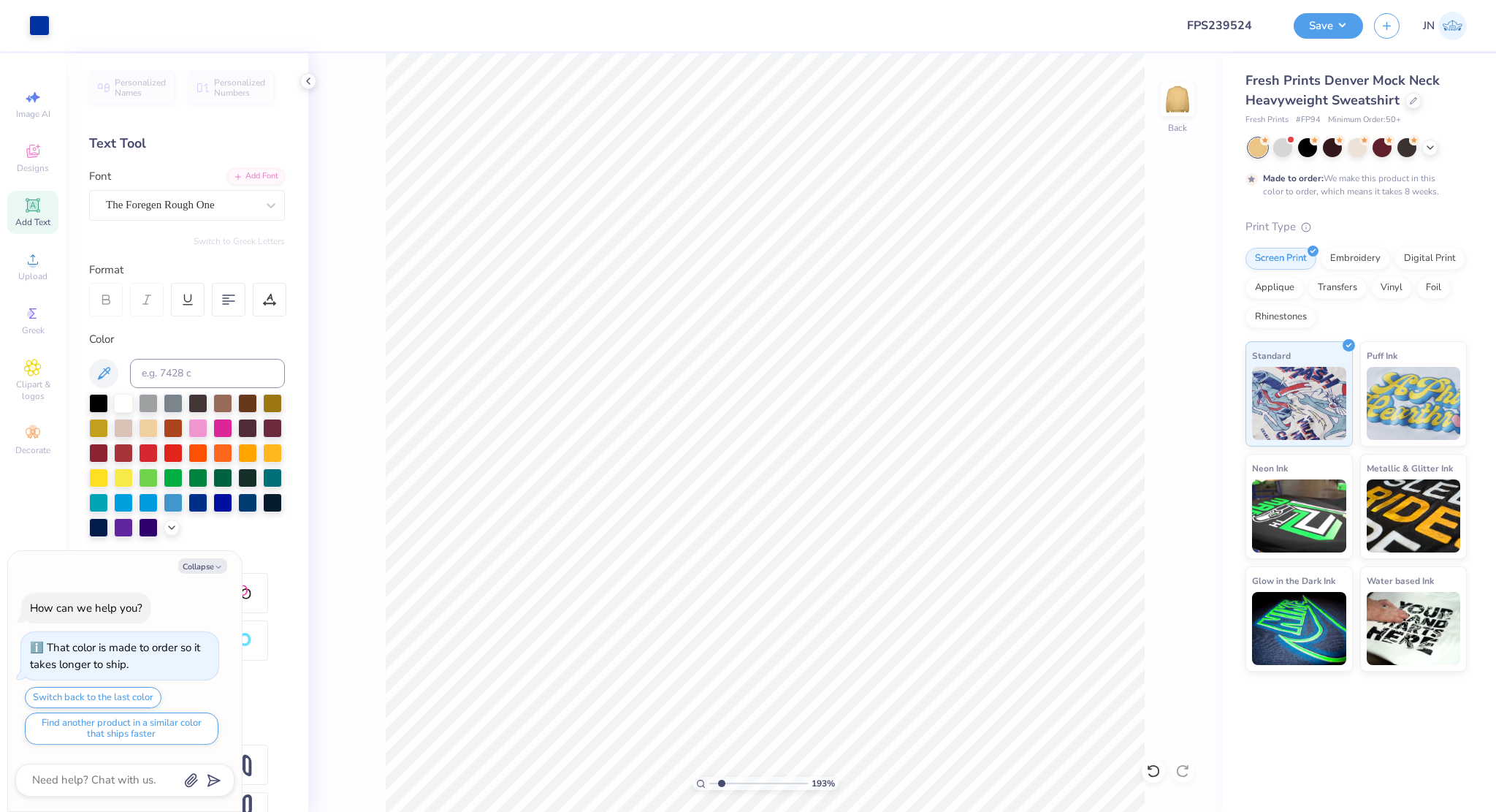
click at [722, 782] on input "range" at bounding box center [758, 783] width 98 height 13
click at [20, 213] on div "Add Text" at bounding box center [33, 212] width 51 height 43
type textarea "x"
paste textarea "Love, Labor, Learning and Loyalty"
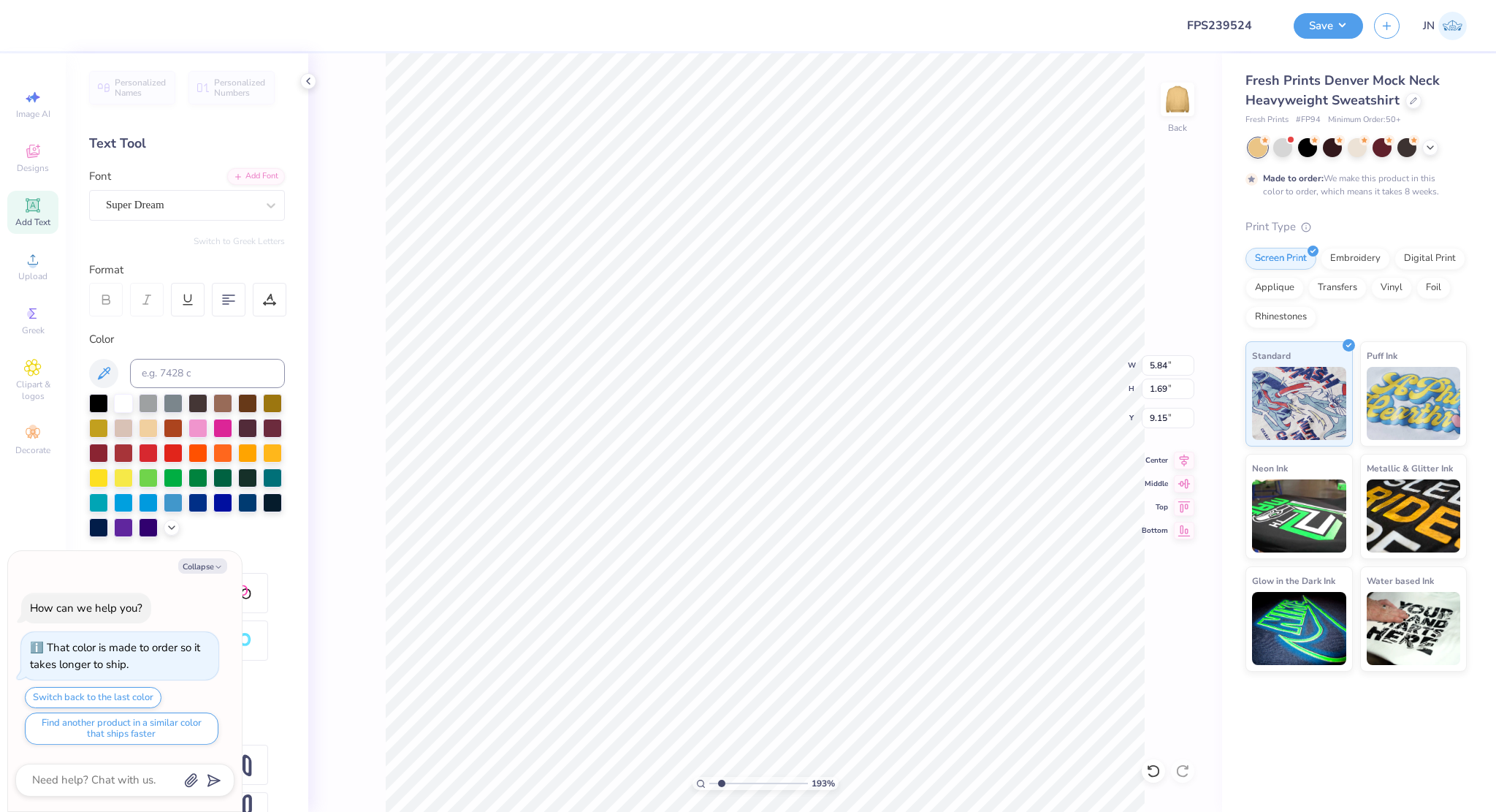
type textarea "Love, Labor, Learning and Loyalty"
click at [207, 199] on div "Super Dream" at bounding box center [181, 205] width 154 height 23
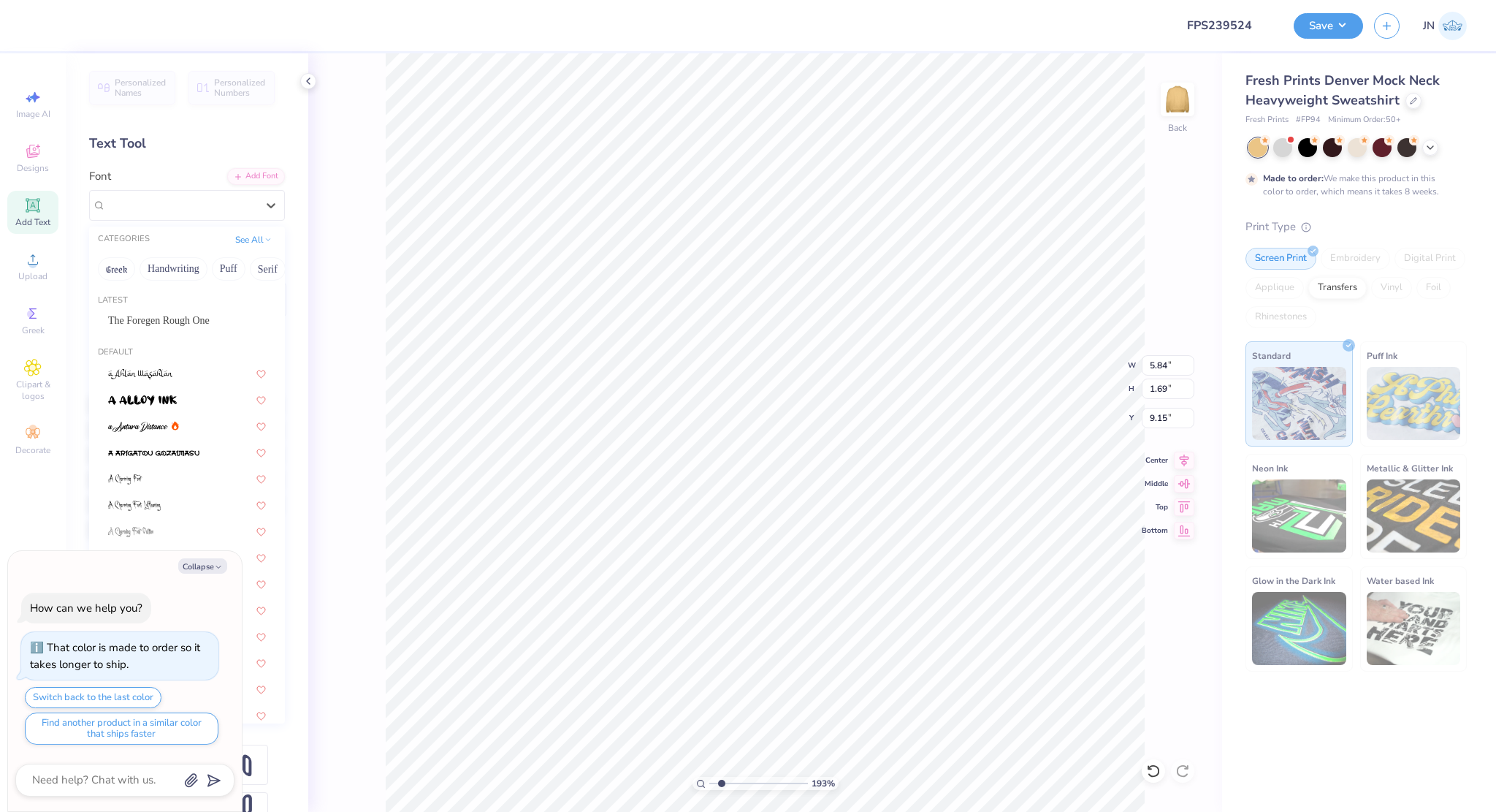
type textarea "x"
type input "16.26"
type input "2.82"
type input "8.59"
click at [140, 314] on span "The Foregen Rough One" at bounding box center [159, 320] width 101 height 15
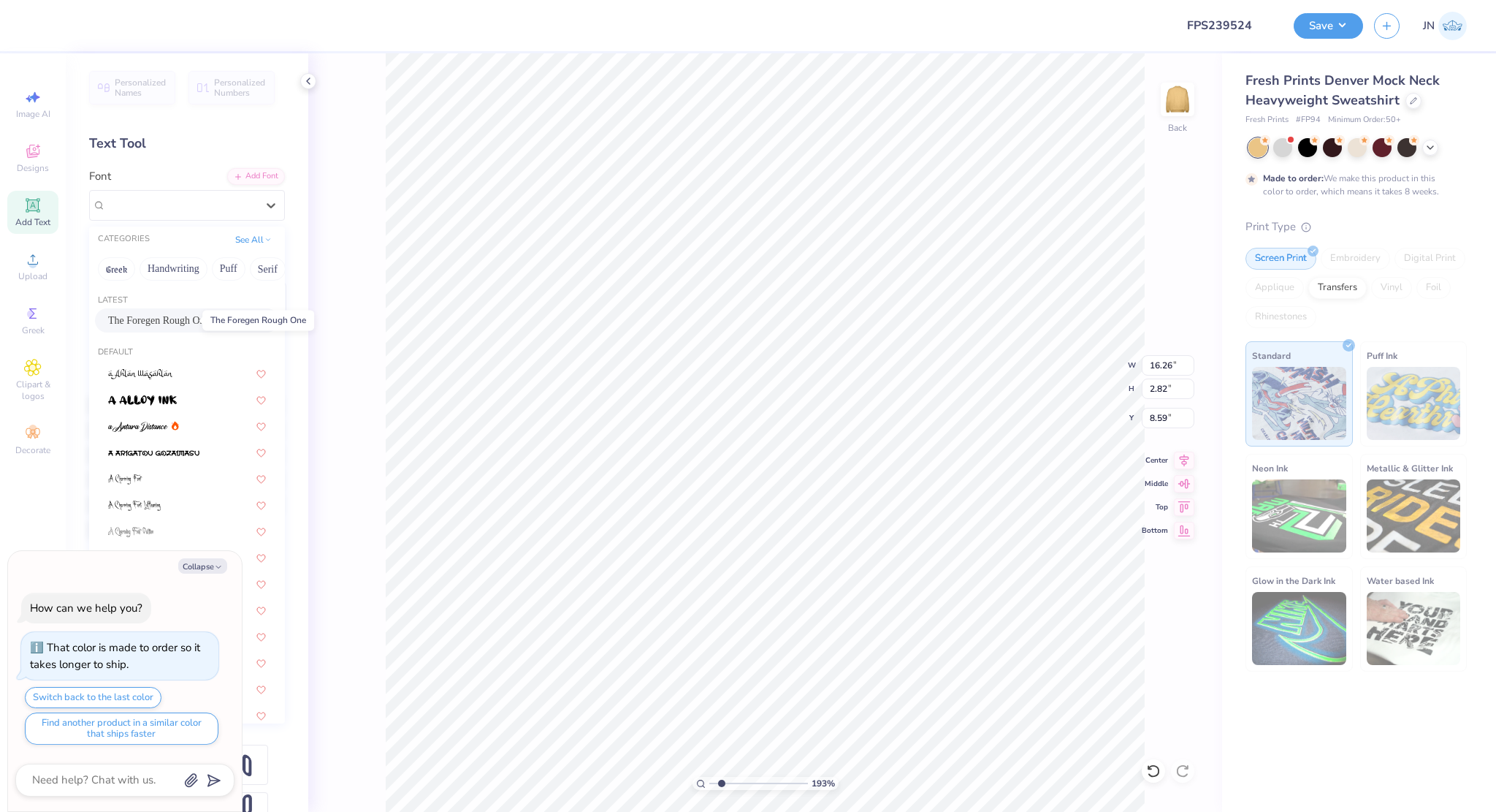
type textarea "x"
type input "13.20"
type input "2.63"
type input "8.68"
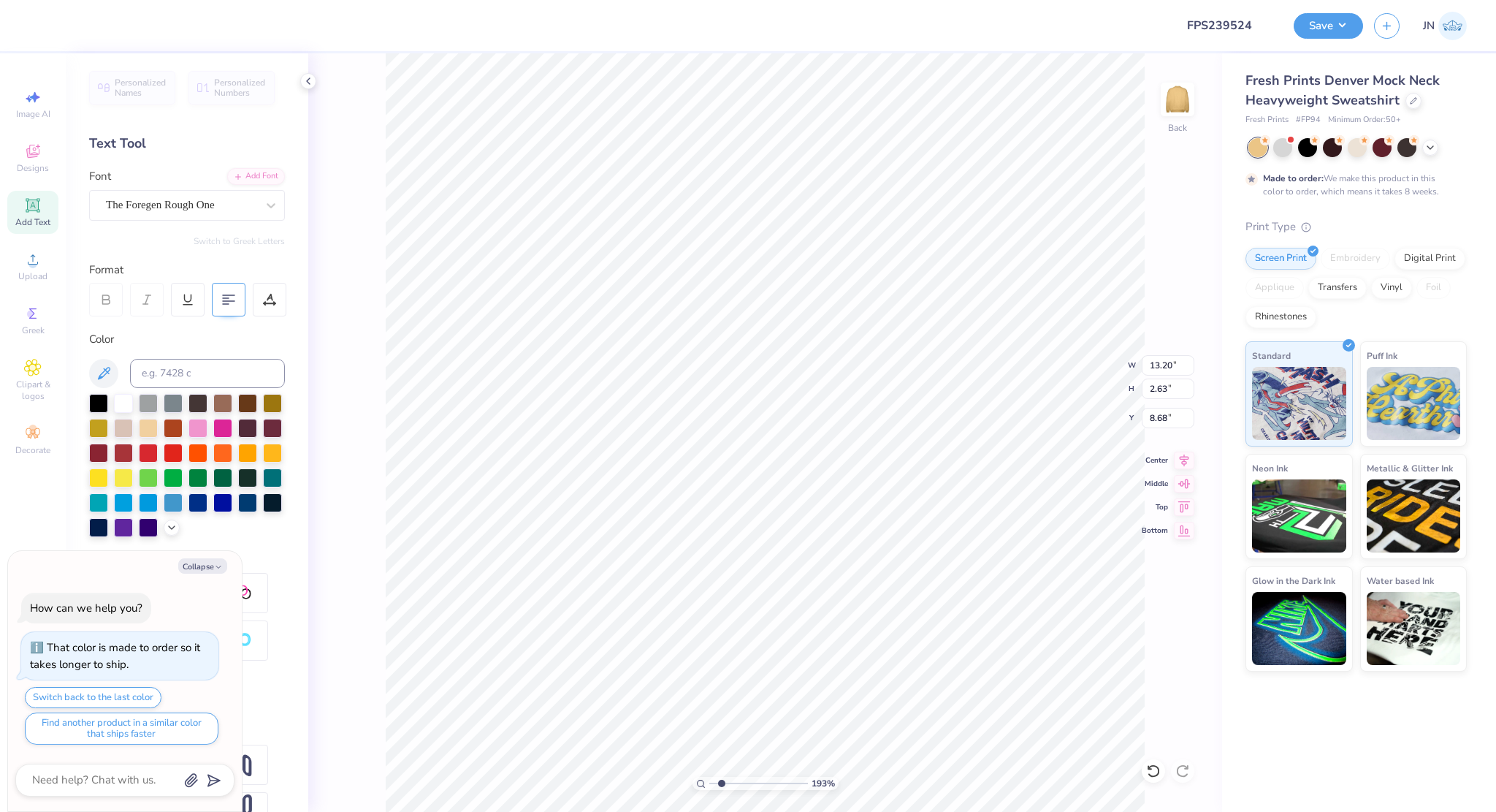
click at [223, 301] on 380 at bounding box center [228, 301] width 12 height 0
type textarea "x"
click at [205, 374] on input at bounding box center [207, 373] width 155 height 29
type input "286"
type textarea "x"
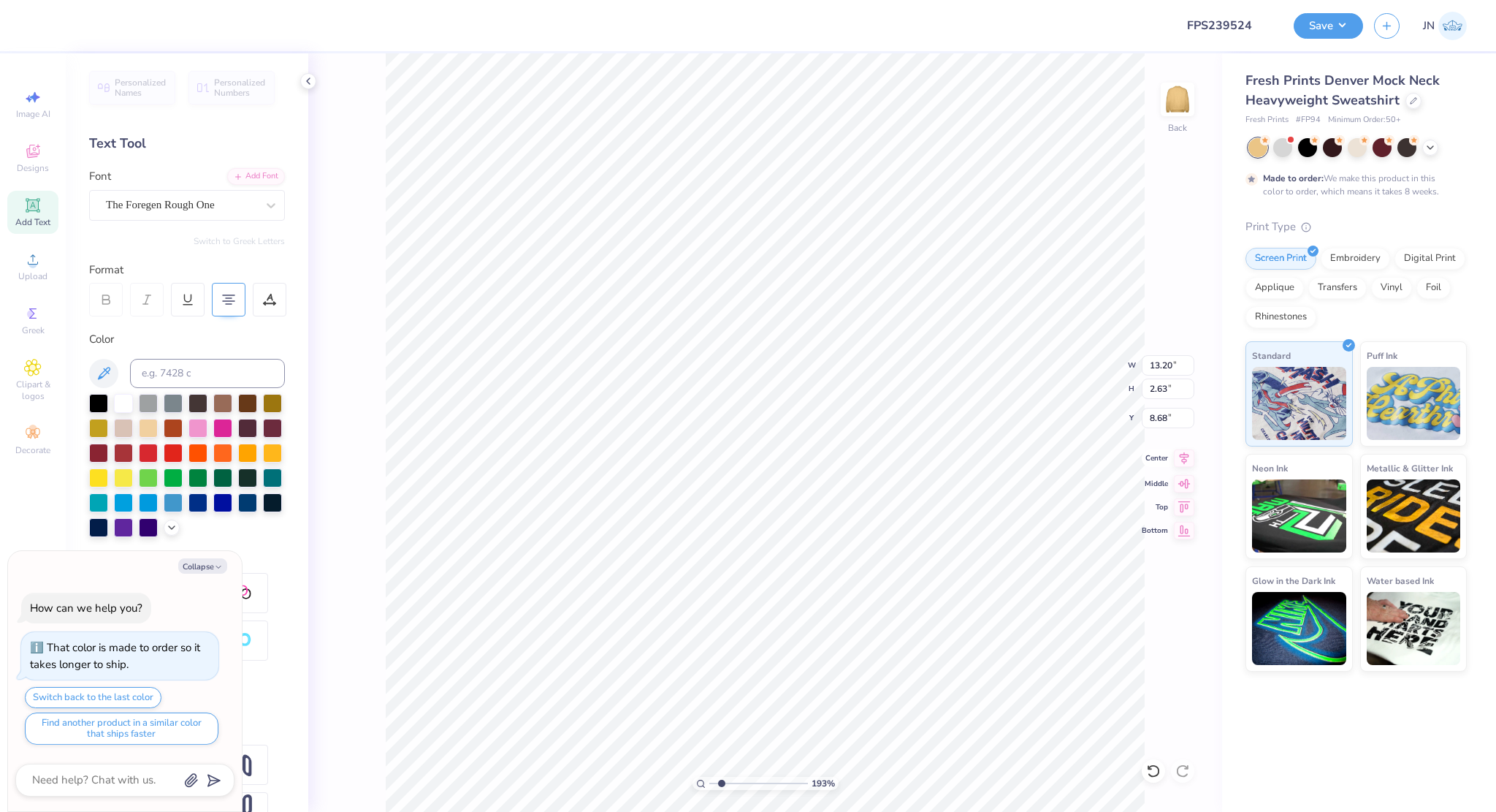
type input "5.38"
type input "1.07"
click at [1187, 458] on icon at bounding box center [1184, 457] width 21 height 18
type textarea "x"
type input "7.40"
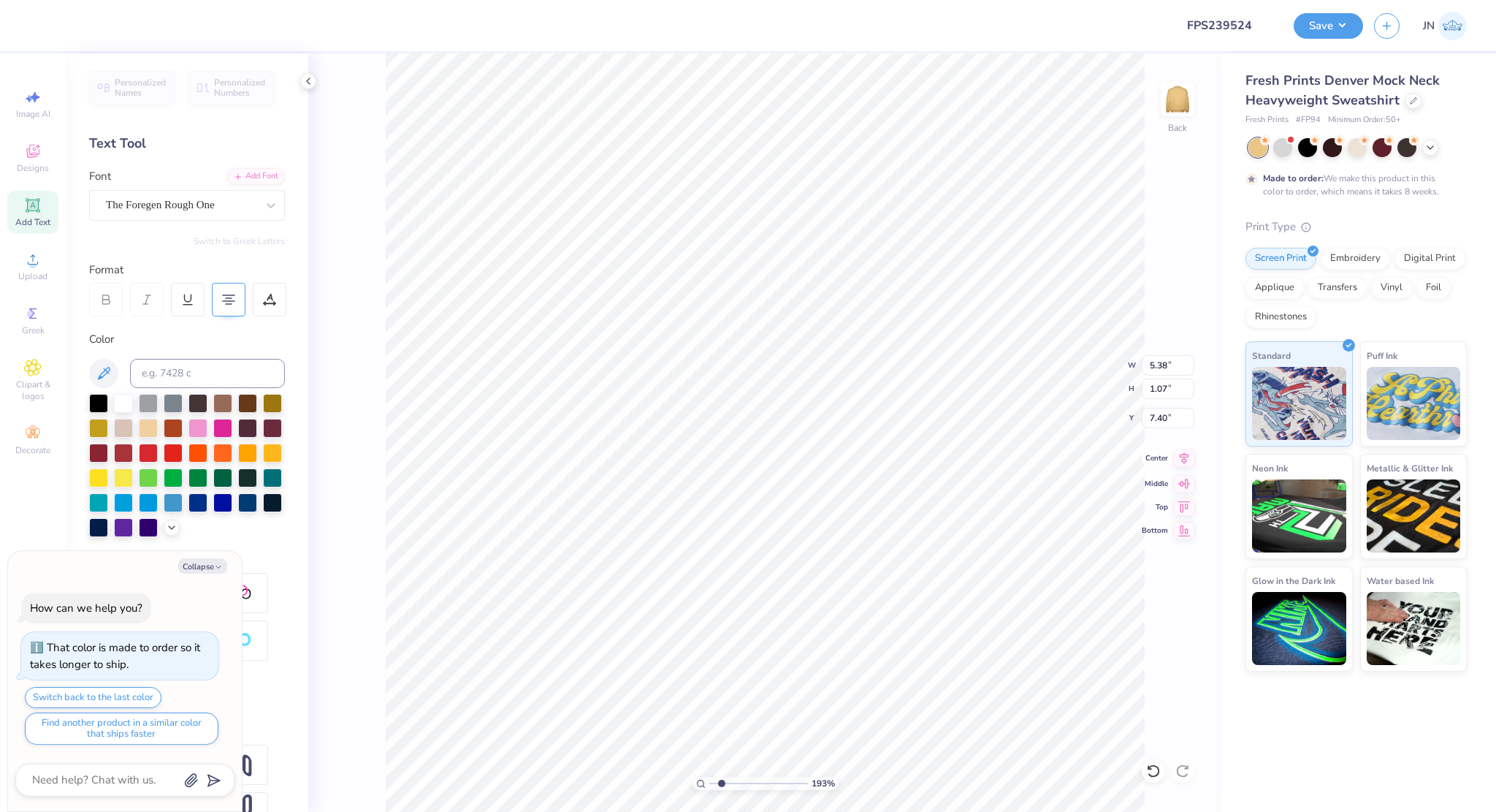
type textarea "x"
type input "6.30"
type input "1.26"
click at [1185, 460] on icon at bounding box center [1184, 457] width 21 height 18
click at [49, 222] on span "Add Text" at bounding box center [33, 222] width 35 height 12
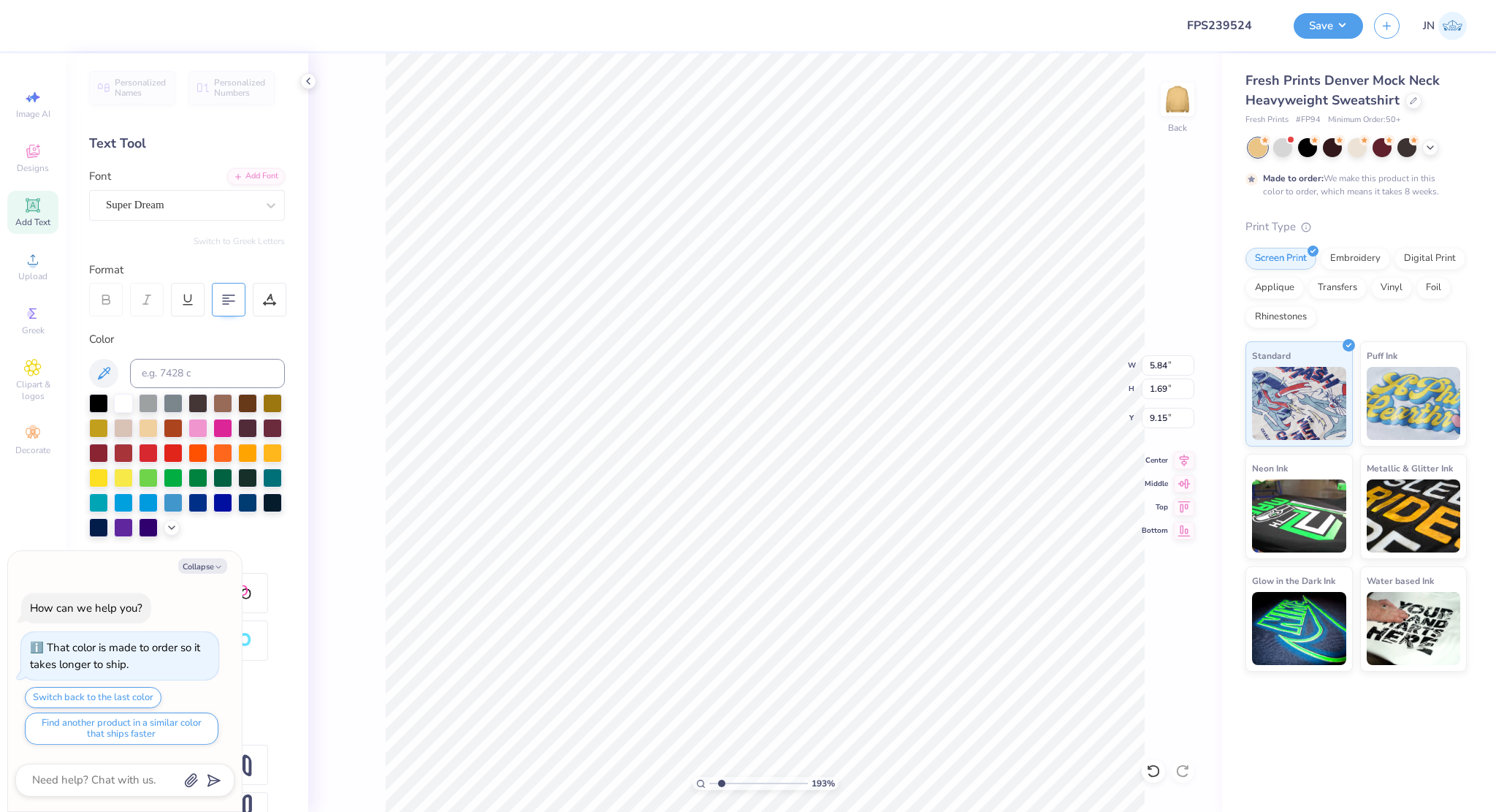
type textarea "x"
type textarea "A"
type textarea "x"
type textarea "AGA"
type textarea "x"
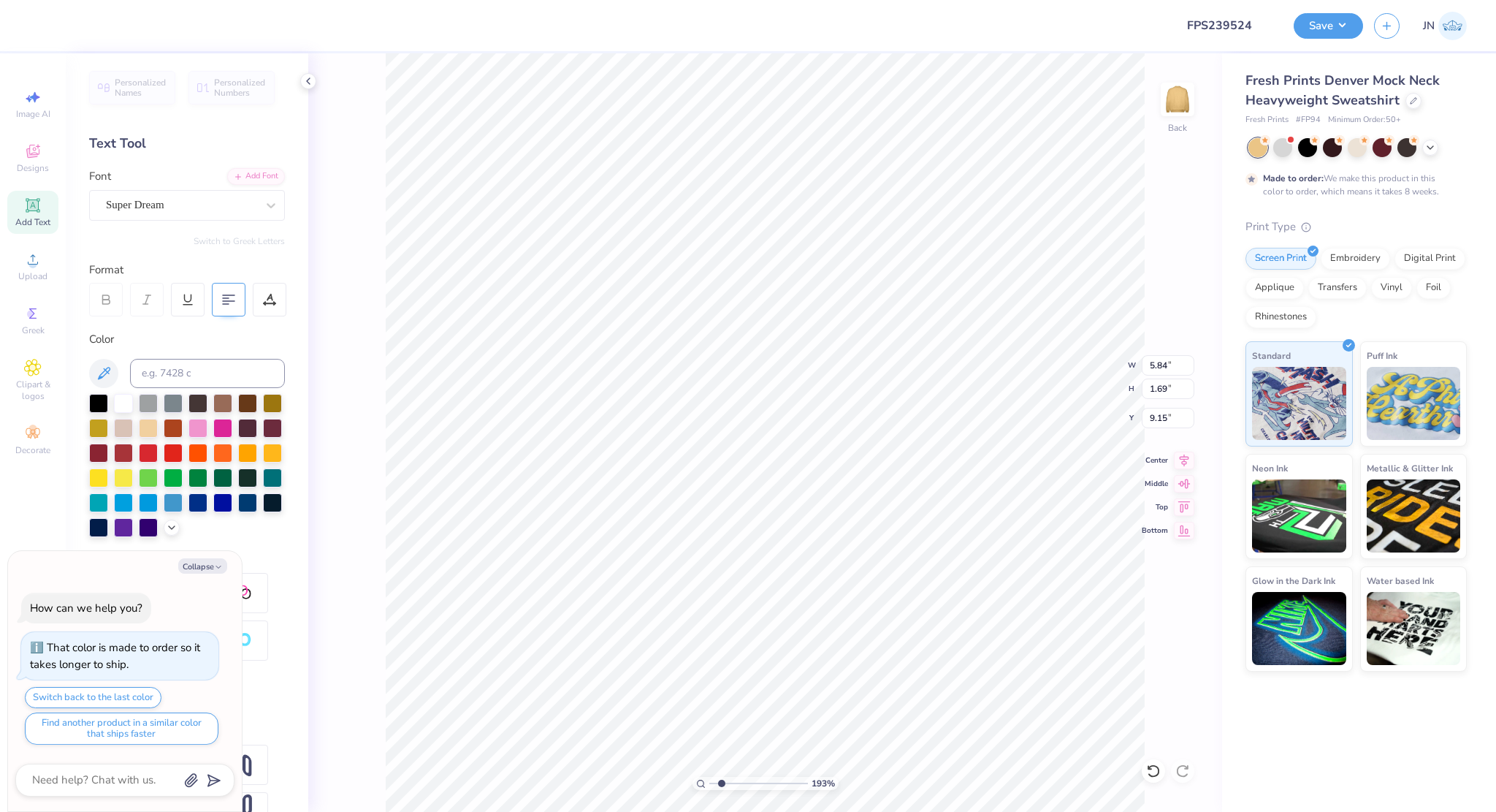
type textarea "AG"
type textarea "x"
type textarea "A"
type textarea "x"
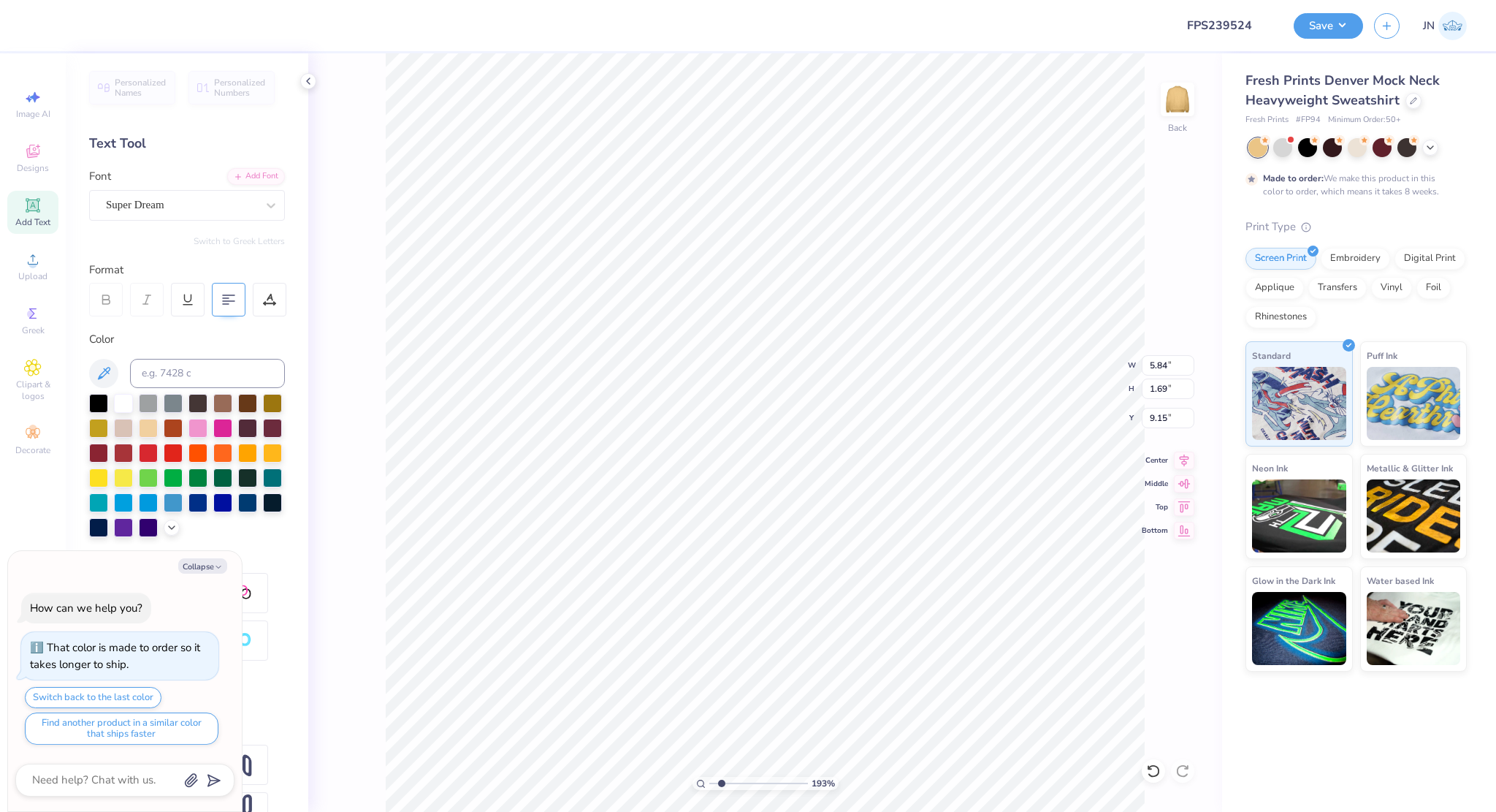
type textarea "x"
type textarea "a"
type textarea "x"
type textarea "aG"
type textarea "x"
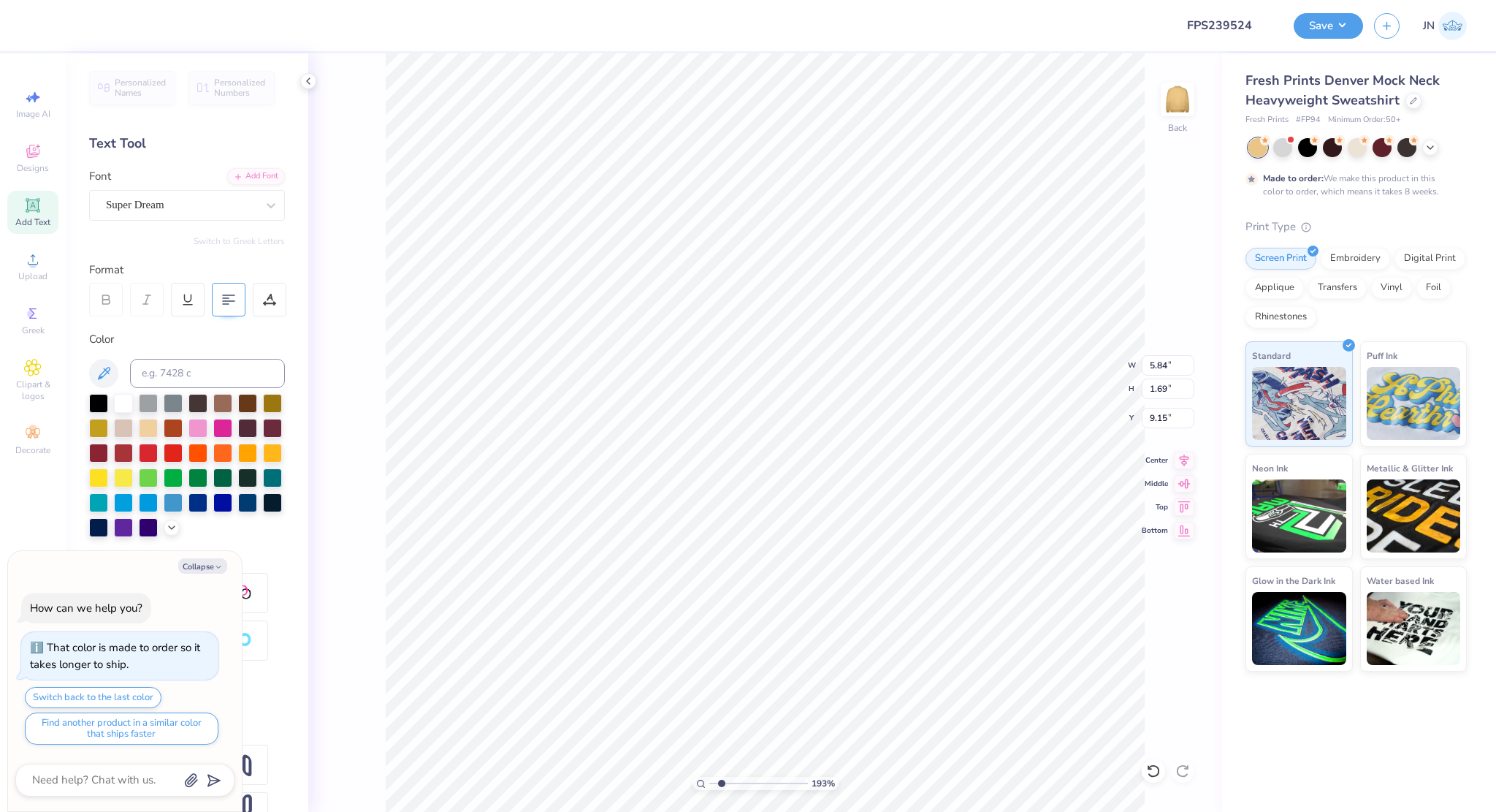
type textarea "aGaa"
type textarea "x"
type textarea "aGaa\"
type textarea "x"
type textarea "aGaa"
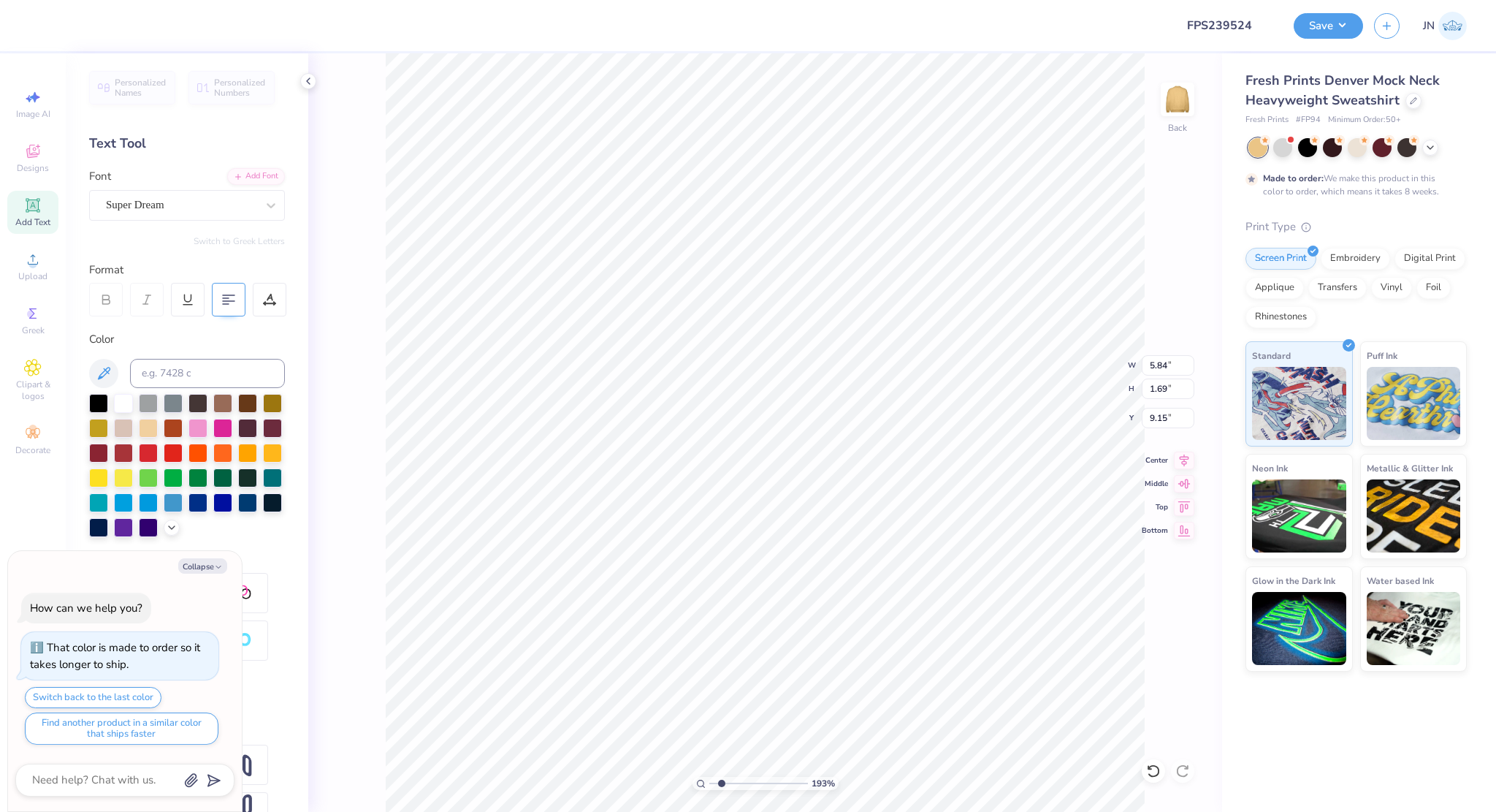
type textarea "x"
type textarea "aGa"
type textarea "x"
type textarea "aG"
type textarea "x"
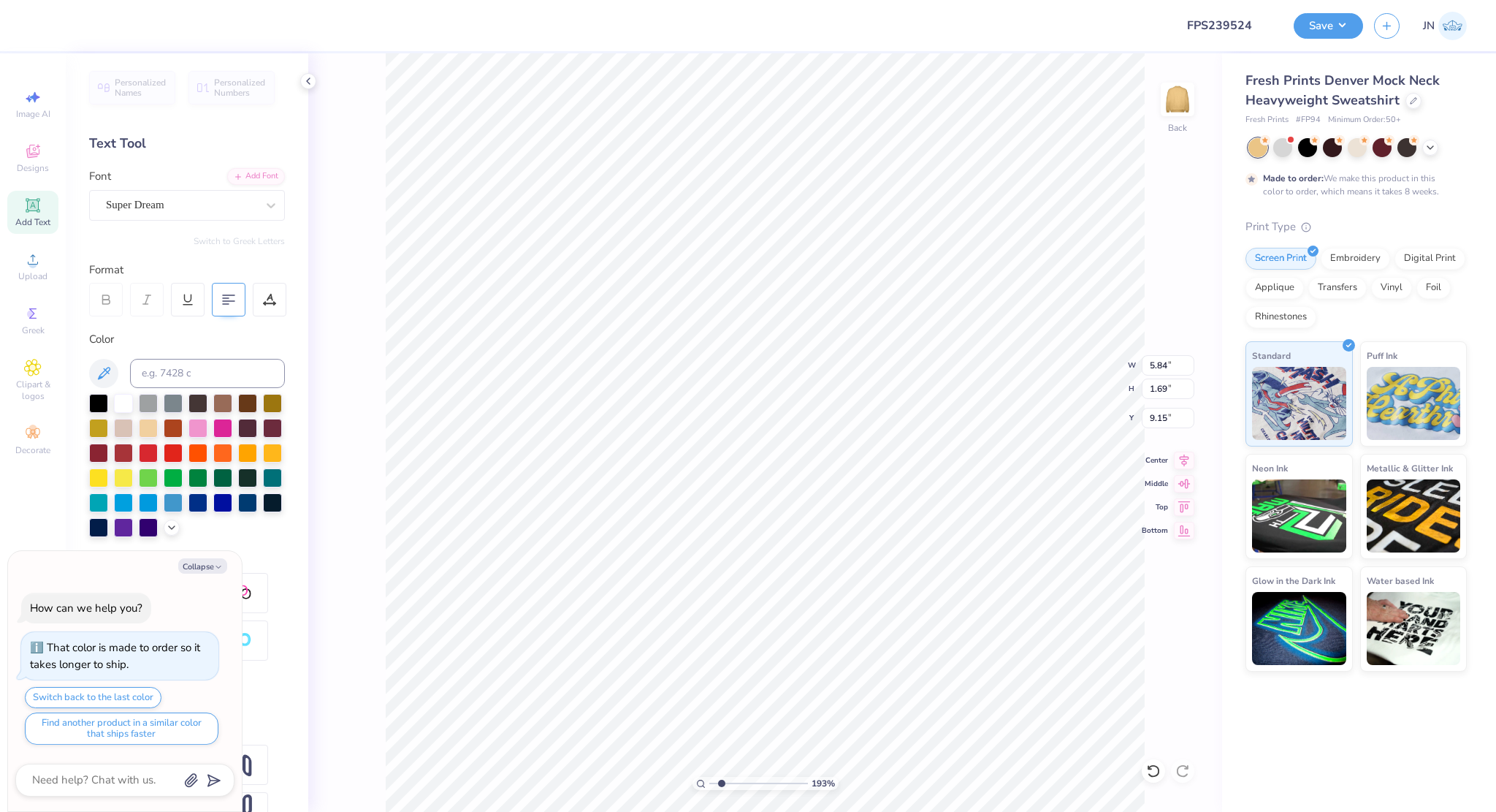
type textarea "a"
type textarea "x"
type textarea "G"
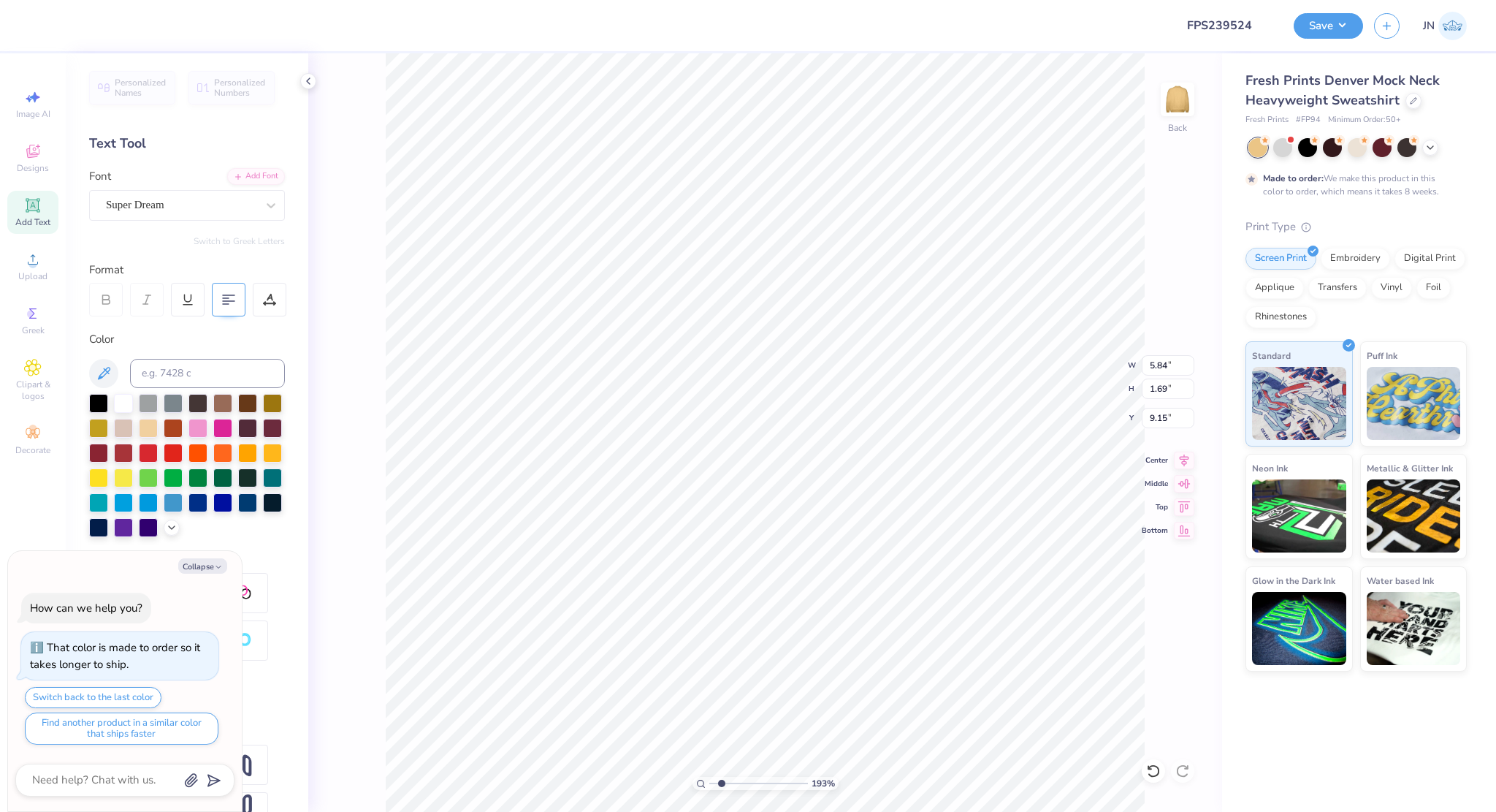
type textarea "x"
type textarea "Ga"
type textarea "x"
type textarea "Gam"
type textarea "x"
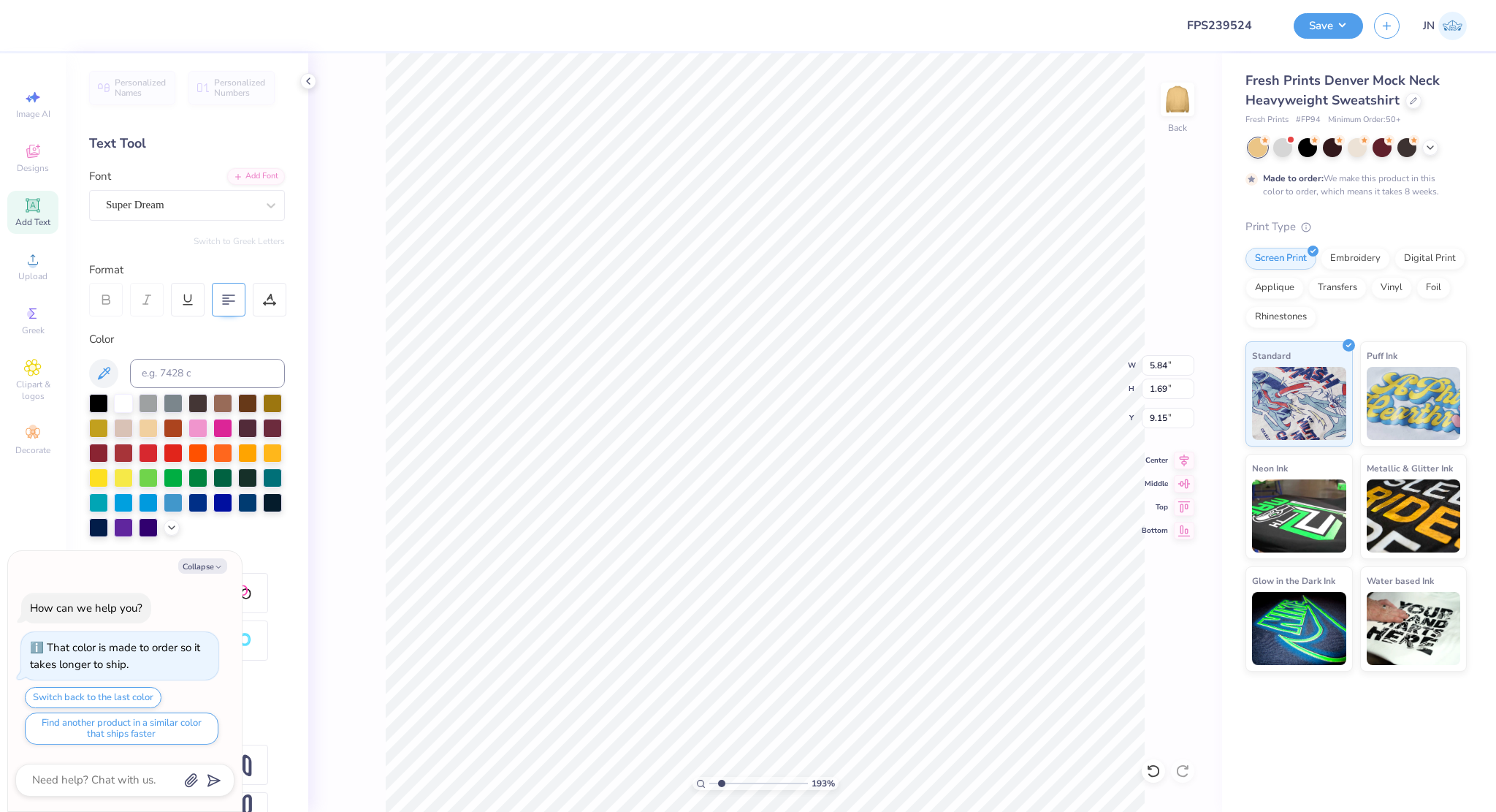
type textarea "Gamma"
type textarea "x"
type textarea "Gamma"
type textarea "x"
type textarea "Gamma P"
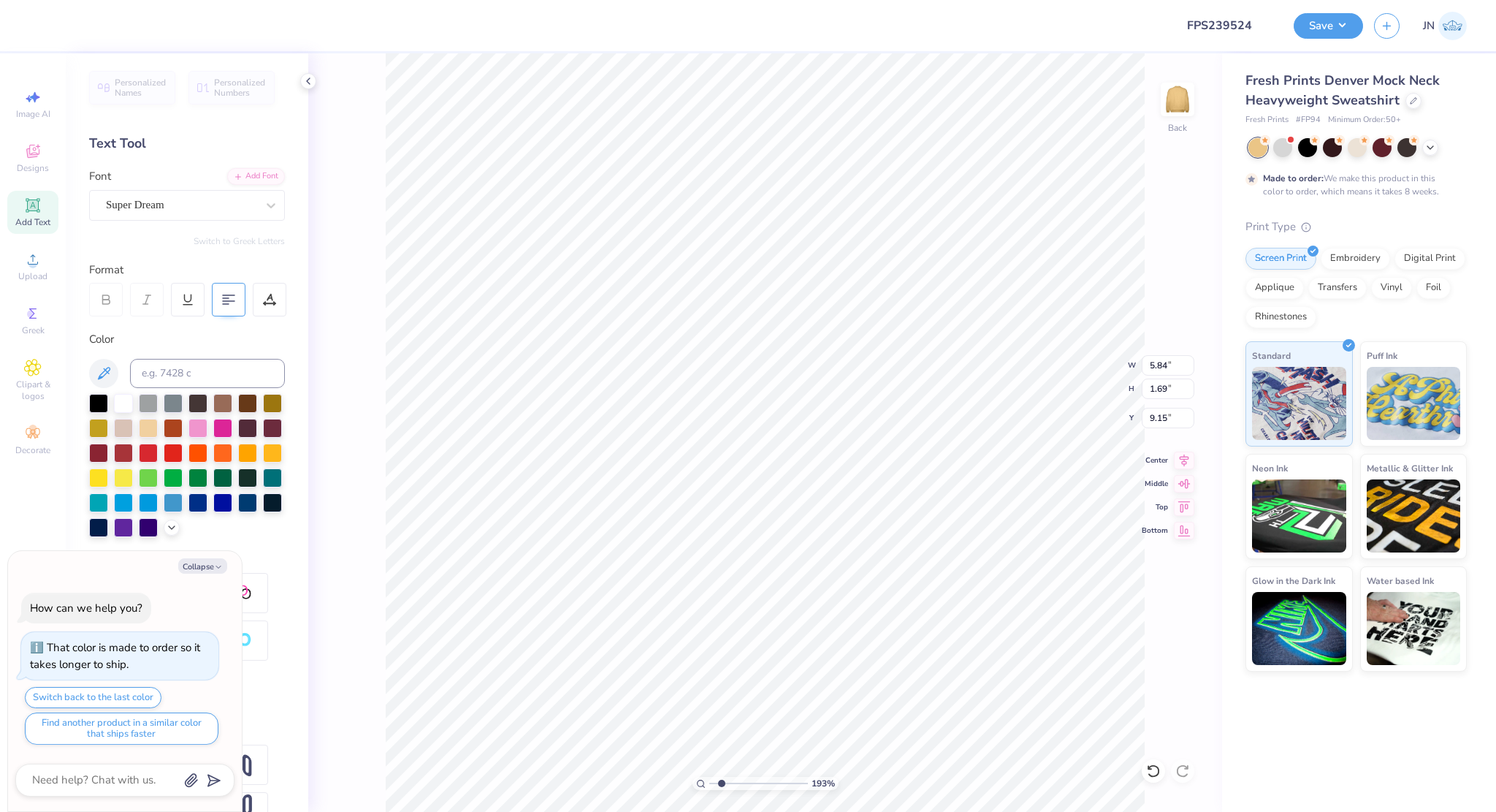
type textarea "x"
type textarea "Gamma Phi"
type textarea "x"
type textarea "Gamma Phi"
type textarea "x"
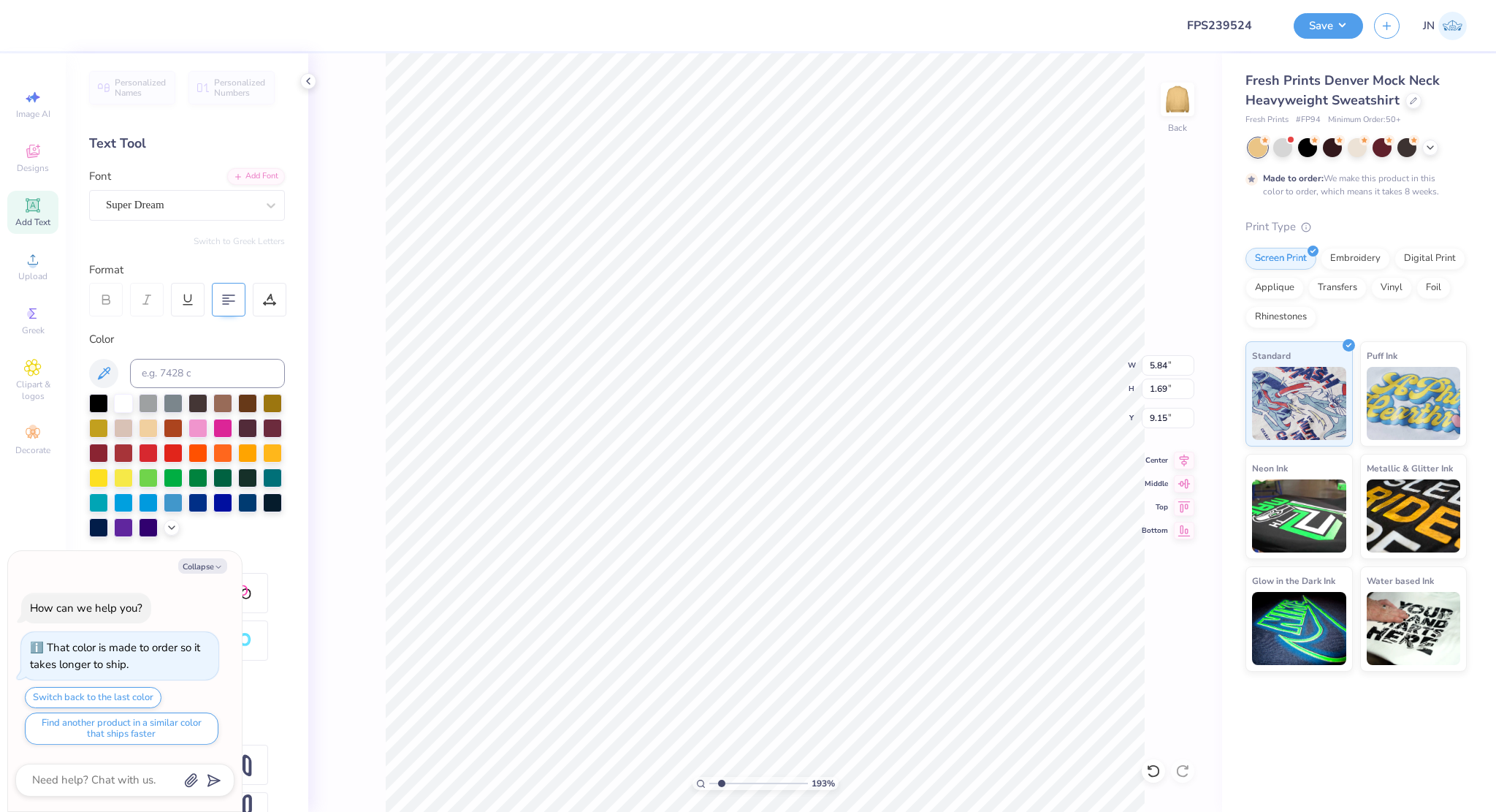
type textarea "Gamma Phi B"
type textarea "x"
type textarea "Gamma Phi Bet"
type textarea "x"
type textarea "Gamma Phi Beta"
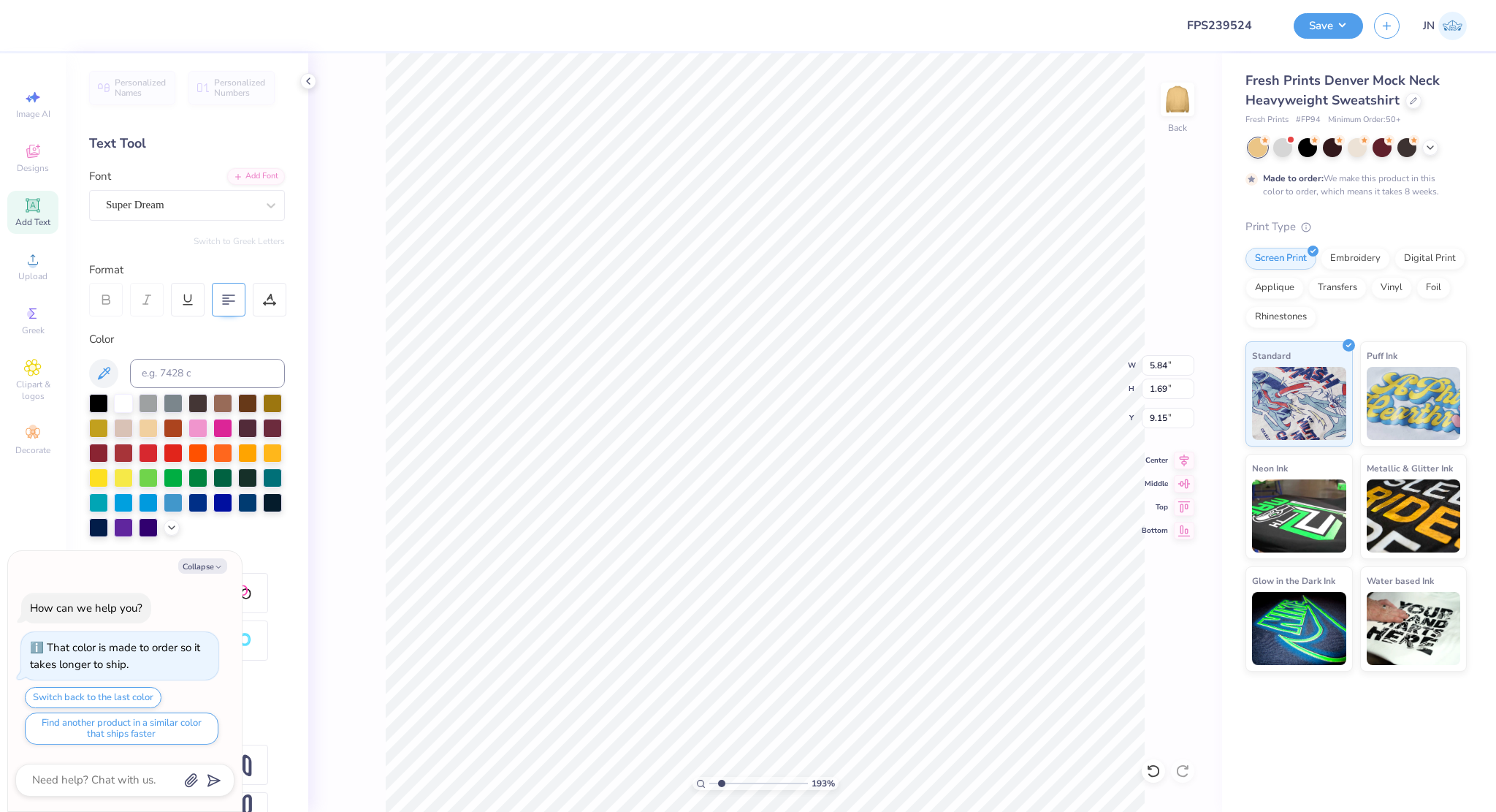
scroll to position [11, 6]
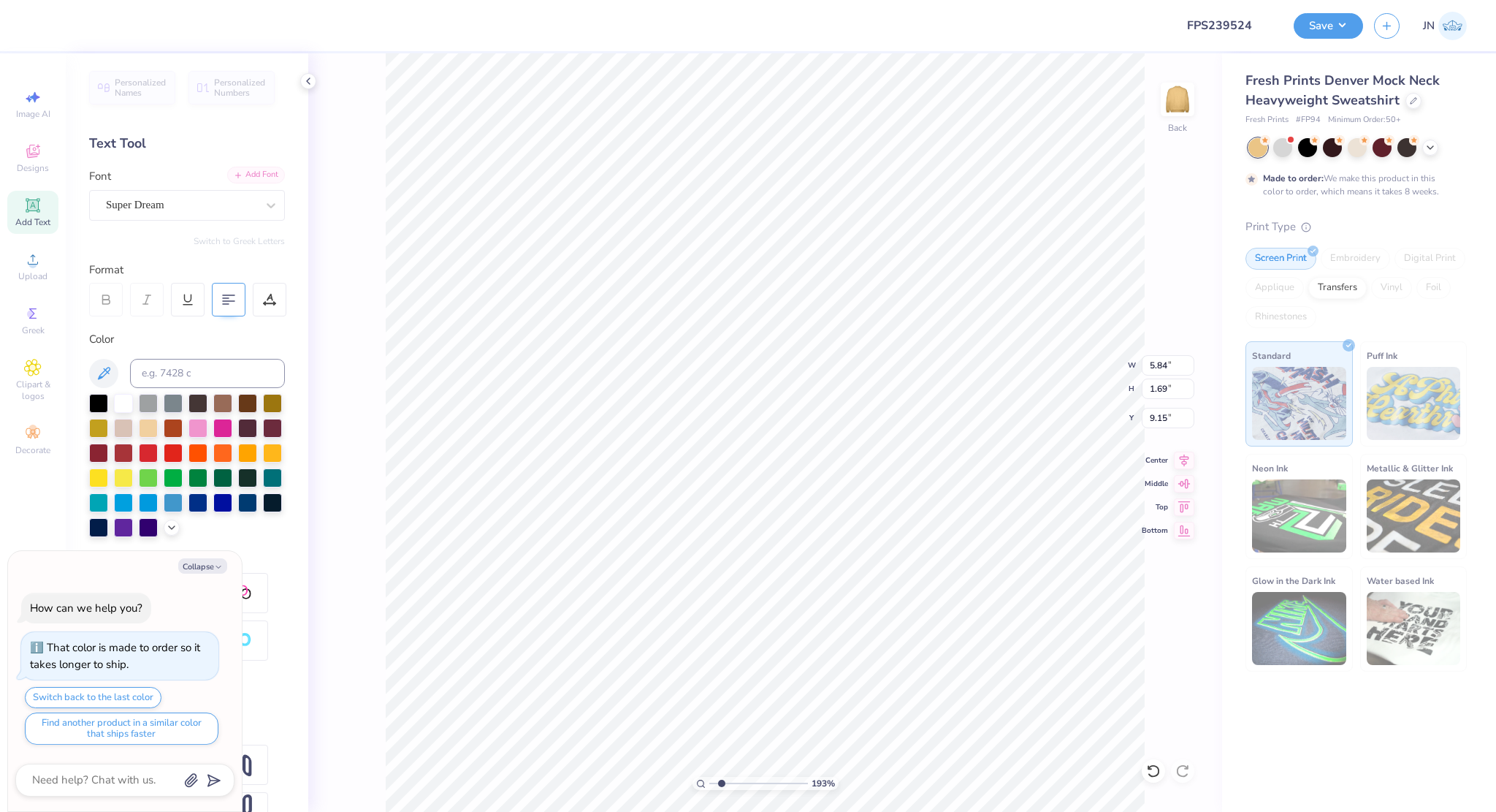
type textarea "x"
type input "16.27"
type input "1.55"
type input "9.23"
click at [259, 173] on div "Add Font" at bounding box center [256, 175] width 58 height 17
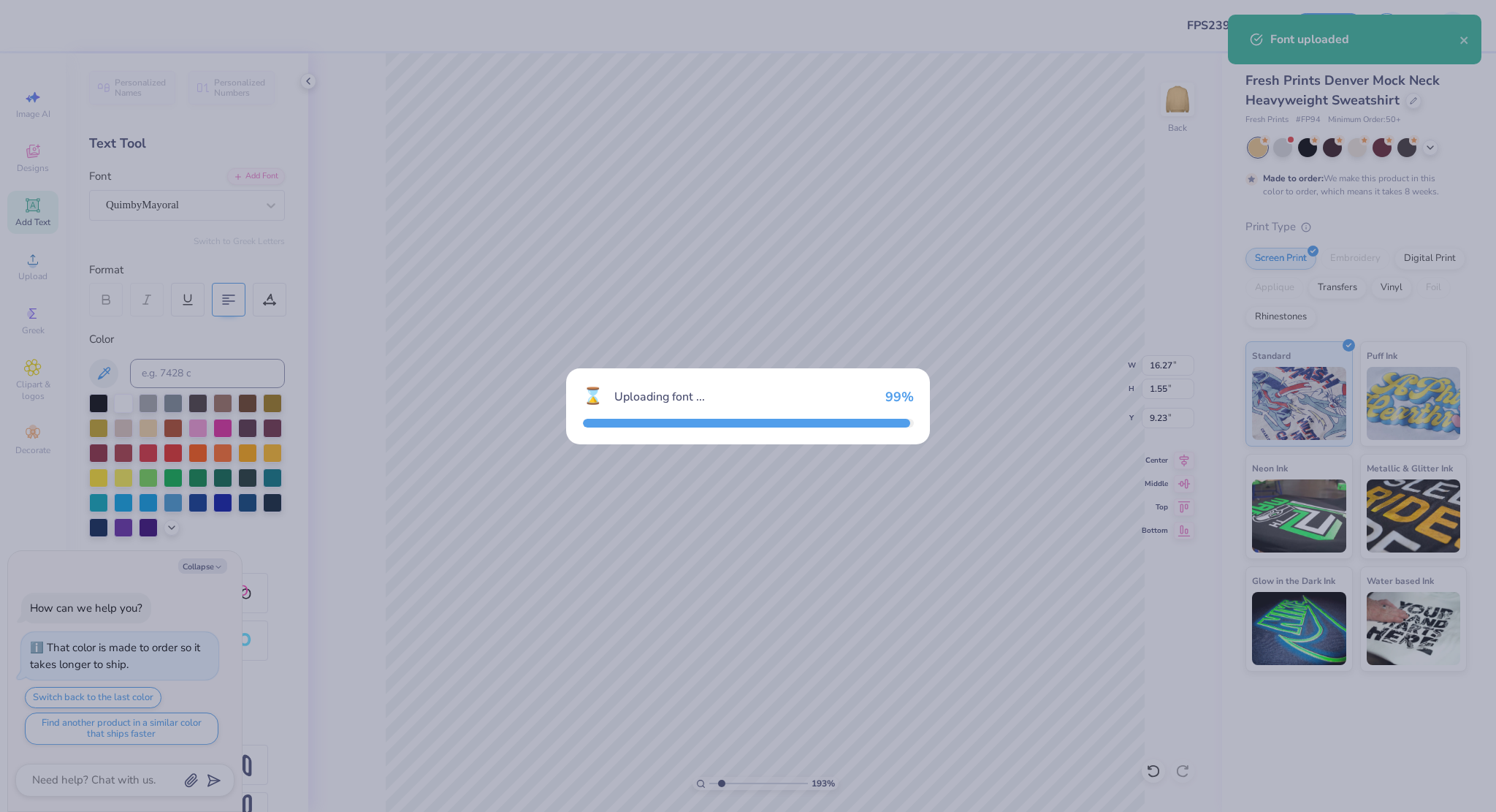
type textarea "x"
type input "14.25"
type input "2.10"
type input "8.95"
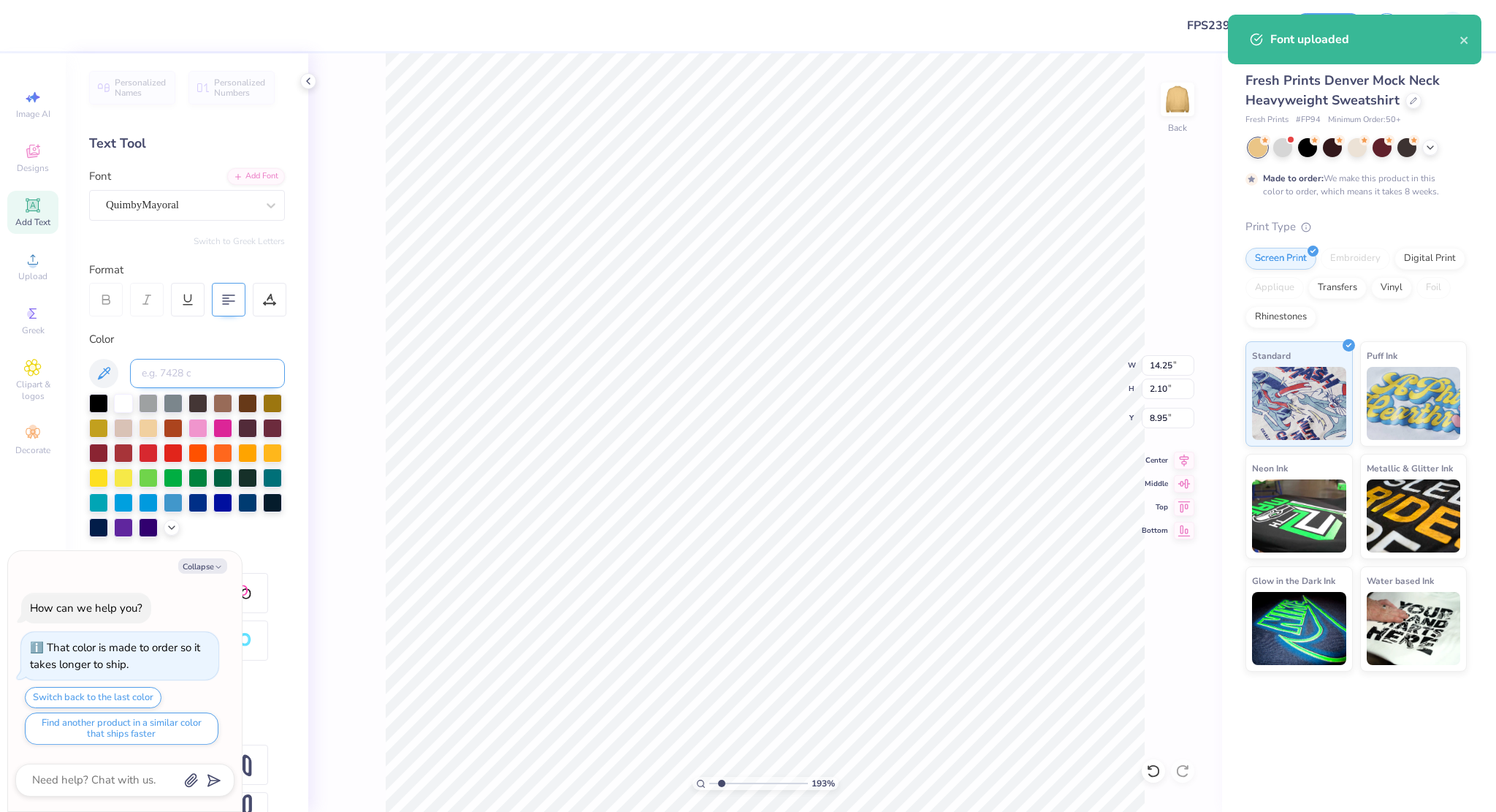
click at [236, 371] on input at bounding box center [207, 373] width 155 height 29
type input "286"
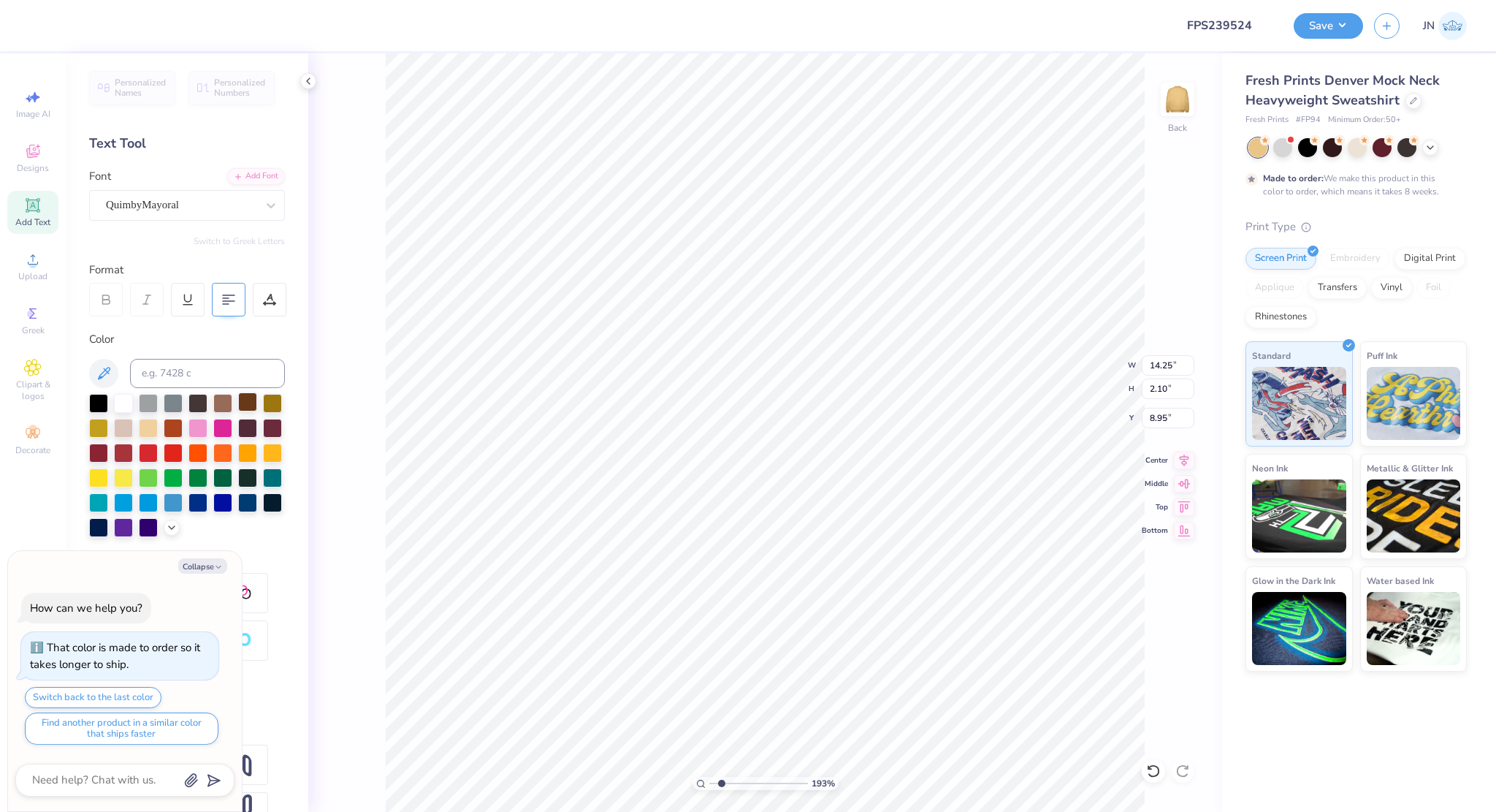
type textarea "x"
type input "9.20"
type input "1.36"
click at [1186, 452] on icon at bounding box center [1184, 460] width 21 height 18
click at [1184, 458] on icon at bounding box center [1184, 460] width 9 height 12
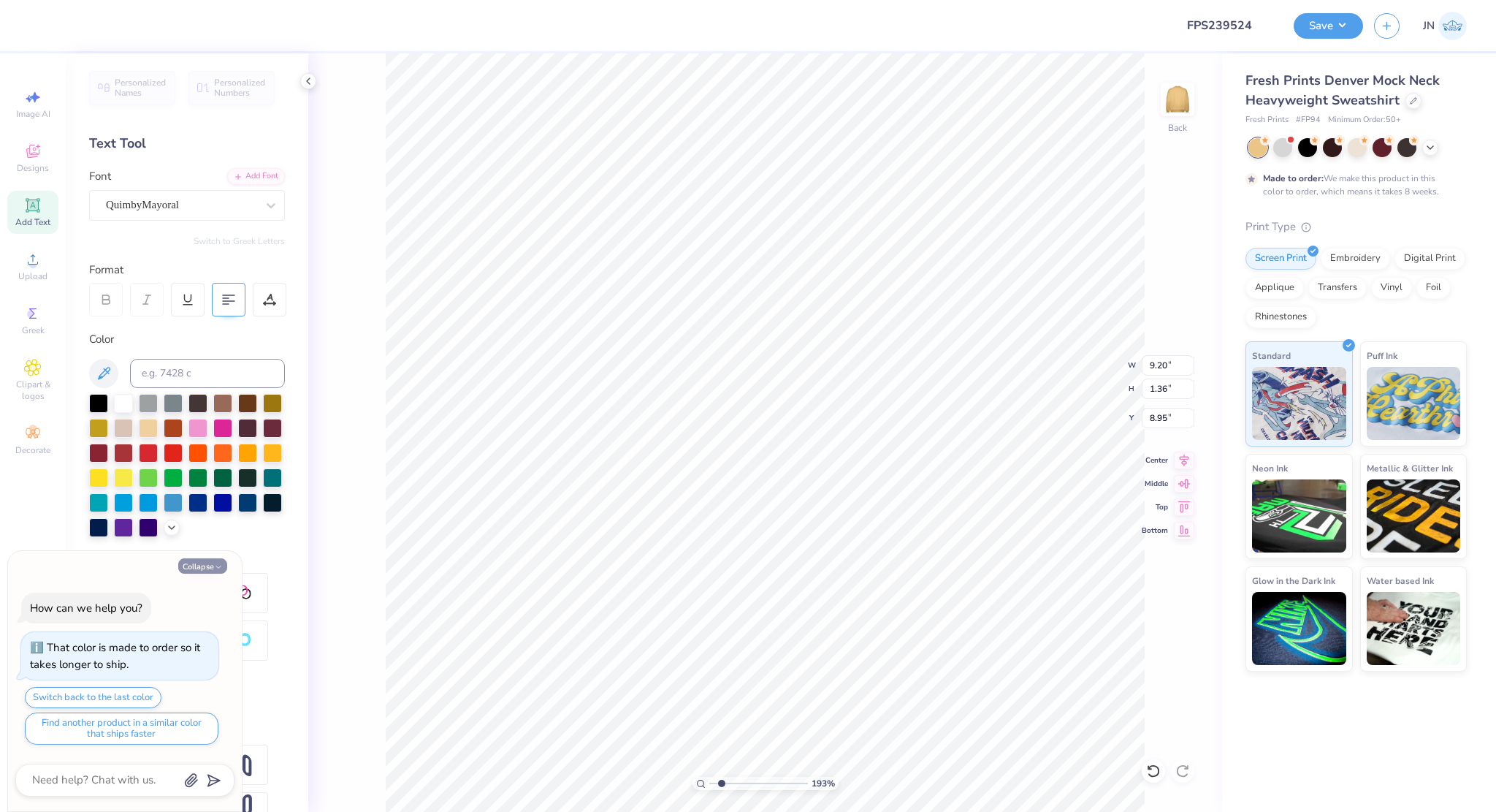
type textarea "x"
type input "1.49"
click at [198, 567] on button "Collapse" at bounding box center [203, 566] width 49 height 15
type textarea "x"
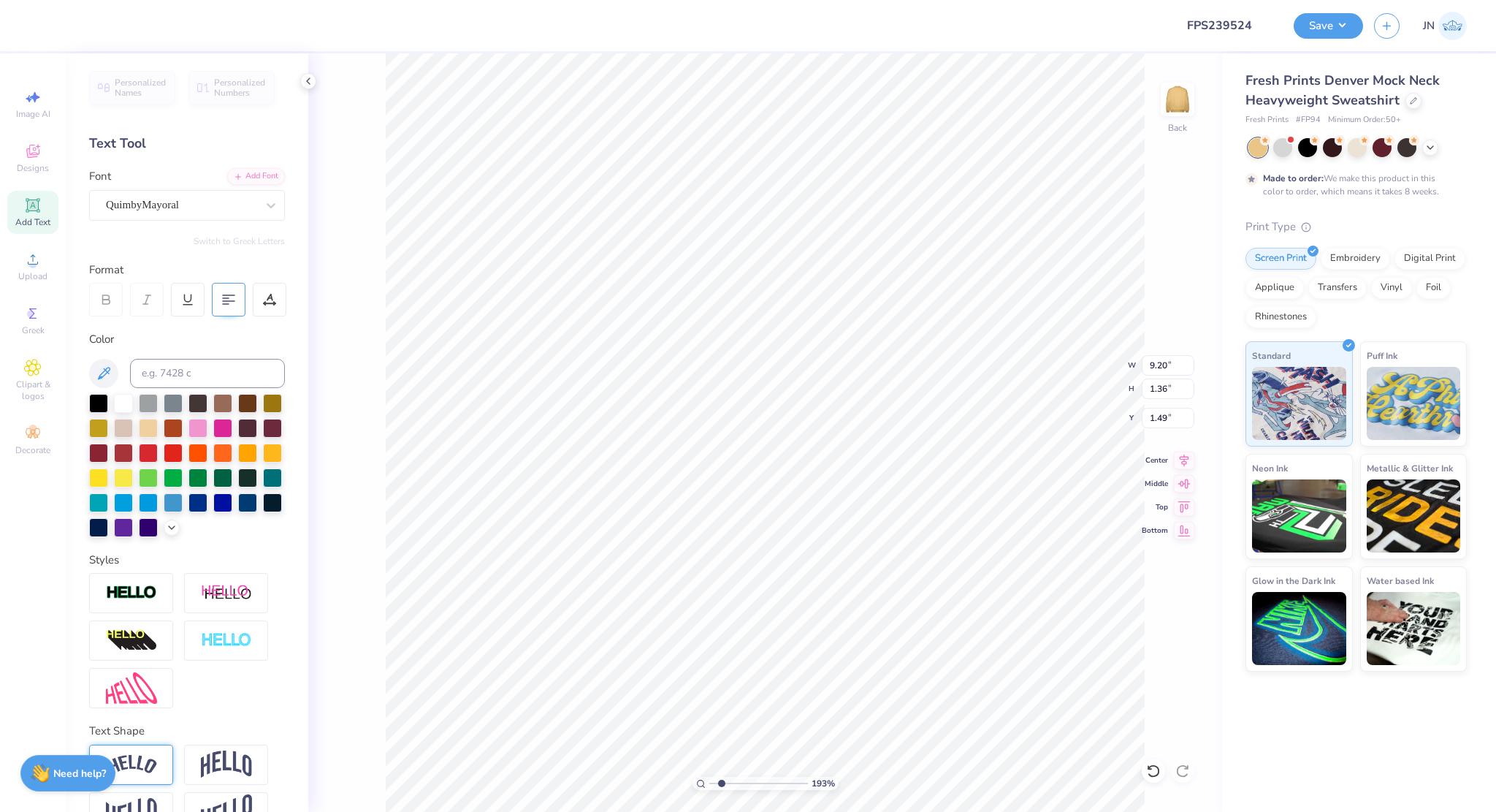
click at [137, 774] on img at bounding box center [131, 764] width 51 height 20
type input "10.28"
type input "2.57"
type input "1.47"
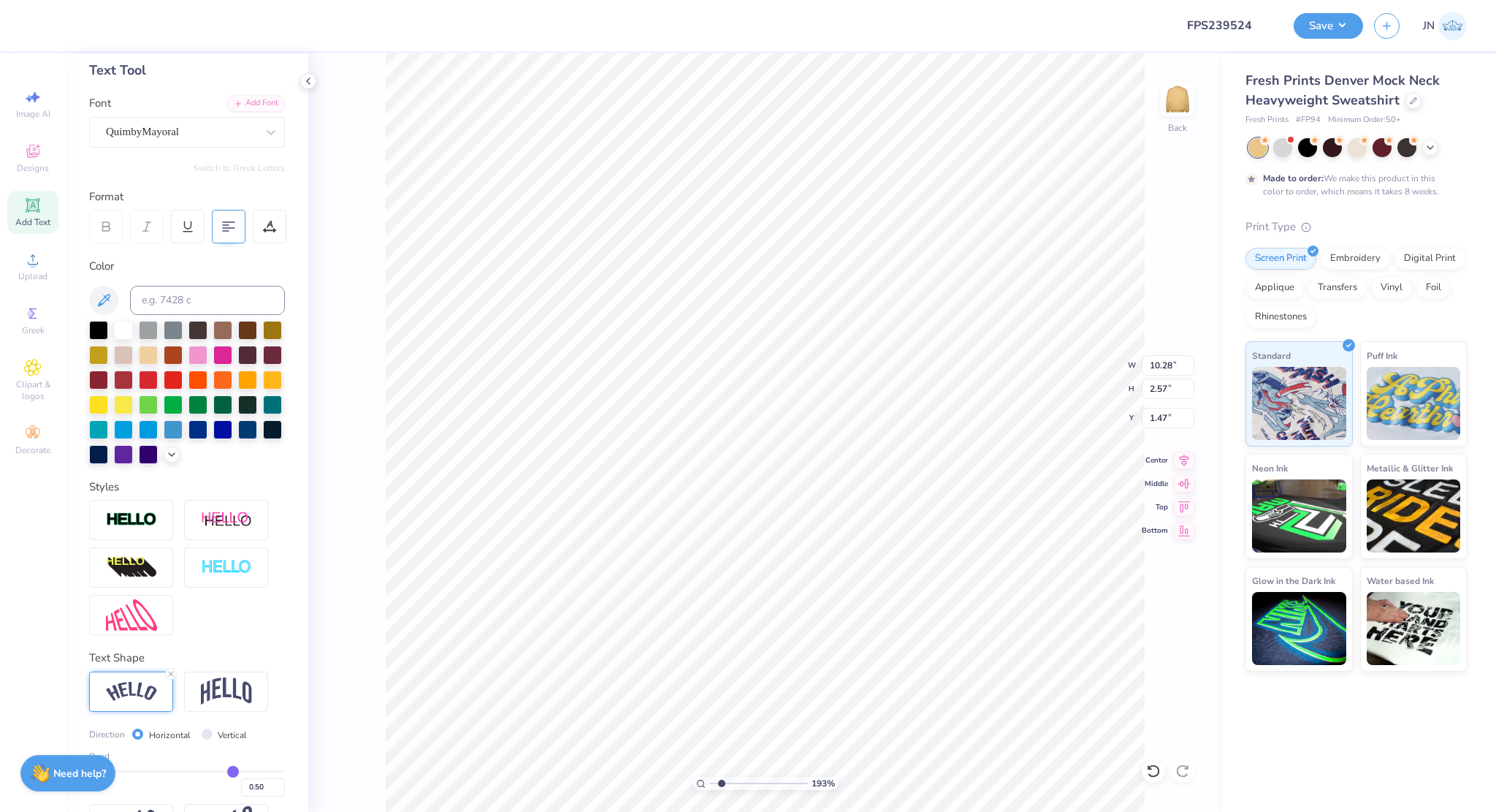
scroll to position [146, 0]
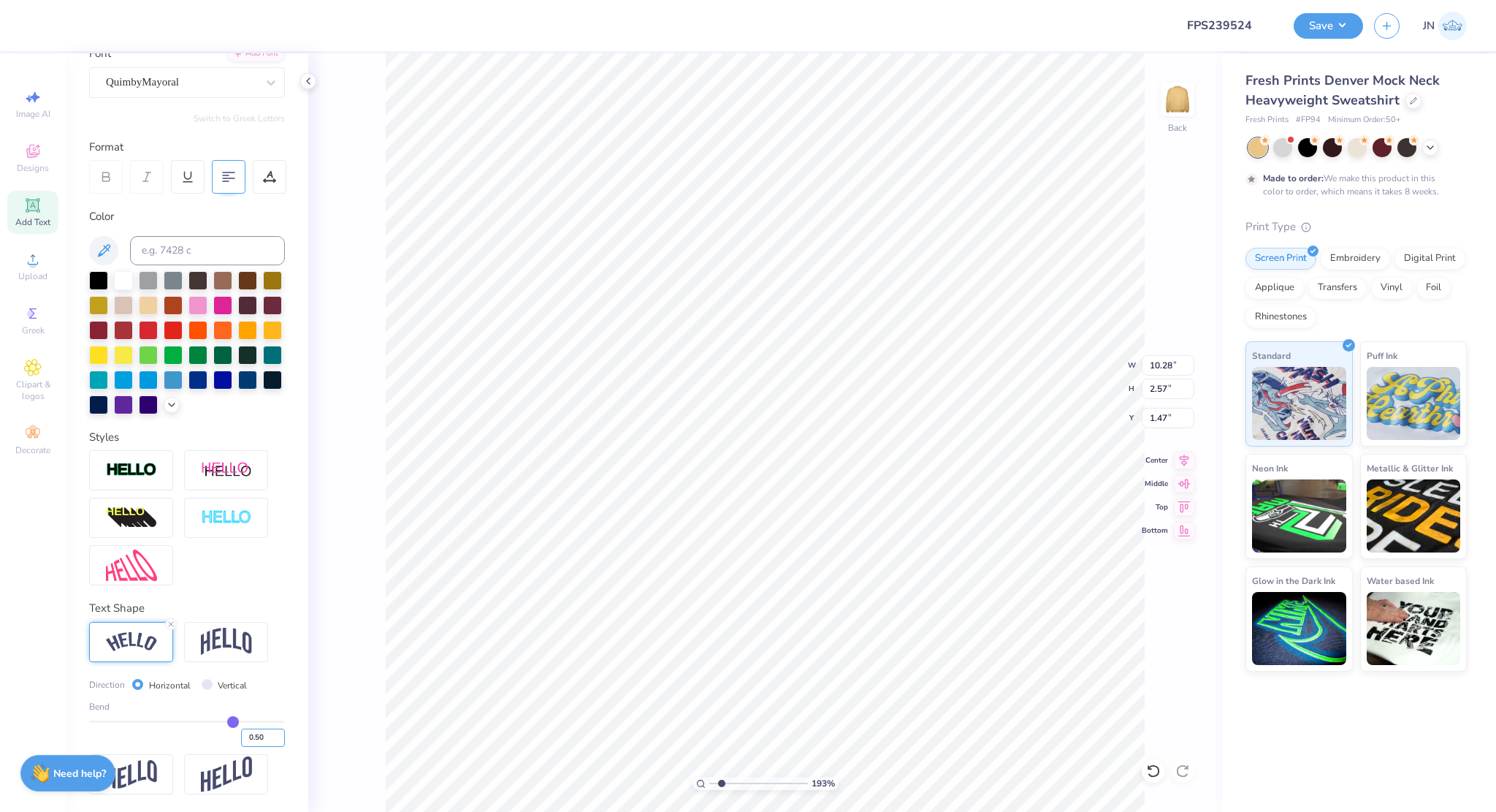
drag, startPoint x: 251, startPoint y: 738, endPoint x: 270, endPoint y: 724, distance: 23.6
click at [245, 737] on input "0.50" at bounding box center [263, 738] width 44 height 18
type input "0.40"
type input "0.4"
click at [1184, 453] on icon at bounding box center [1184, 457] width 9 height 12
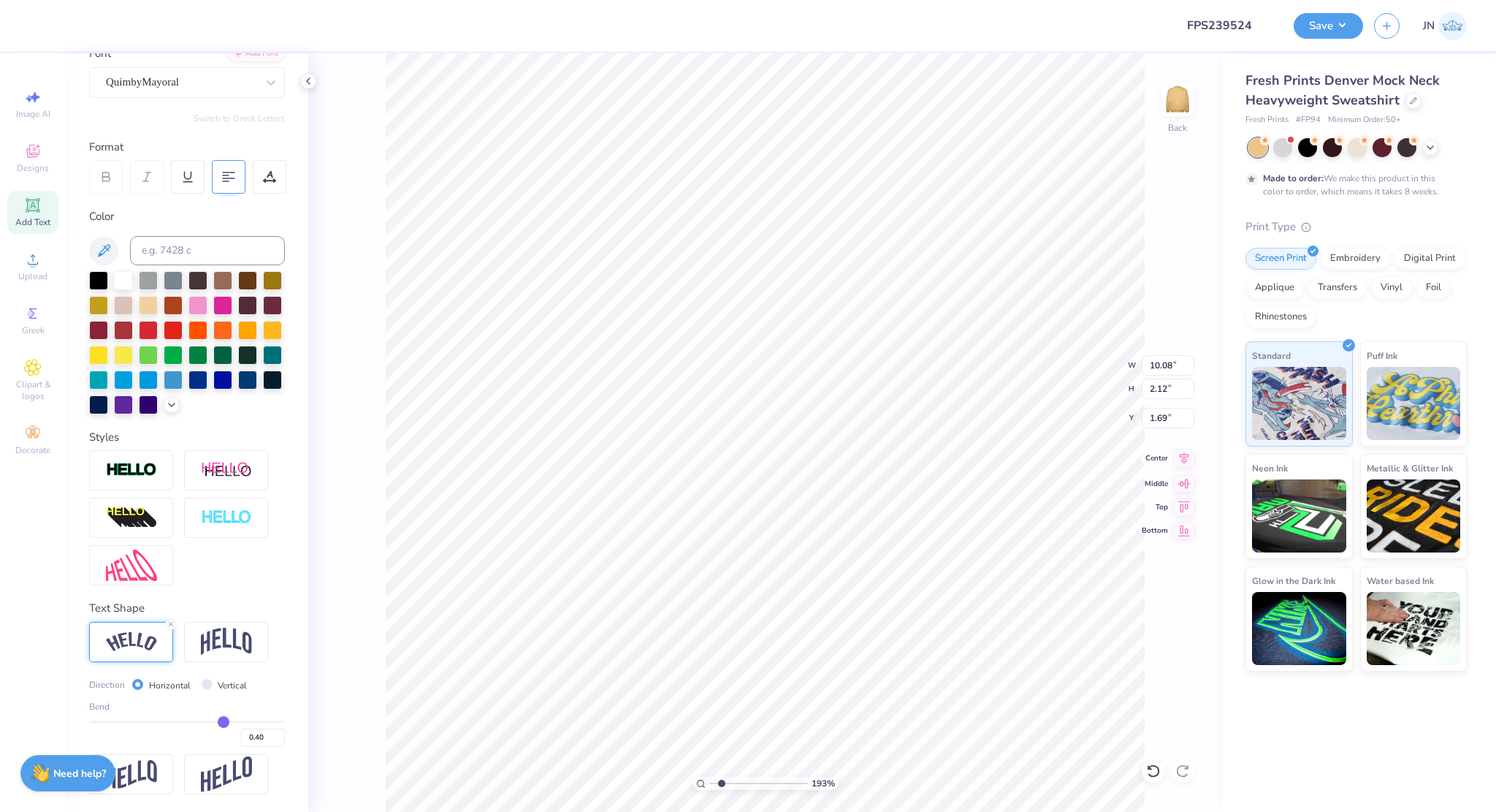
click at [1184, 464] on icon at bounding box center [1184, 457] width 9 height 12
click at [1181, 463] on icon at bounding box center [1184, 457] width 21 height 18
click at [1156, 414] on input "1.69" at bounding box center [1168, 418] width 53 height 21
click at [714, 787] on input "range" at bounding box center [758, 783] width 98 height 13
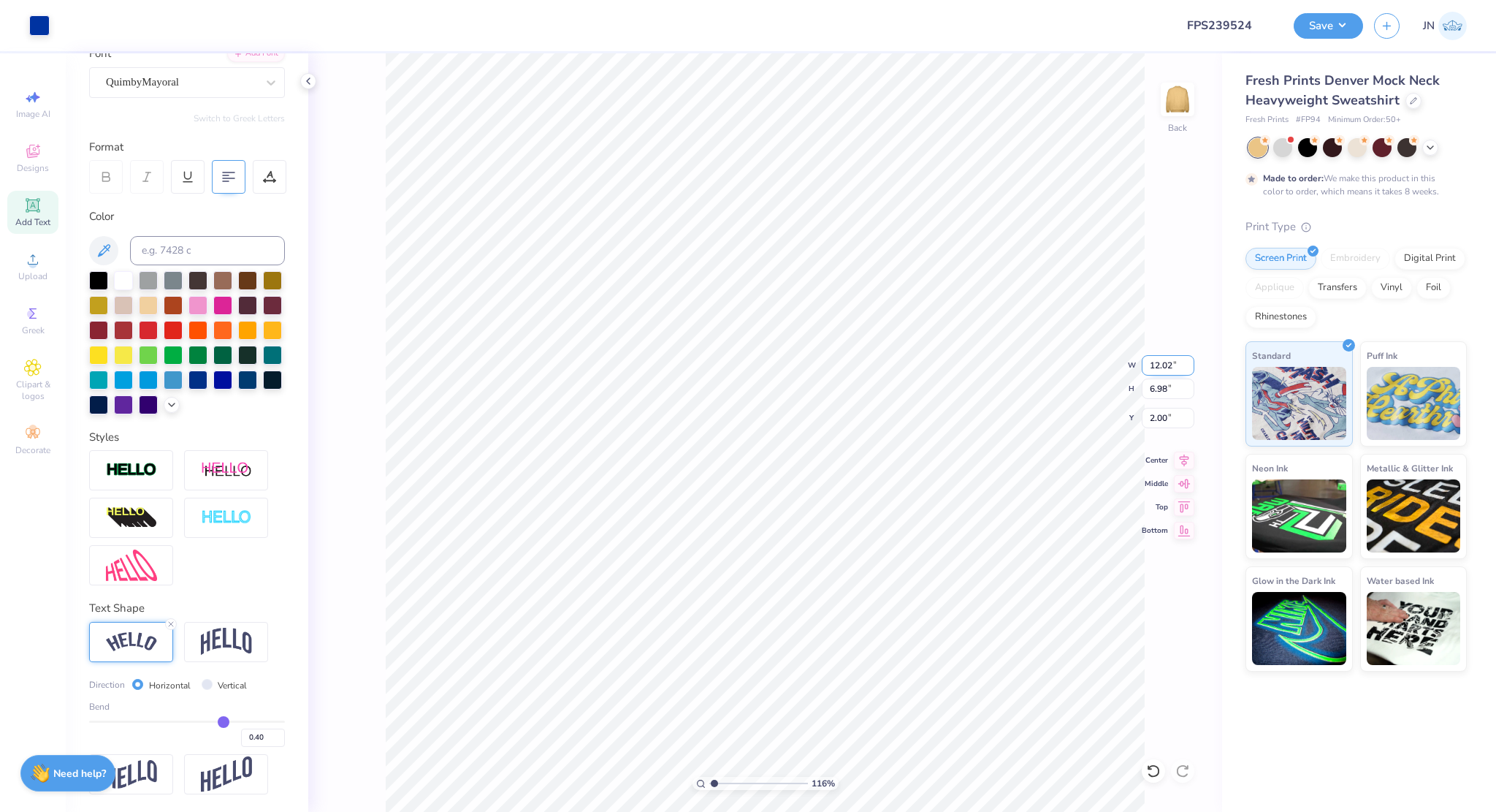
click at [1158, 361] on input "12.02" at bounding box center [1168, 365] width 53 height 21
drag, startPoint x: 713, startPoint y: 785, endPoint x: 700, endPoint y: 784, distance: 13.0
click at [709, 784] on input "range" at bounding box center [758, 783] width 98 height 13
click at [1343, 25] on button "Save" at bounding box center [1329, 23] width 69 height 25
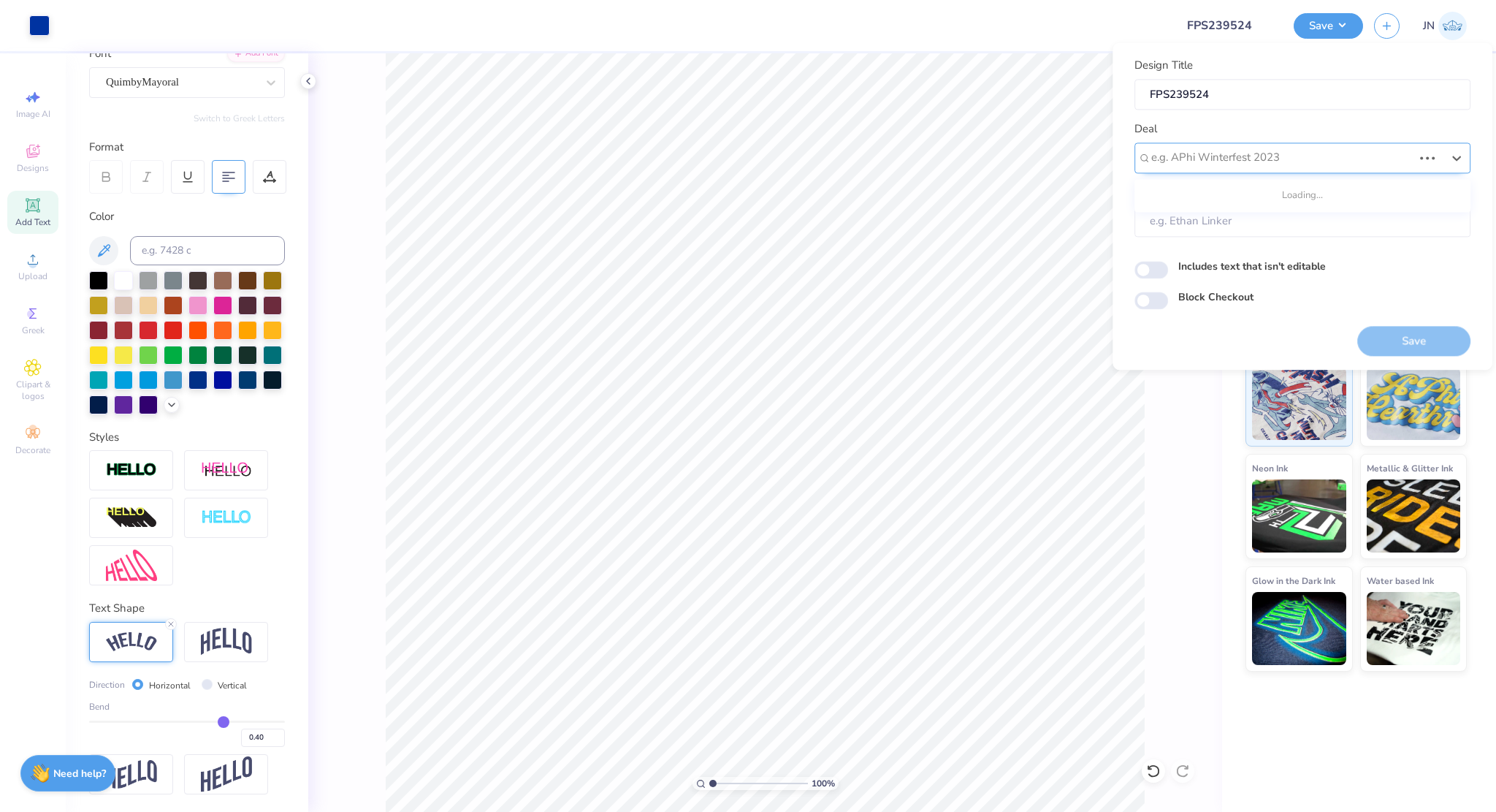
click at [1199, 157] on div at bounding box center [1282, 158] width 262 height 20
click at [1191, 250] on div "Design Tool Gallery" at bounding box center [1303, 249] width 325 height 24
click at [1398, 340] on button "Save" at bounding box center [1415, 341] width 114 height 30
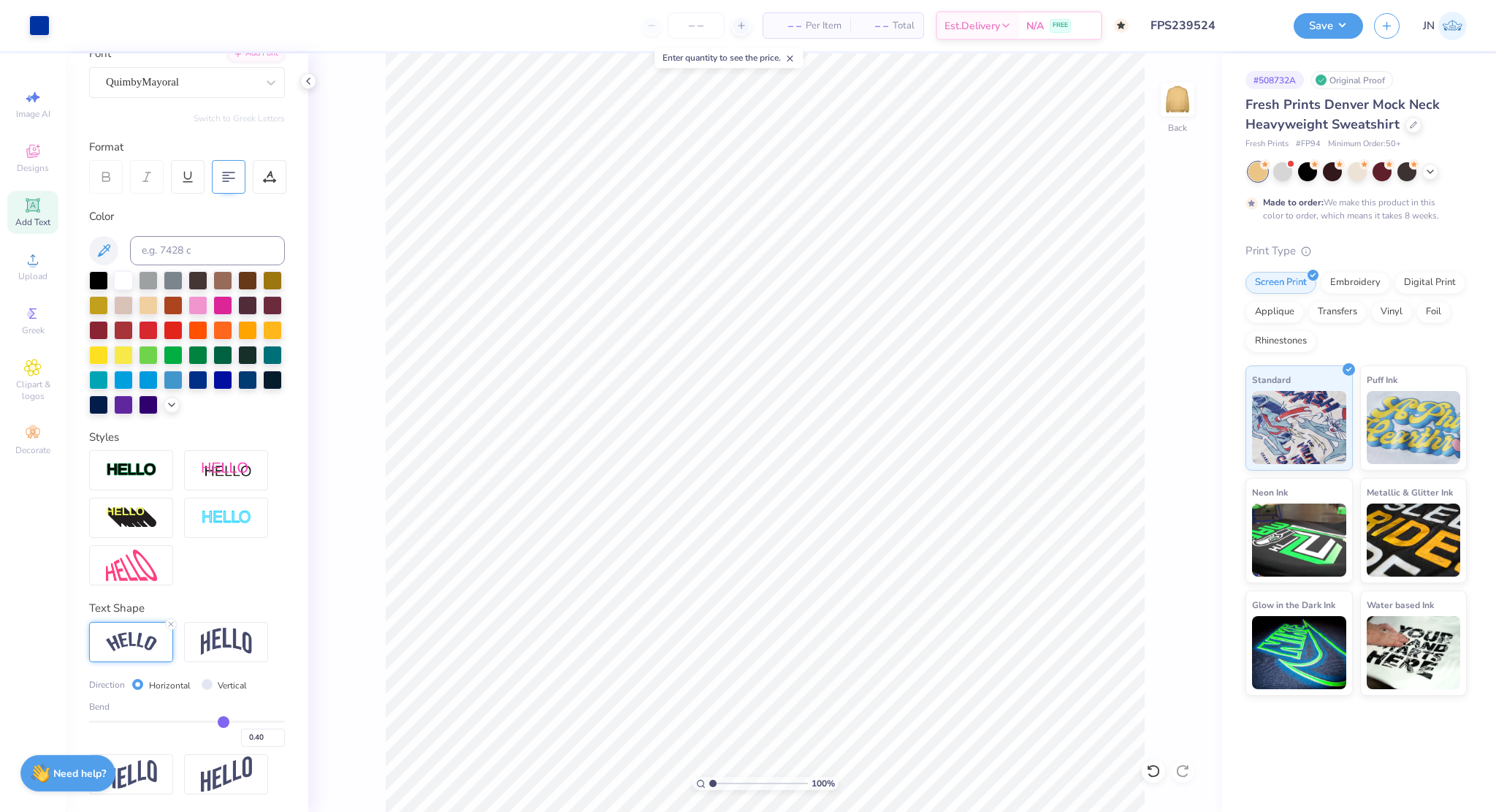
click at [1188, 18] on input "FPS239524" at bounding box center [1211, 25] width 144 height 29
